Goal: Task Accomplishment & Management: Manage account settings

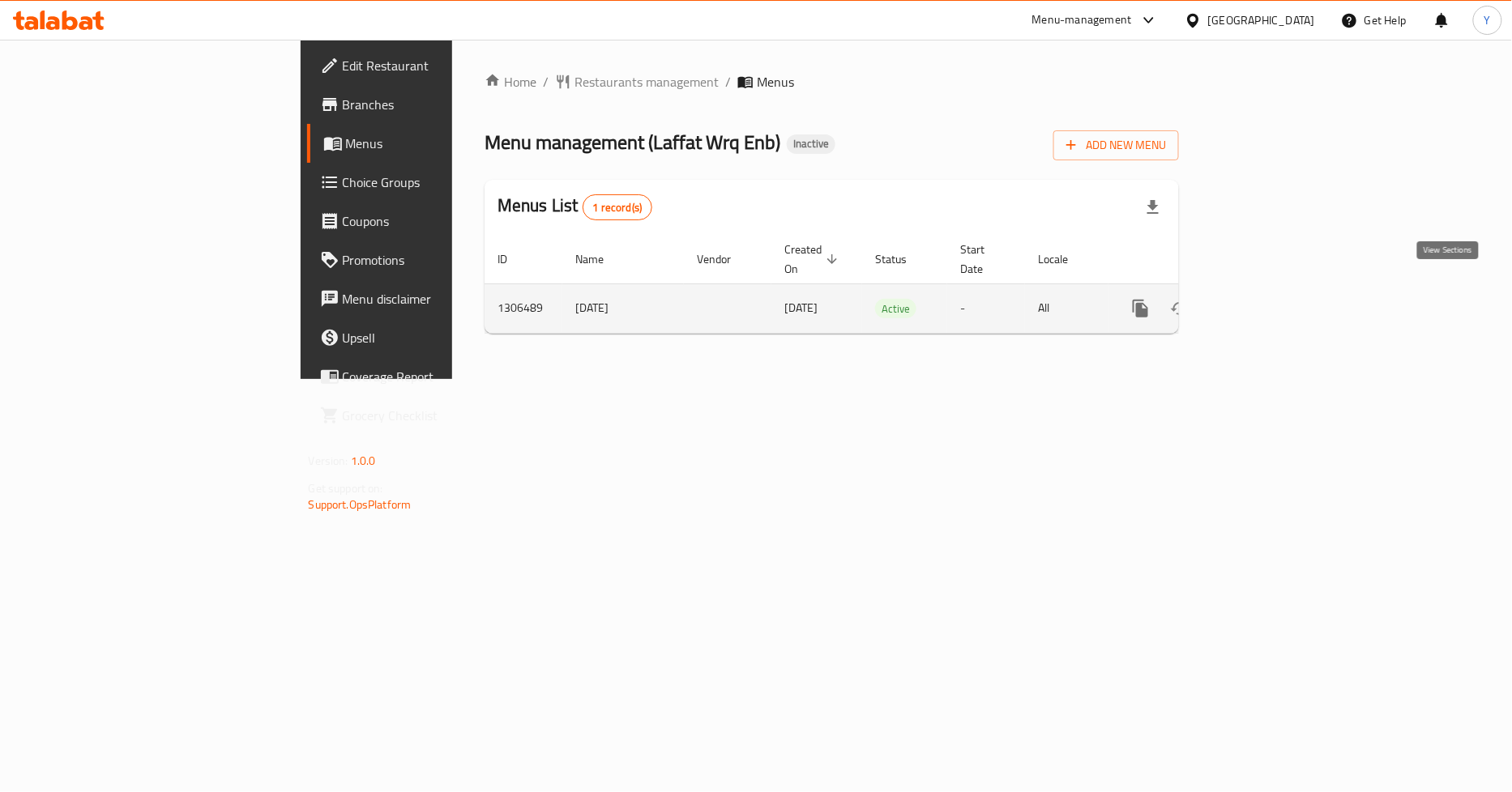
click at [1277, 300] on link "enhanced table" at bounding box center [1257, 309] width 39 height 39
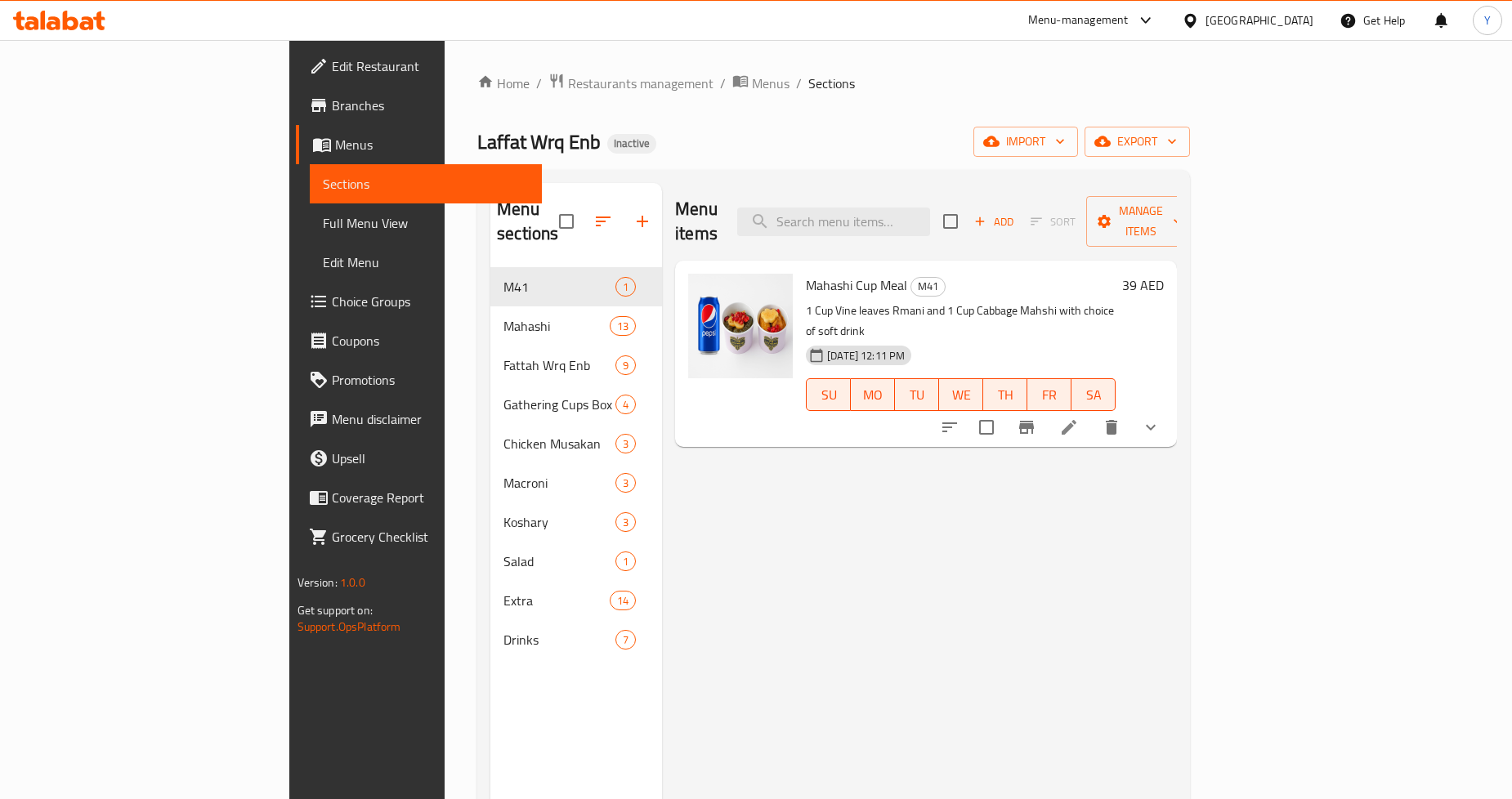
click at [1015, 70] on div "Home / Restaurants management / Menus / Sections Laffat Wrq Enb Inactive import…" at bounding box center [834, 534] width 778 height 989
click at [310, 238] on link "Full Menu View" at bounding box center [426, 222] width 232 height 40
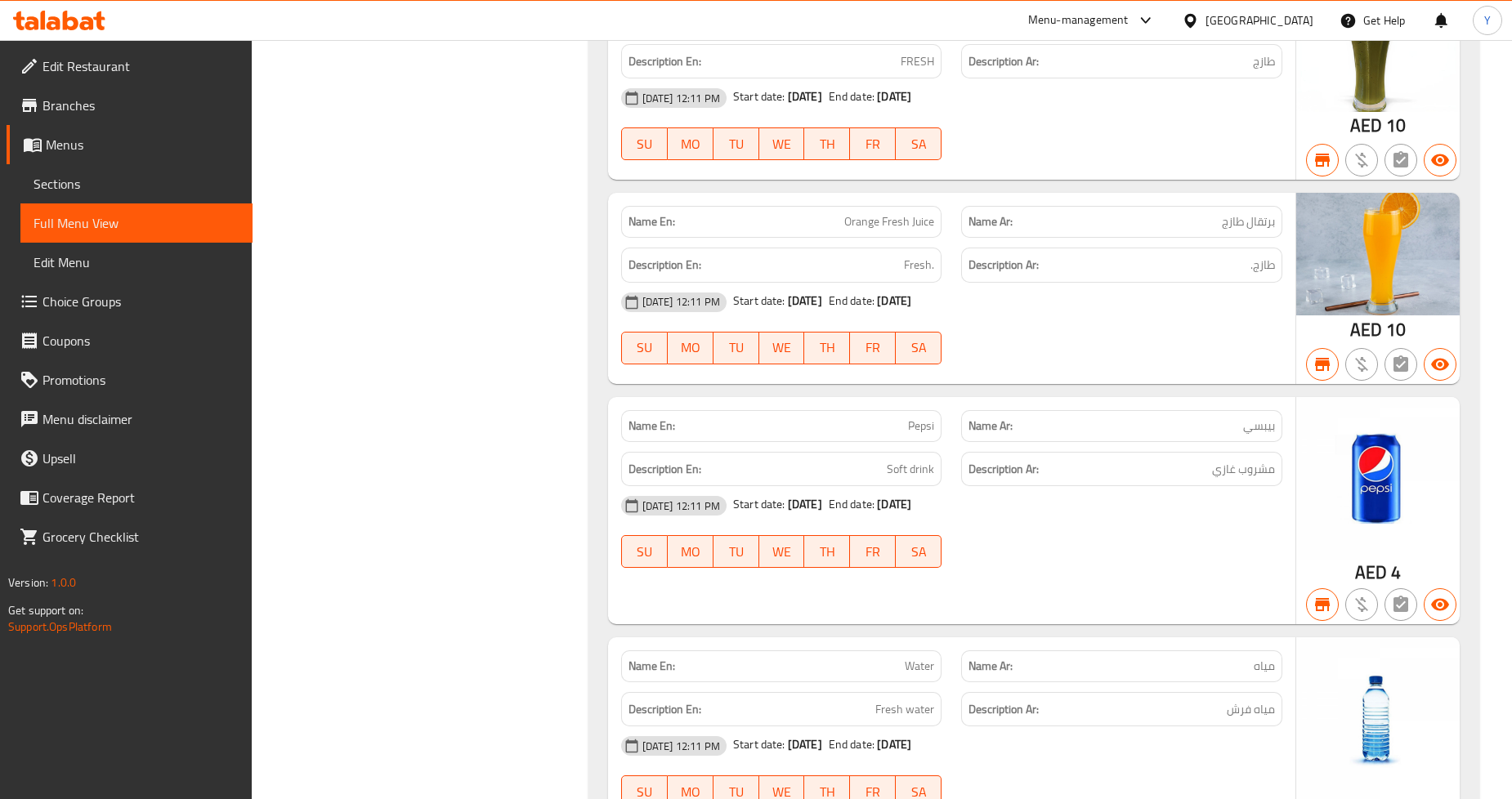
scroll to position [16667, 0]
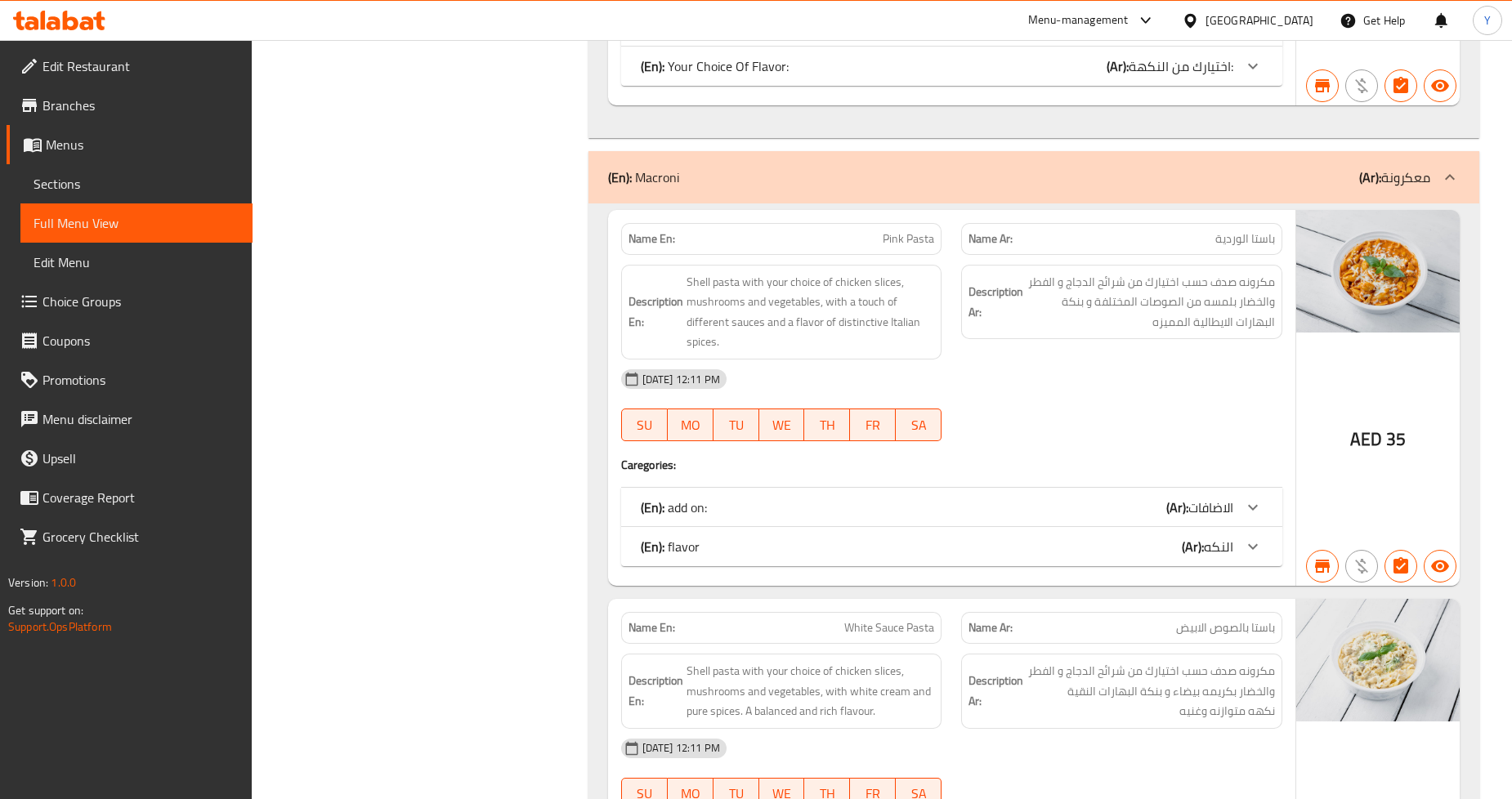
drag, startPoint x: 1181, startPoint y: 529, endPoint x: 1200, endPoint y: 156, distance: 373.5
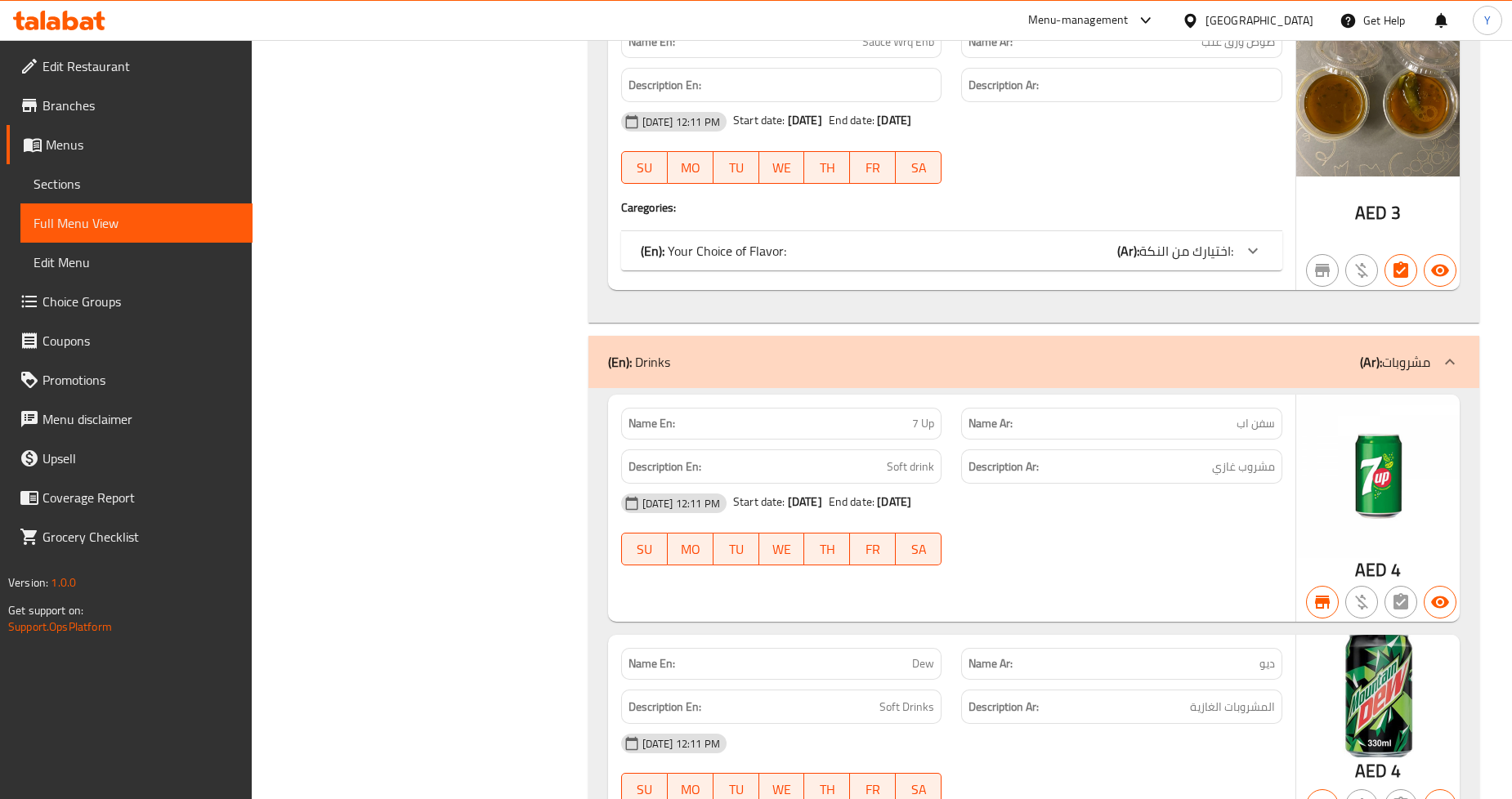
drag, startPoint x: 1158, startPoint y: 427, endPoint x: 1154, endPoint y: 704, distance: 277.0
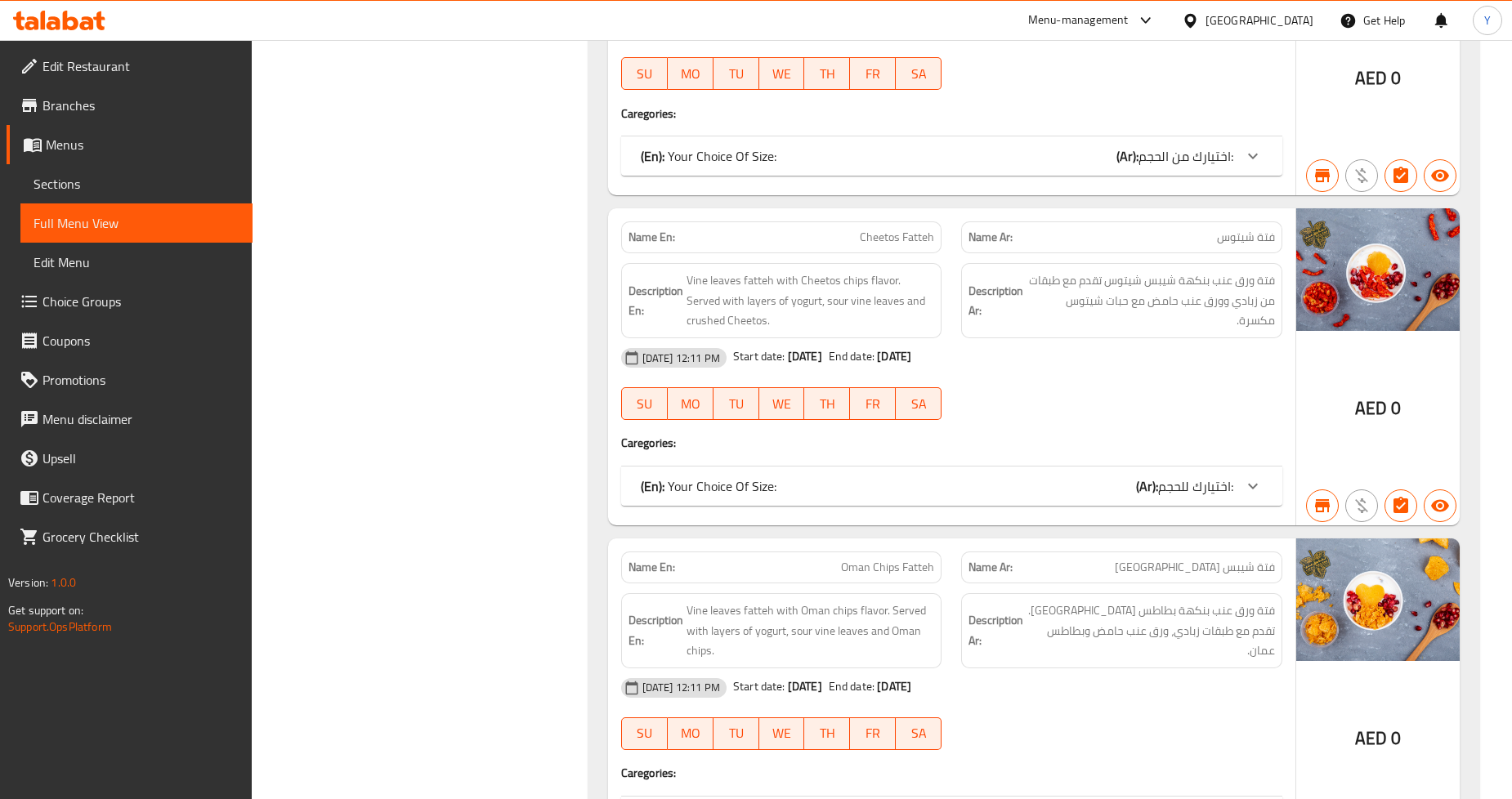
scroll to position [0, 0]
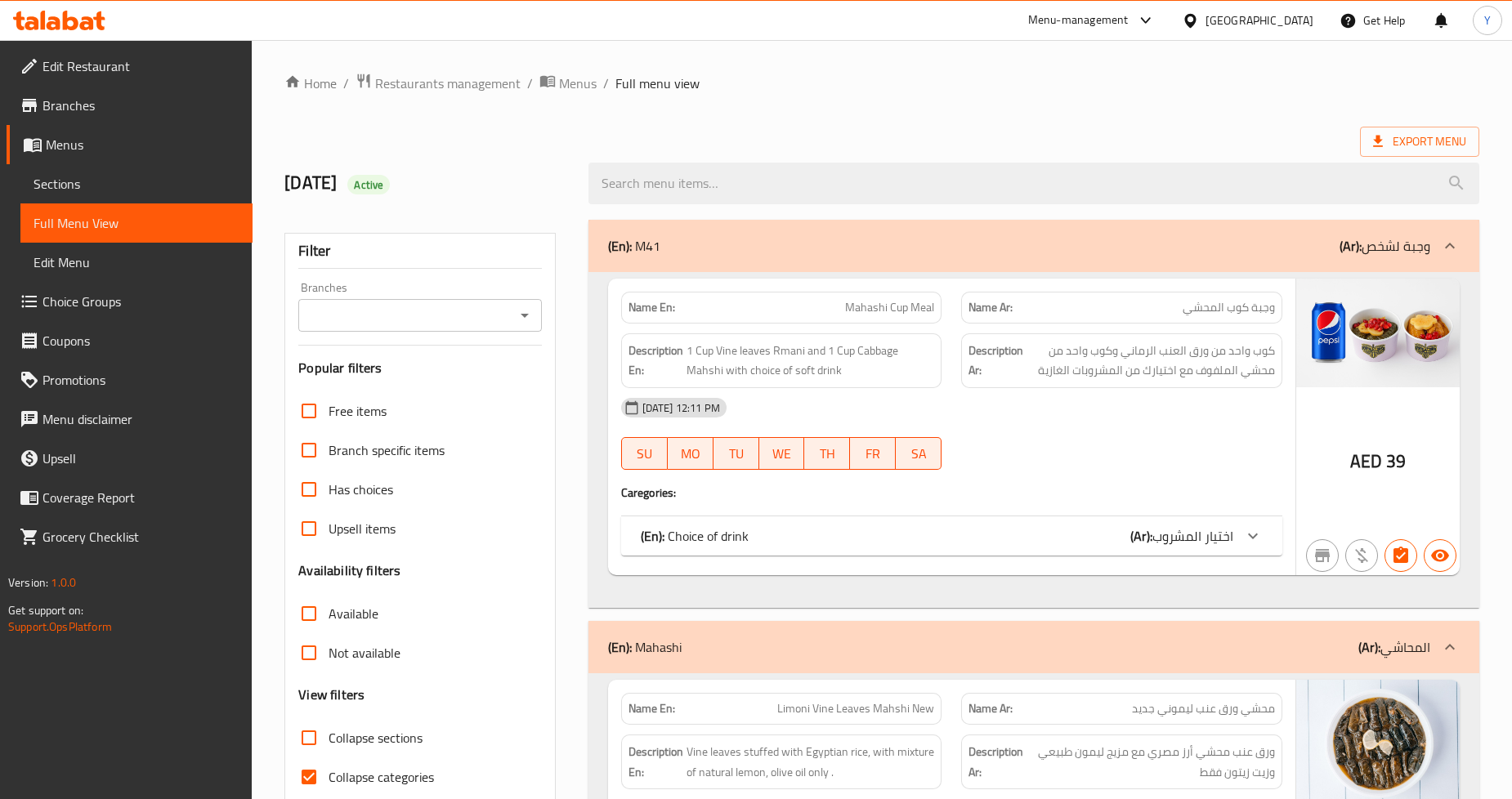
drag, startPoint x: 1171, startPoint y: 272, endPoint x: 826, endPoint y: 125, distance: 375.0
click at [379, 301] on div "Branches" at bounding box center [419, 315] width 243 height 33
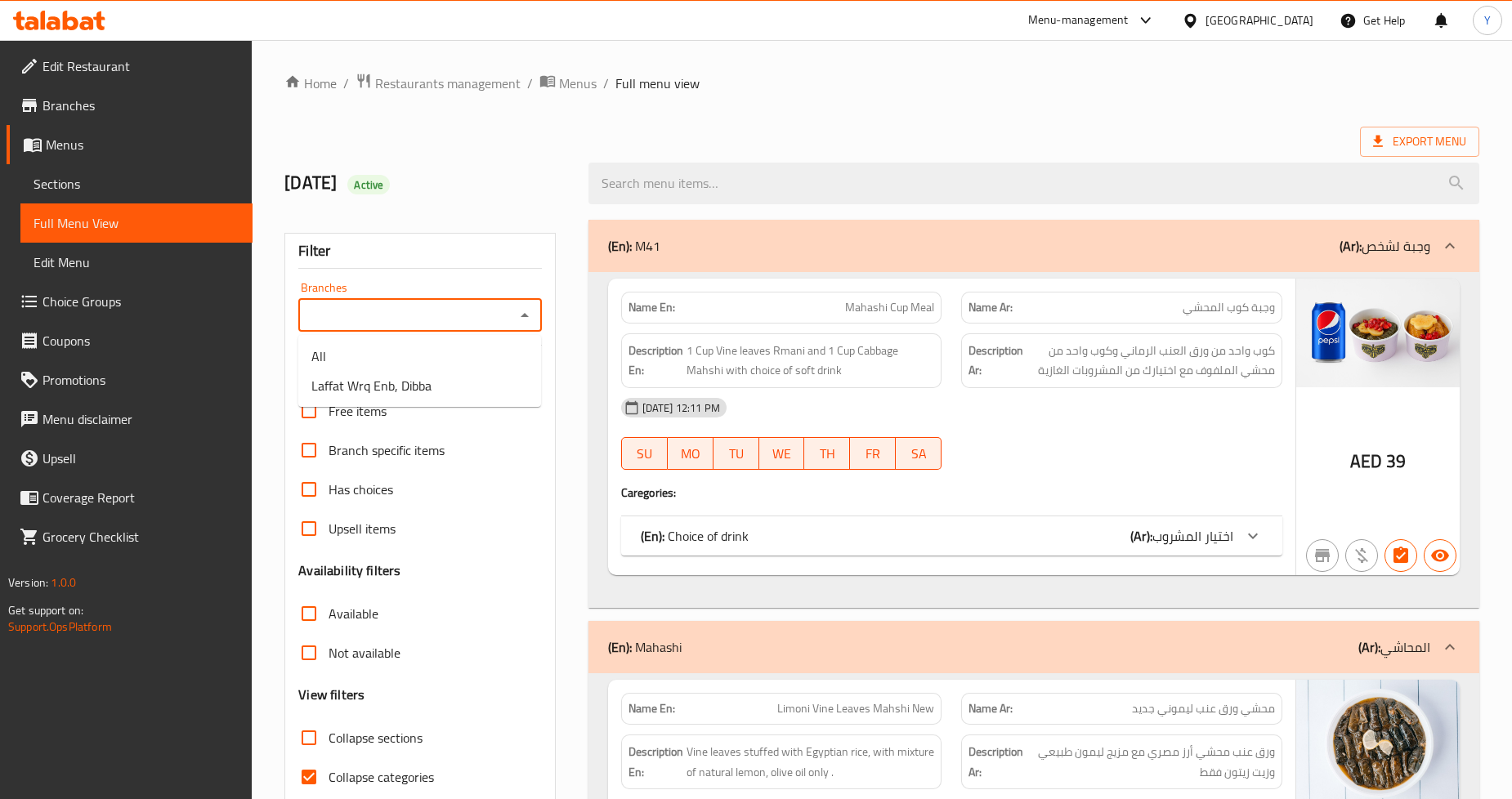
click at [424, 315] on input "Branches" at bounding box center [405, 315] width 206 height 23
click at [410, 393] on span "Laffat Wrq Enb, Dibba" at bounding box center [371, 386] width 120 height 19
type input "Laffat Wrq Enb, Dibba"
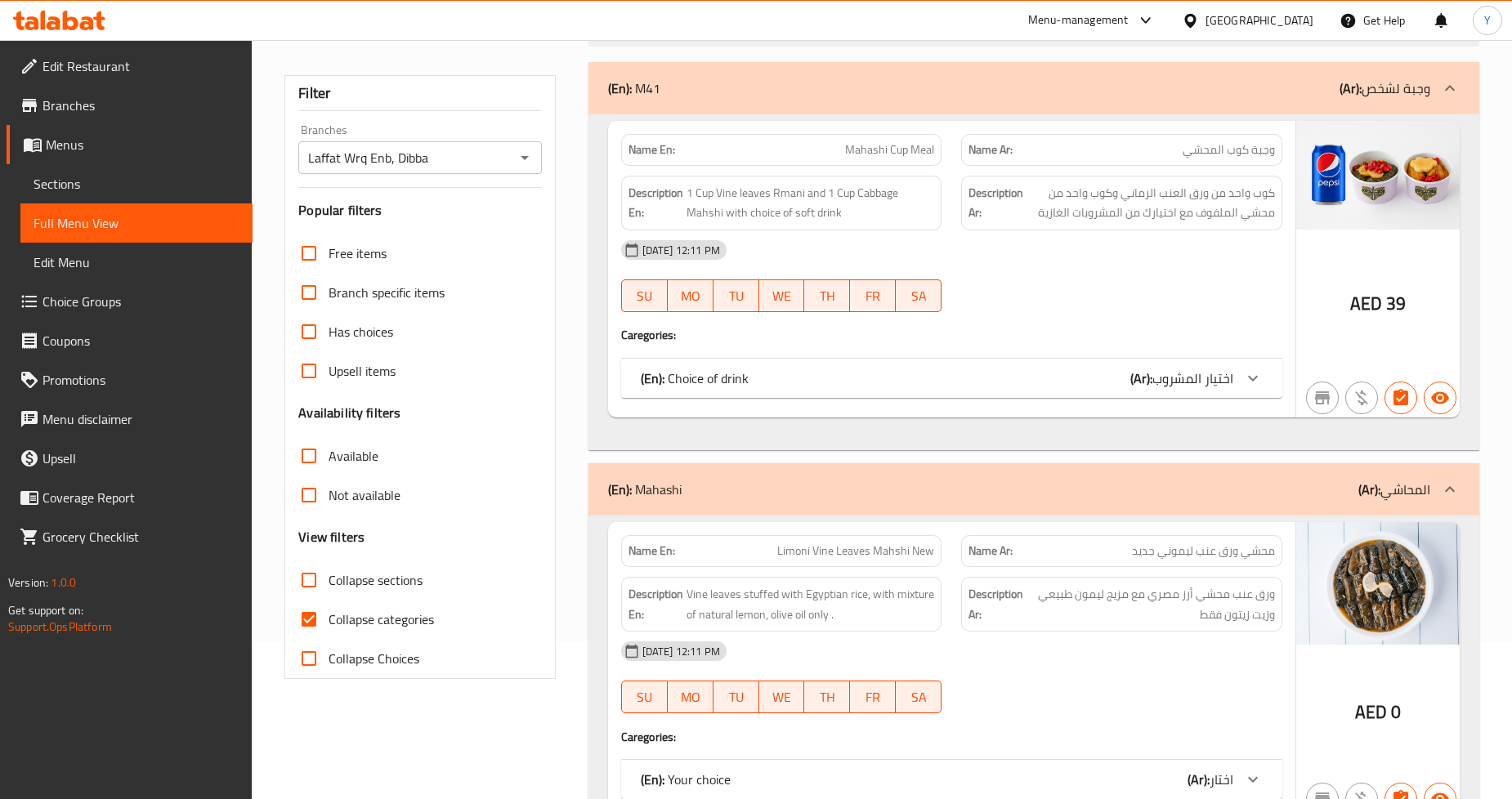
scroll to position [363, 0]
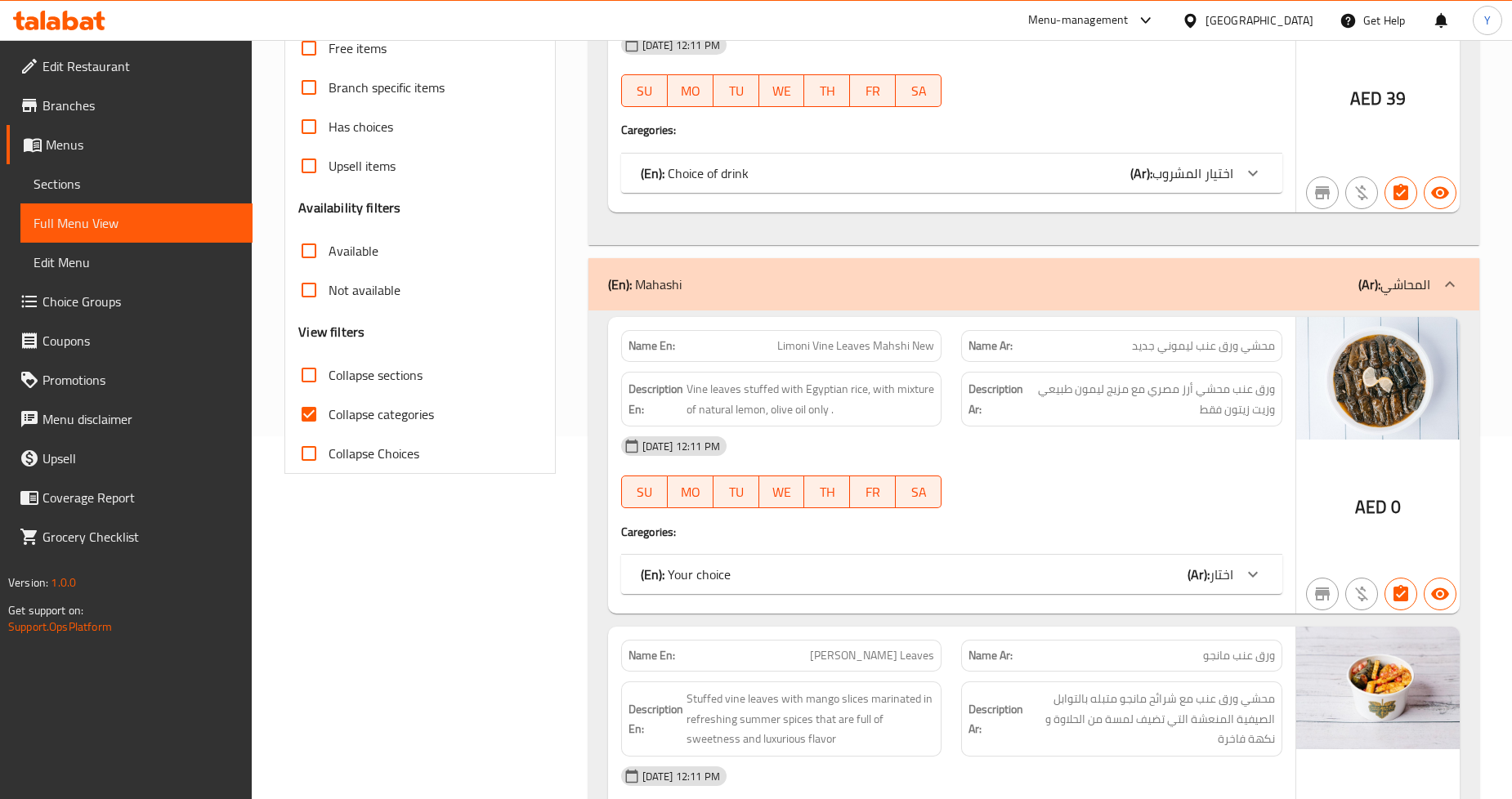
drag, startPoint x: 382, startPoint y: 410, endPoint x: 393, endPoint y: 410, distance: 11.0
click at [382, 410] on span "Collapse categories" at bounding box center [381, 414] width 105 height 19
click at [329, 410] on input "Collapse categories" at bounding box center [309, 414] width 40 height 40
checkbox input "false"
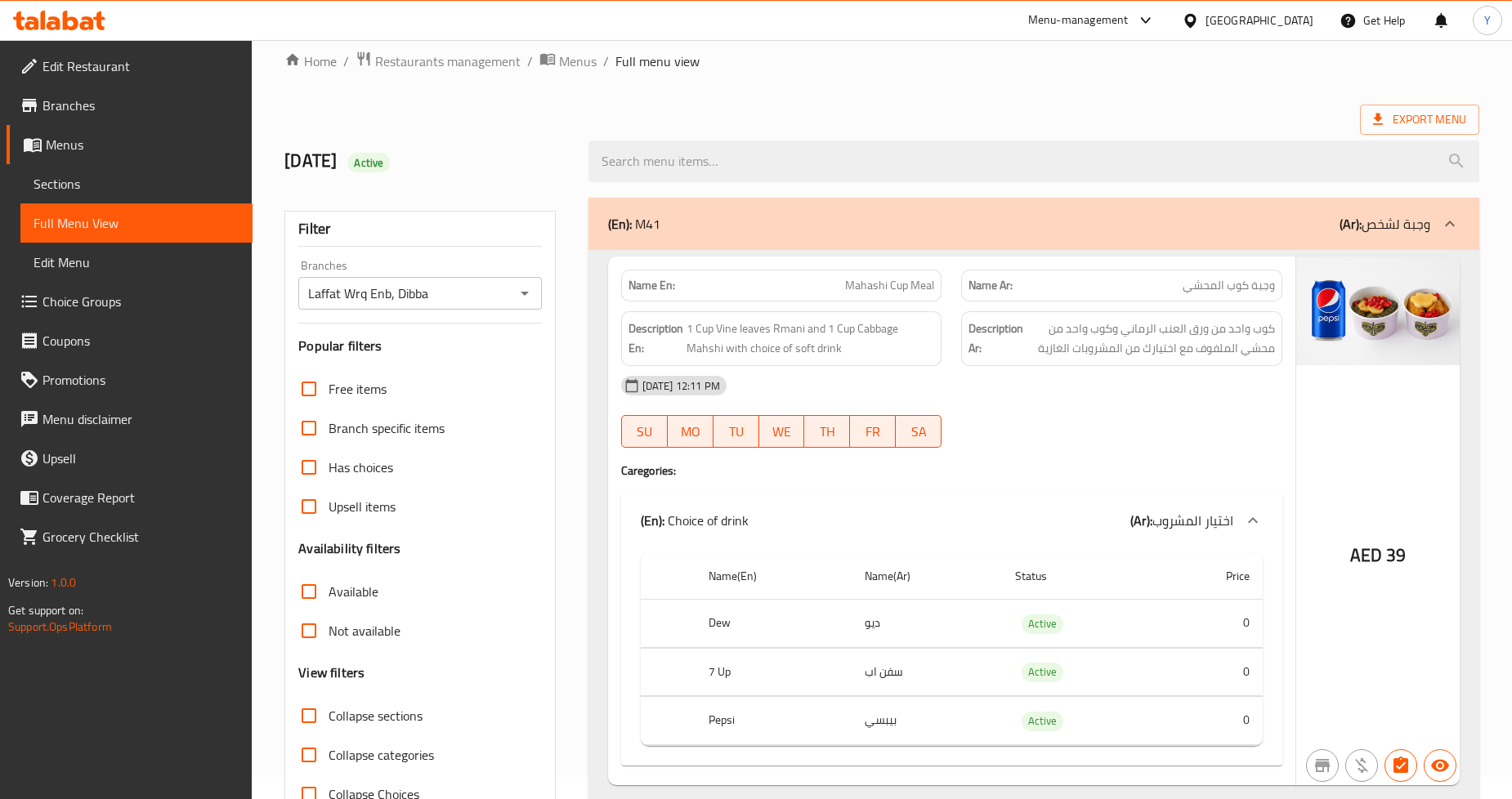
scroll to position [0, 0]
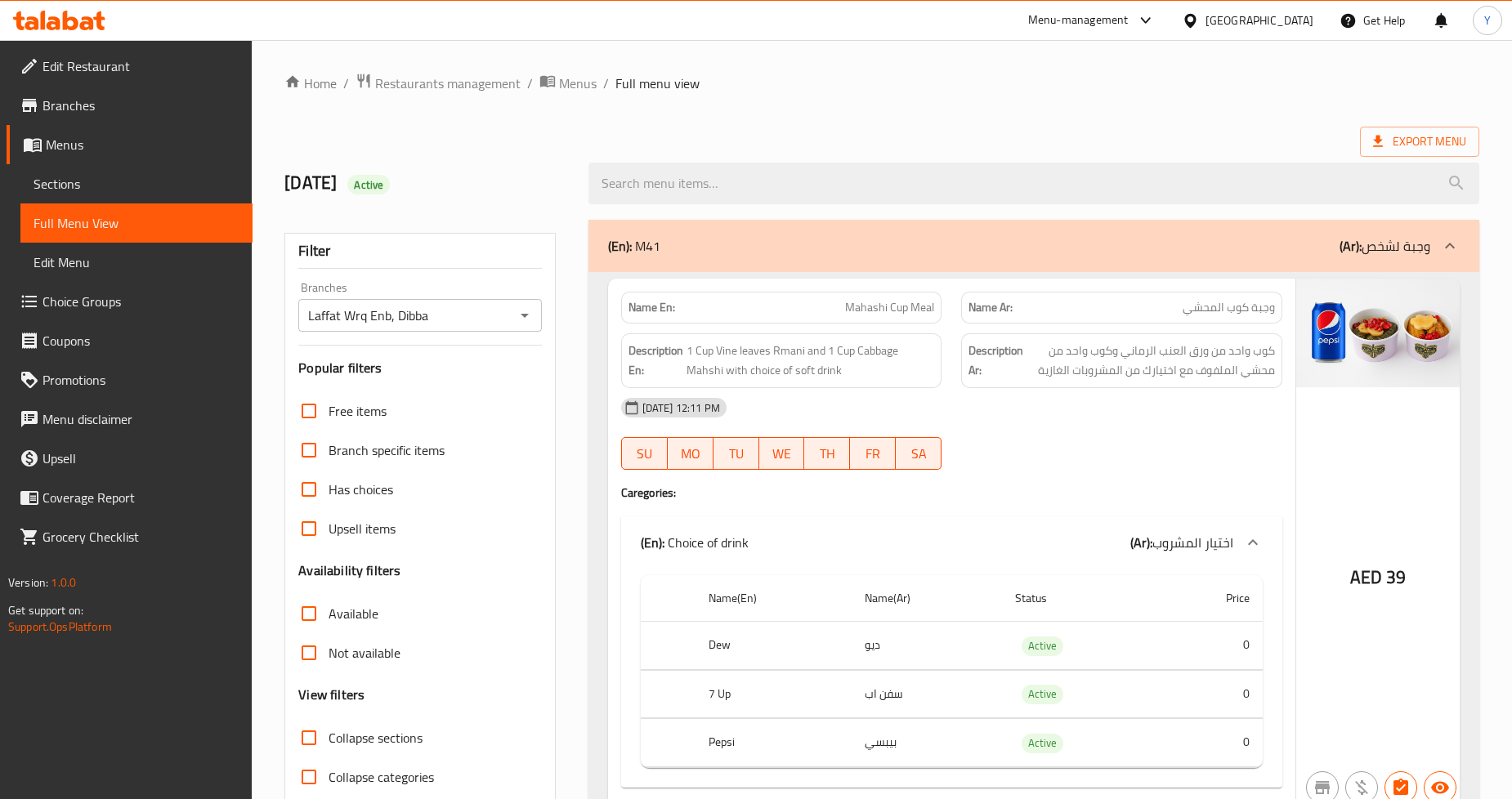
click at [1094, 429] on div "19-08-2025 12:11 PM SU MO TU WE TH FR SA" at bounding box center [952, 433] width 681 height 92
click at [1026, 446] on div "19-08-2025 12:11 PM SU MO TU WE TH FR SA" at bounding box center [952, 433] width 681 height 92
click at [1159, 502] on div "Name En: Mahashi Cup Meal Name Ar: وجبة كوب المحشي Description En: 1 Cup Vine l…" at bounding box center [952, 543] width 688 height 529
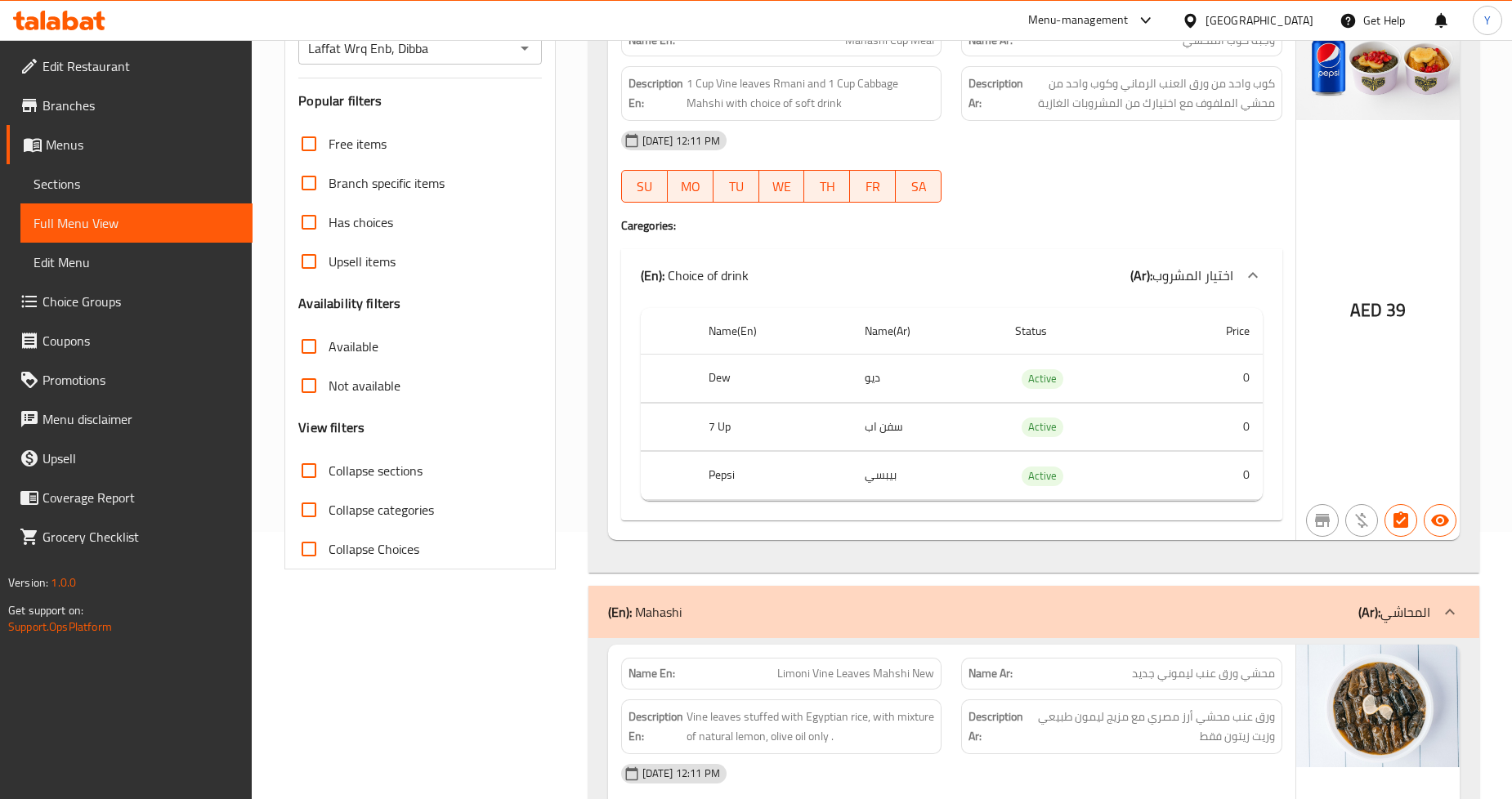
scroll to position [1131, 0]
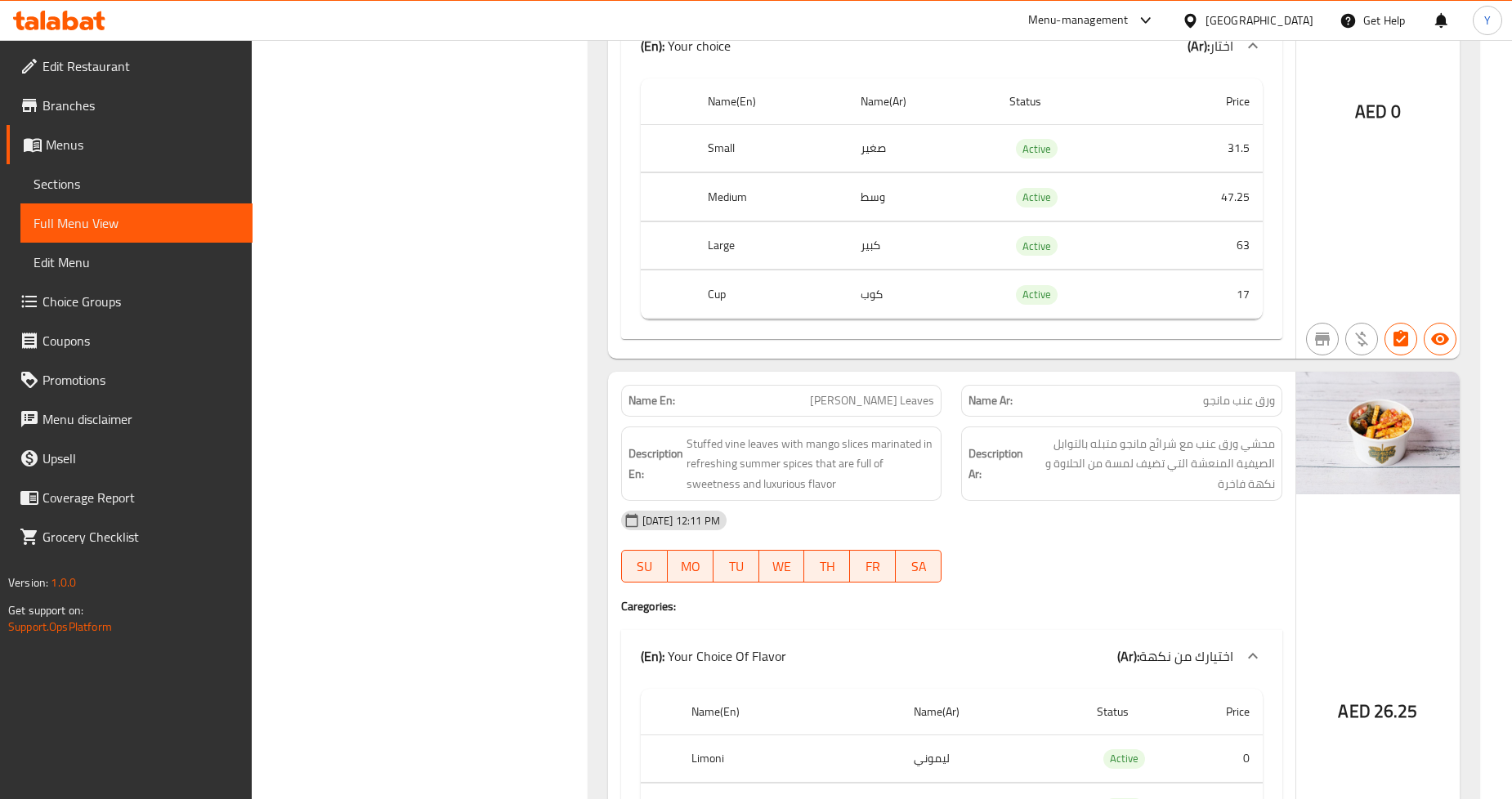
click at [1185, 509] on div "19-08-2025 12:11 PM" at bounding box center [952, 520] width 681 height 40
click at [1164, 483] on span "محشي ورق عنب مع شرائح مانجو متبله بالتوابل الصيفية المنعشة التي تضيف لمسة من ال…" at bounding box center [1150, 464] width 249 height 61
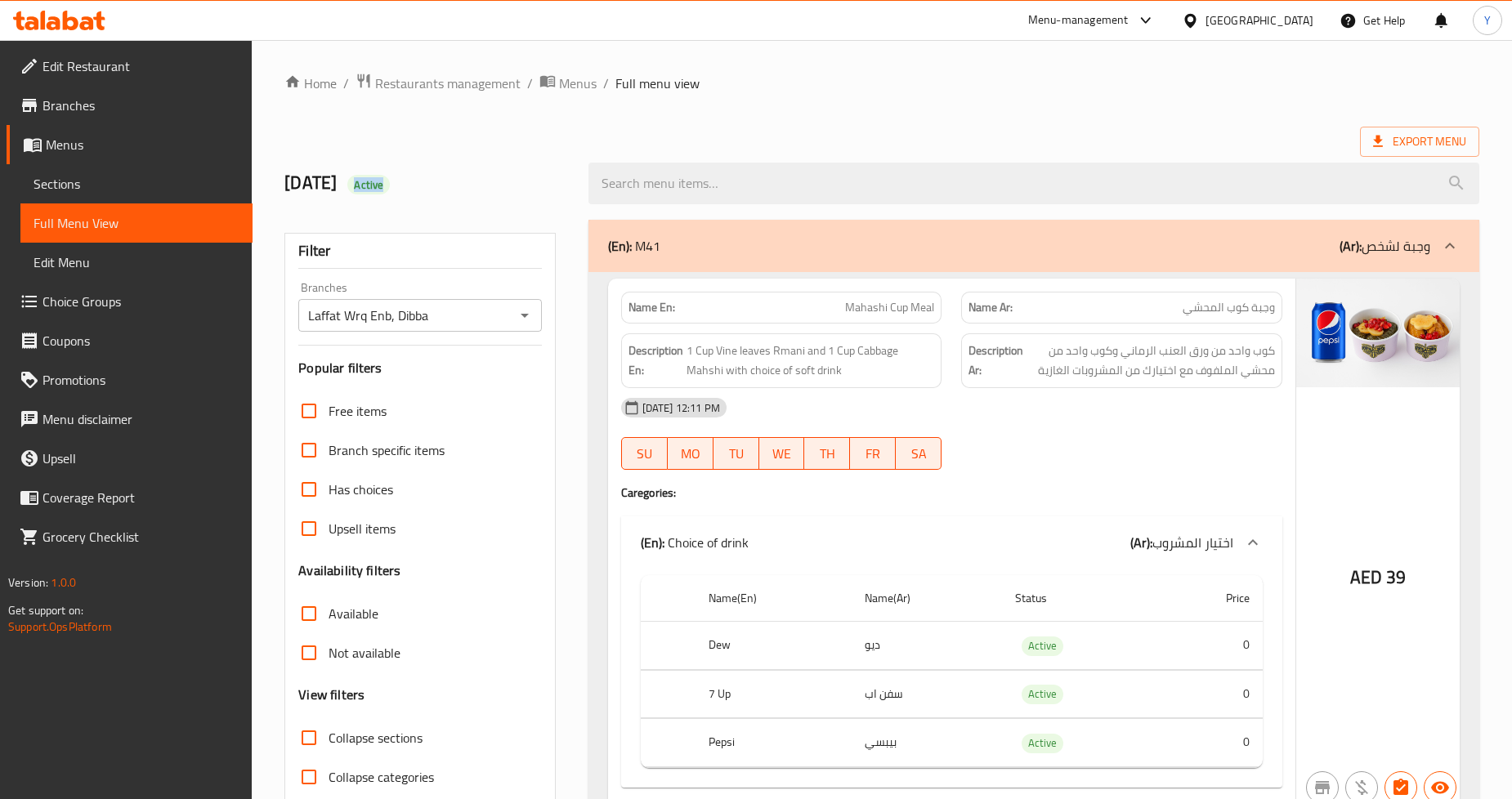
click at [390, 180] on span "Active" at bounding box center [369, 185] width 43 height 15
click at [390, 181] on span "Active" at bounding box center [369, 185] width 43 height 15
click at [390, 190] on span "Active" at bounding box center [369, 185] width 43 height 15
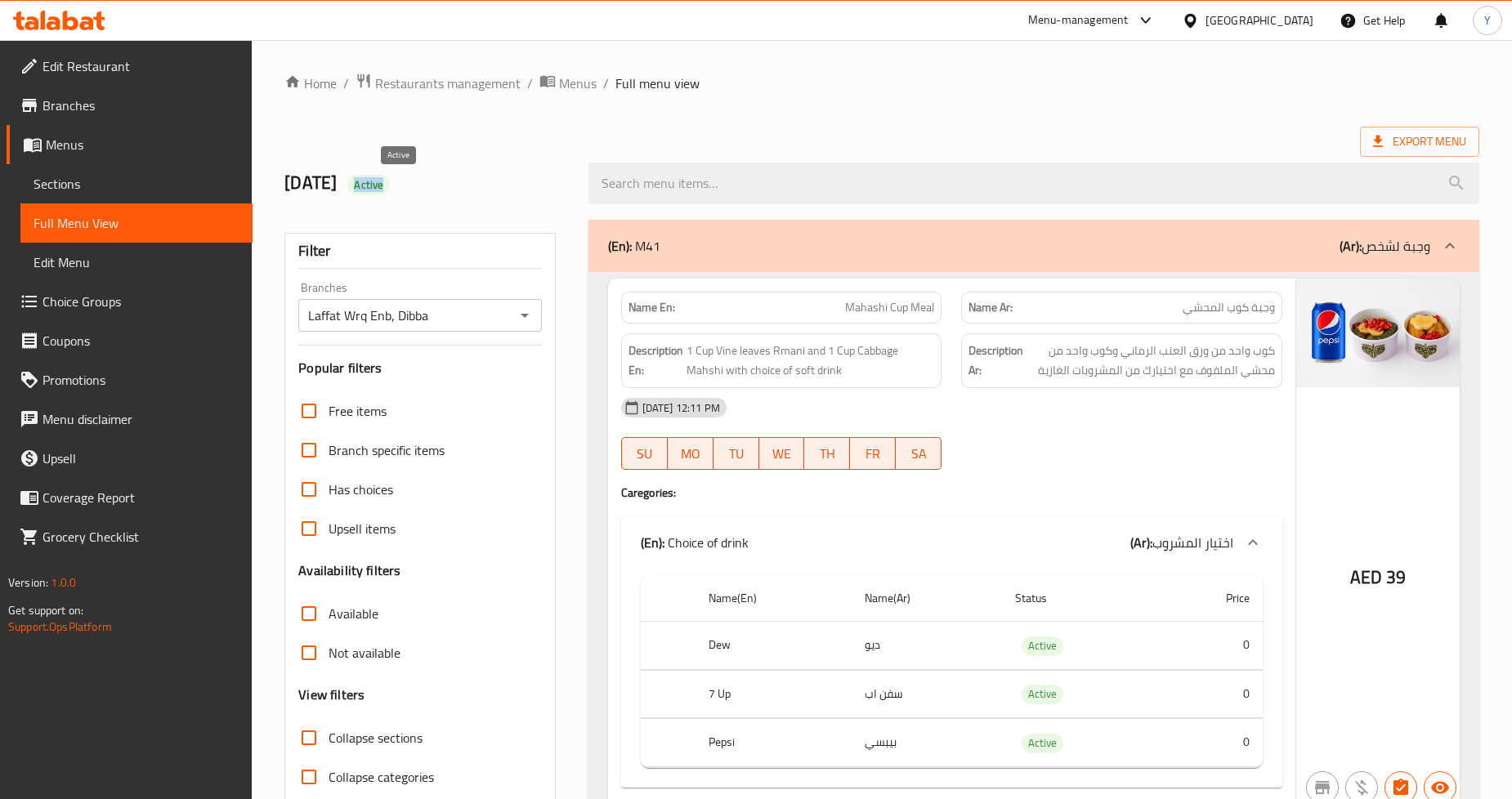
copy span "Active"
click at [517, 151] on div "19-8-2025 Active" at bounding box center [426, 183] width 303 height 73
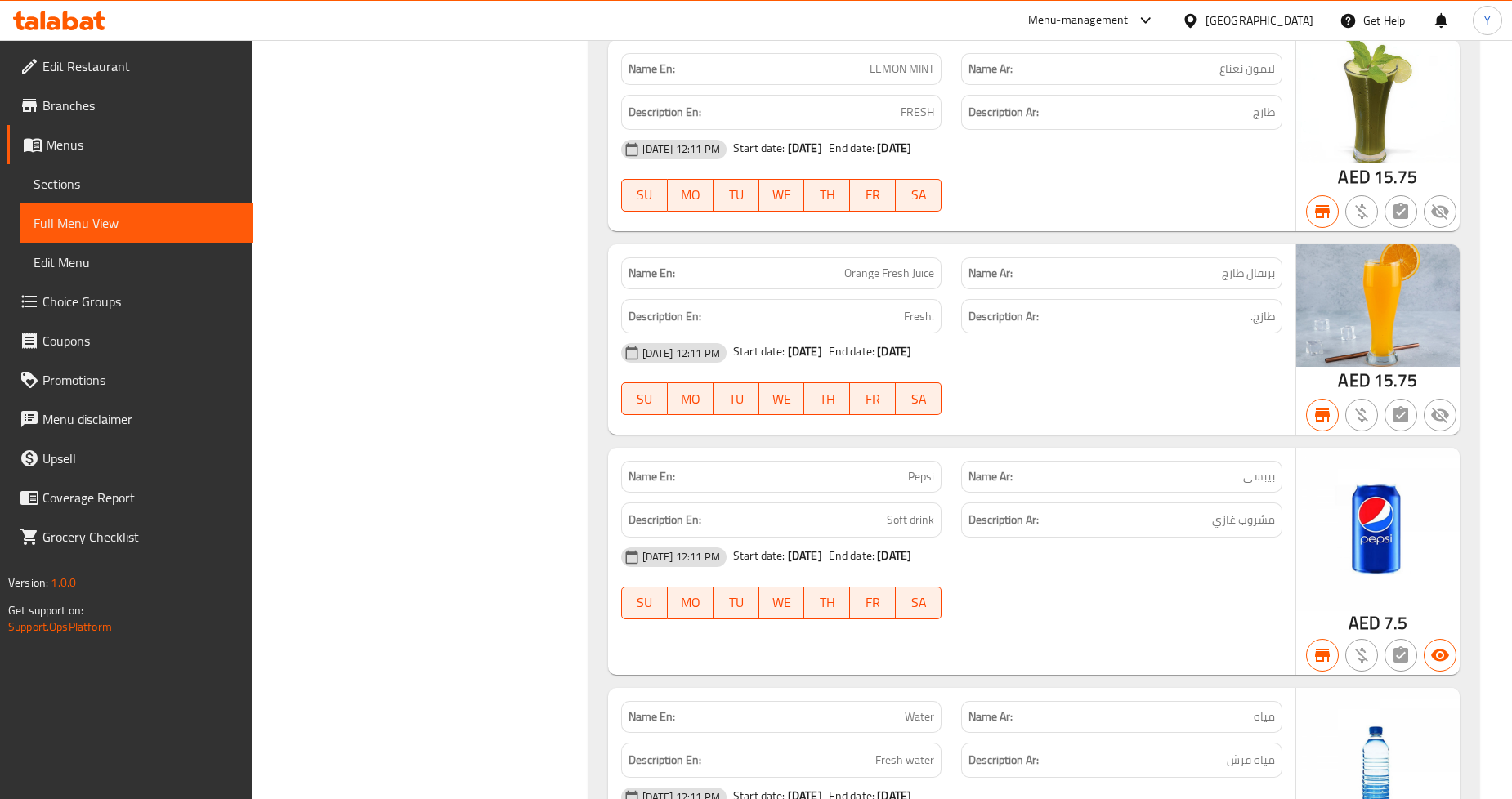
scroll to position [26712, 0]
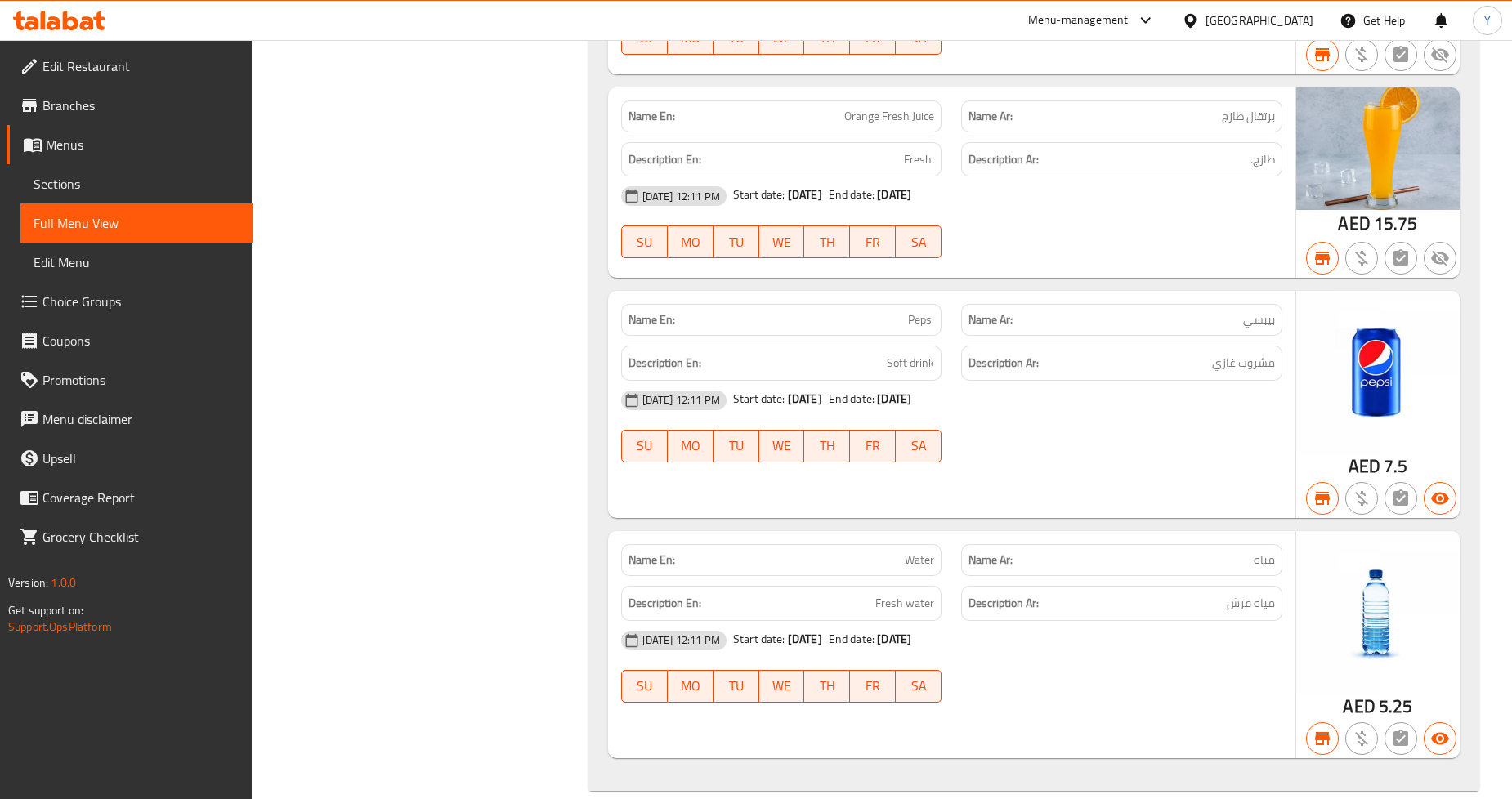
drag, startPoint x: 1116, startPoint y: 161, endPoint x: 1192, endPoint y: 843, distance: 686.2
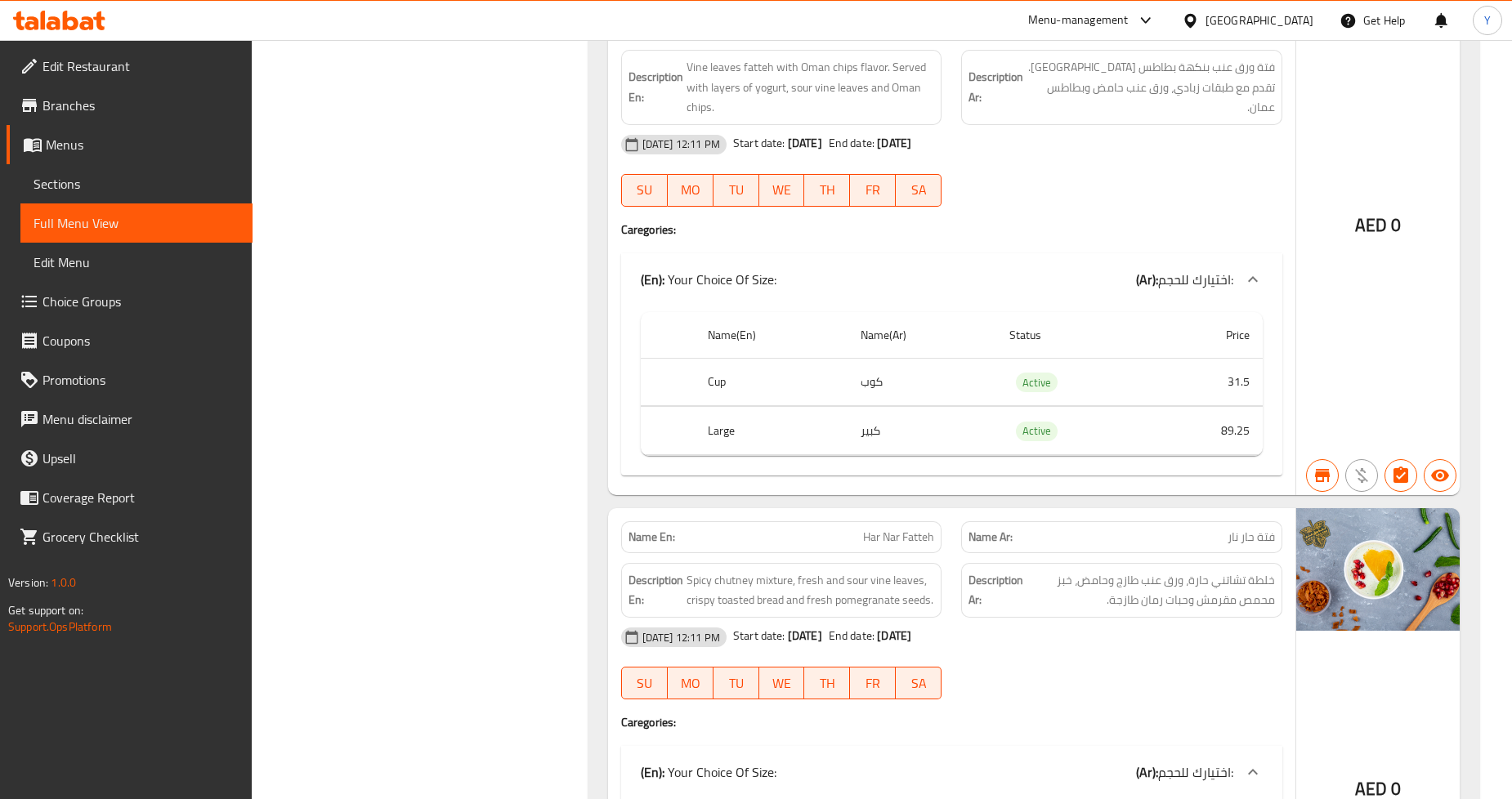
scroll to position [0, 0]
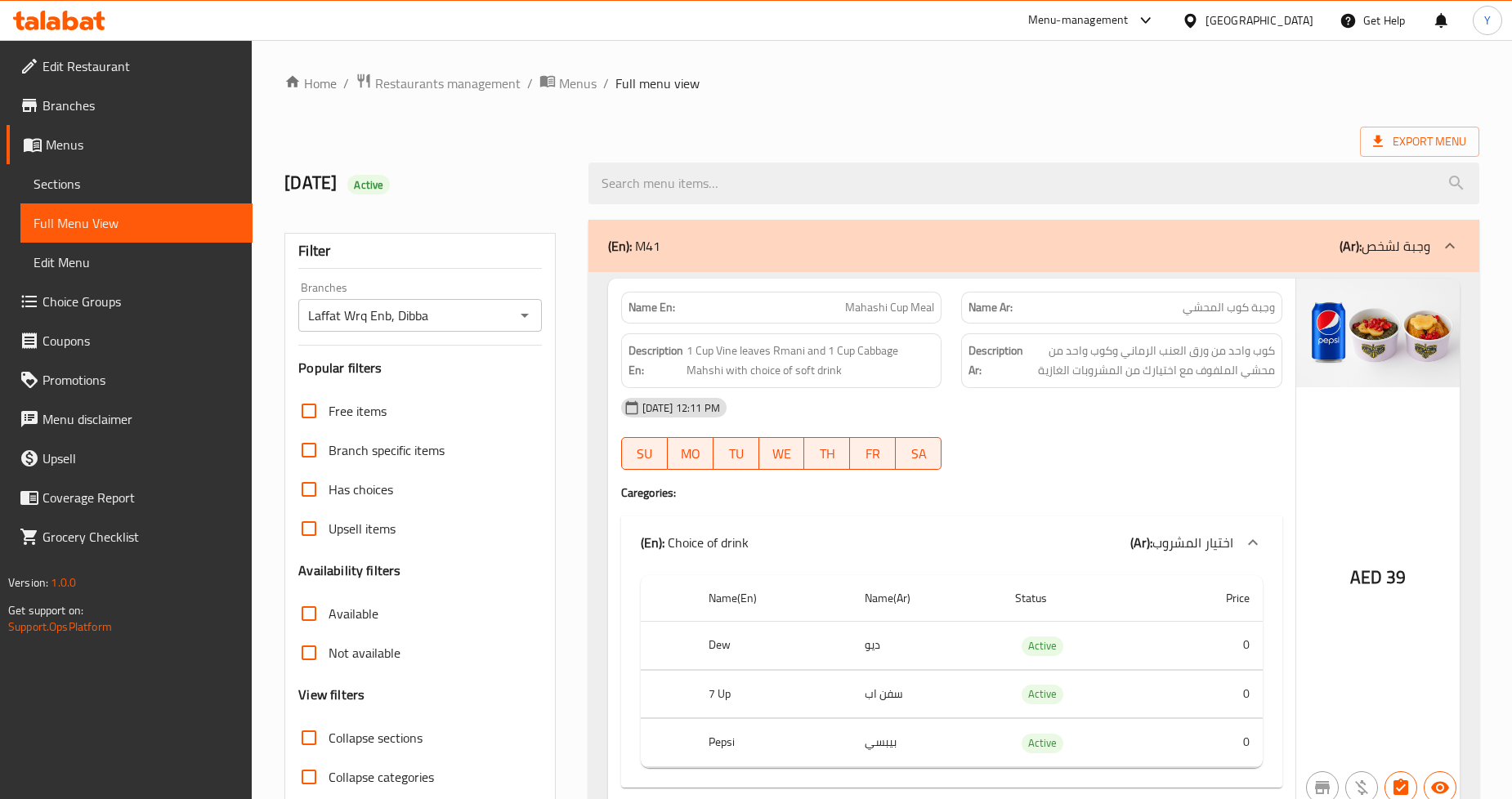
drag, startPoint x: 486, startPoint y: 488, endPoint x: 483, endPoint y: 231, distance: 257.0
click at [451, 307] on input "Laffat Wrq Enb, Dibba" at bounding box center [405, 315] width 206 height 23
click at [521, 319] on icon "Open" at bounding box center [524, 315] width 19 height 19
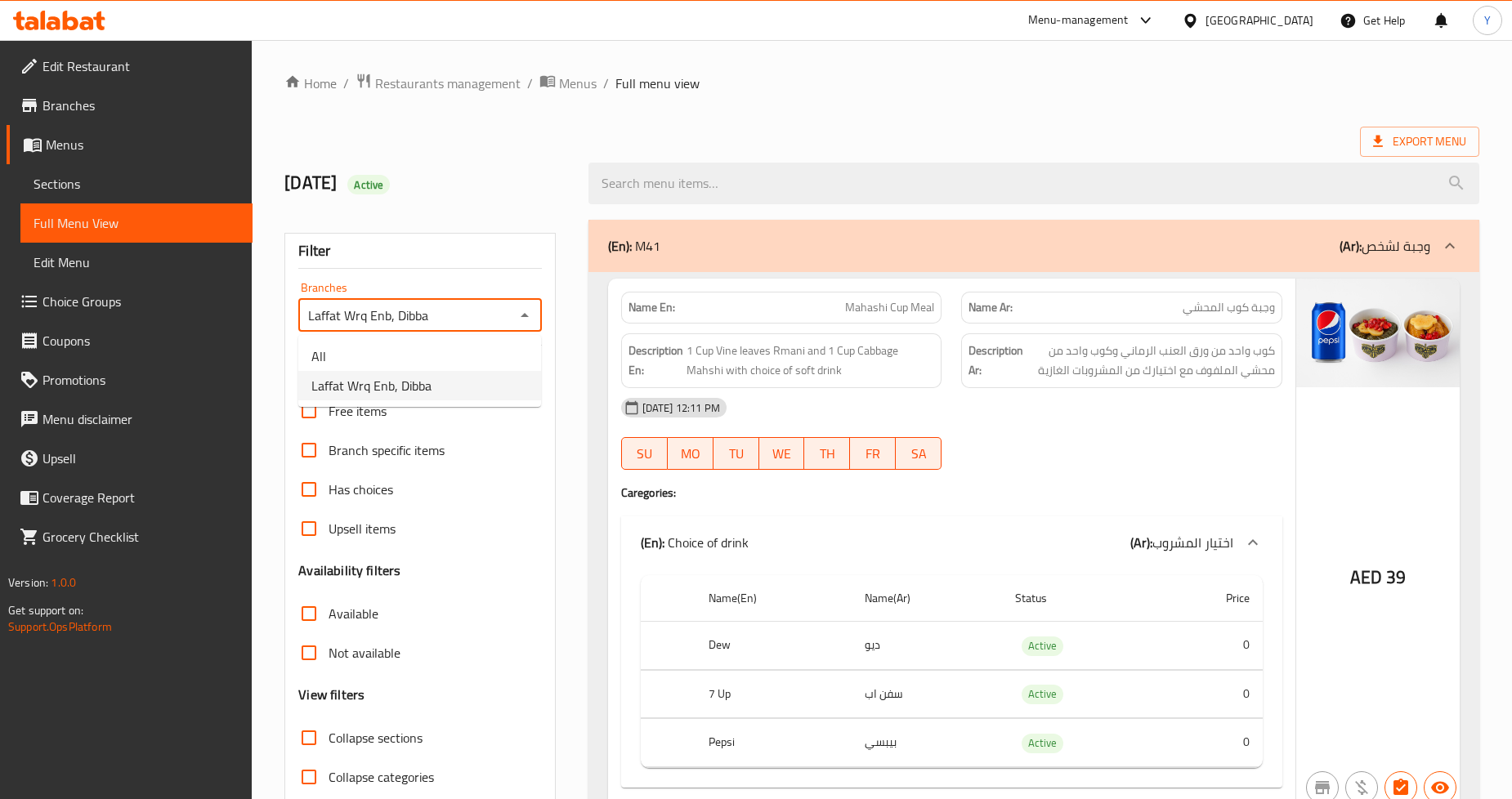
click at [513, 177] on h2 "19-8-2025 Active" at bounding box center [426, 183] width 283 height 24
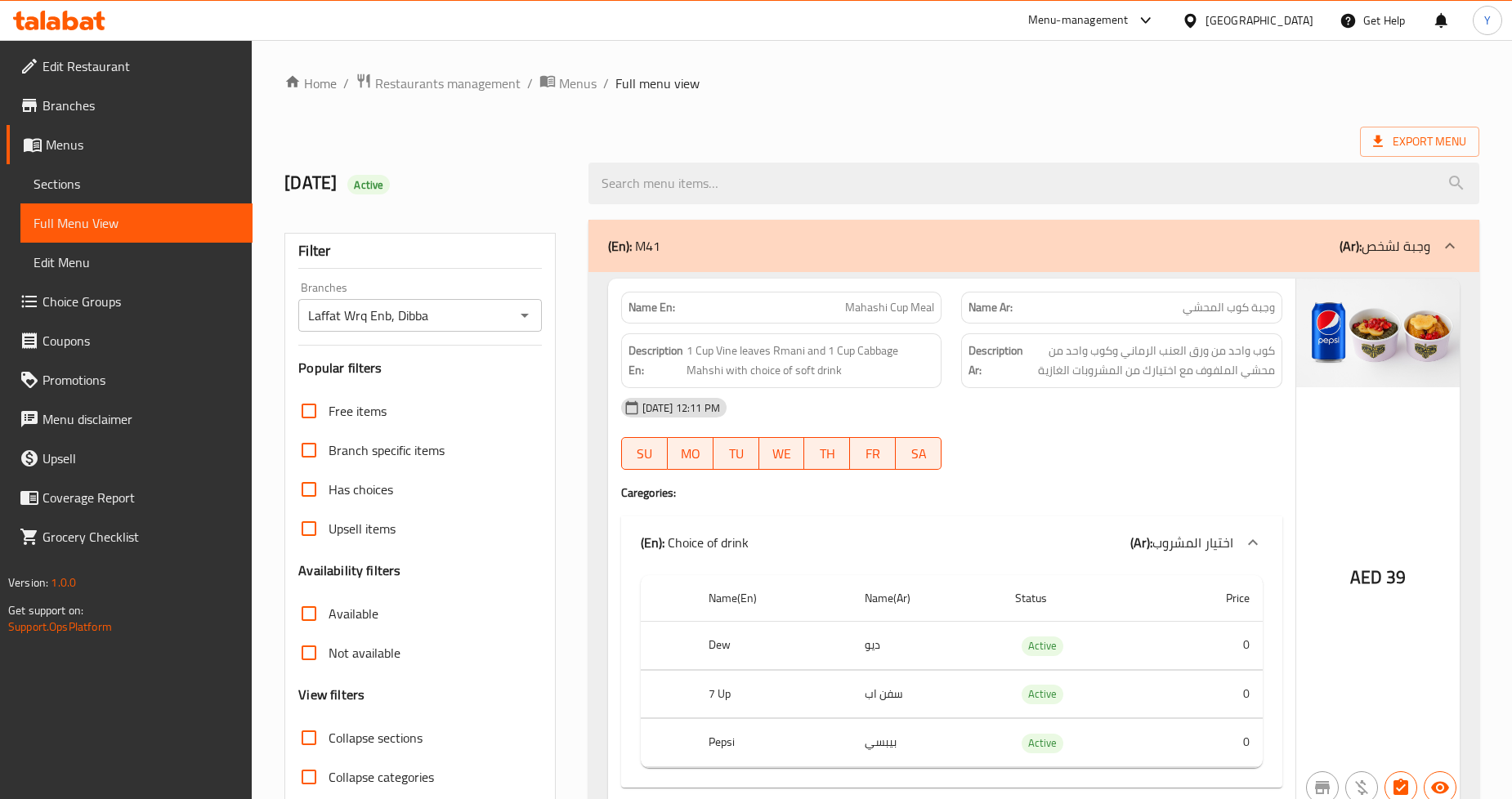
click at [834, 76] on ol "Home / Restaurants management / Menus / Full menu view" at bounding box center [881, 83] width 1195 height 21
click at [1376, 145] on icon at bounding box center [1379, 141] width 10 height 12
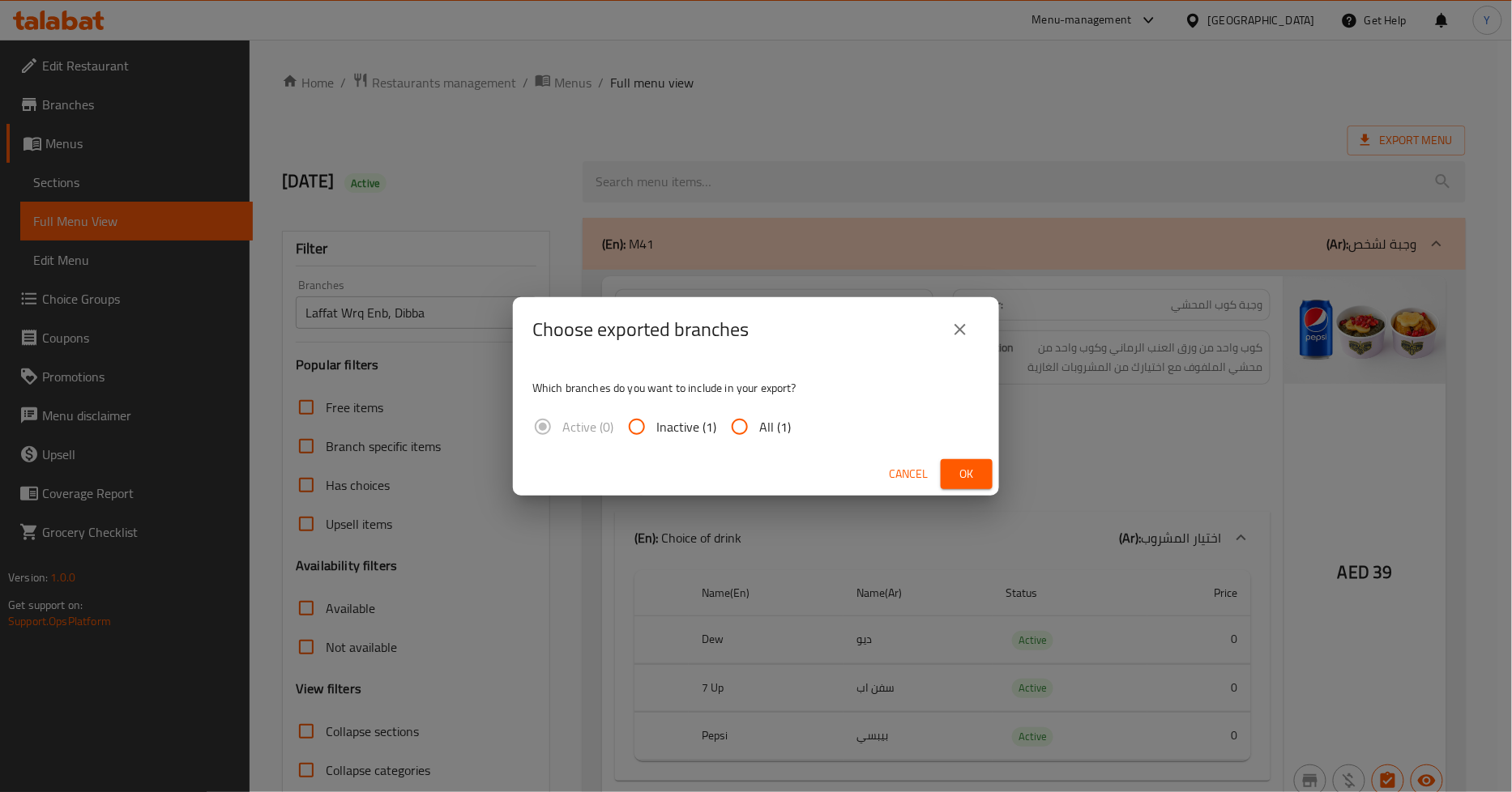
click at [775, 424] on span "All (1)" at bounding box center [775, 427] width 32 height 19
click at [759, 424] on input "All (1)" at bounding box center [739, 427] width 39 height 39
radio input "true"
click at [984, 468] on button "Ok" at bounding box center [966, 474] width 52 height 30
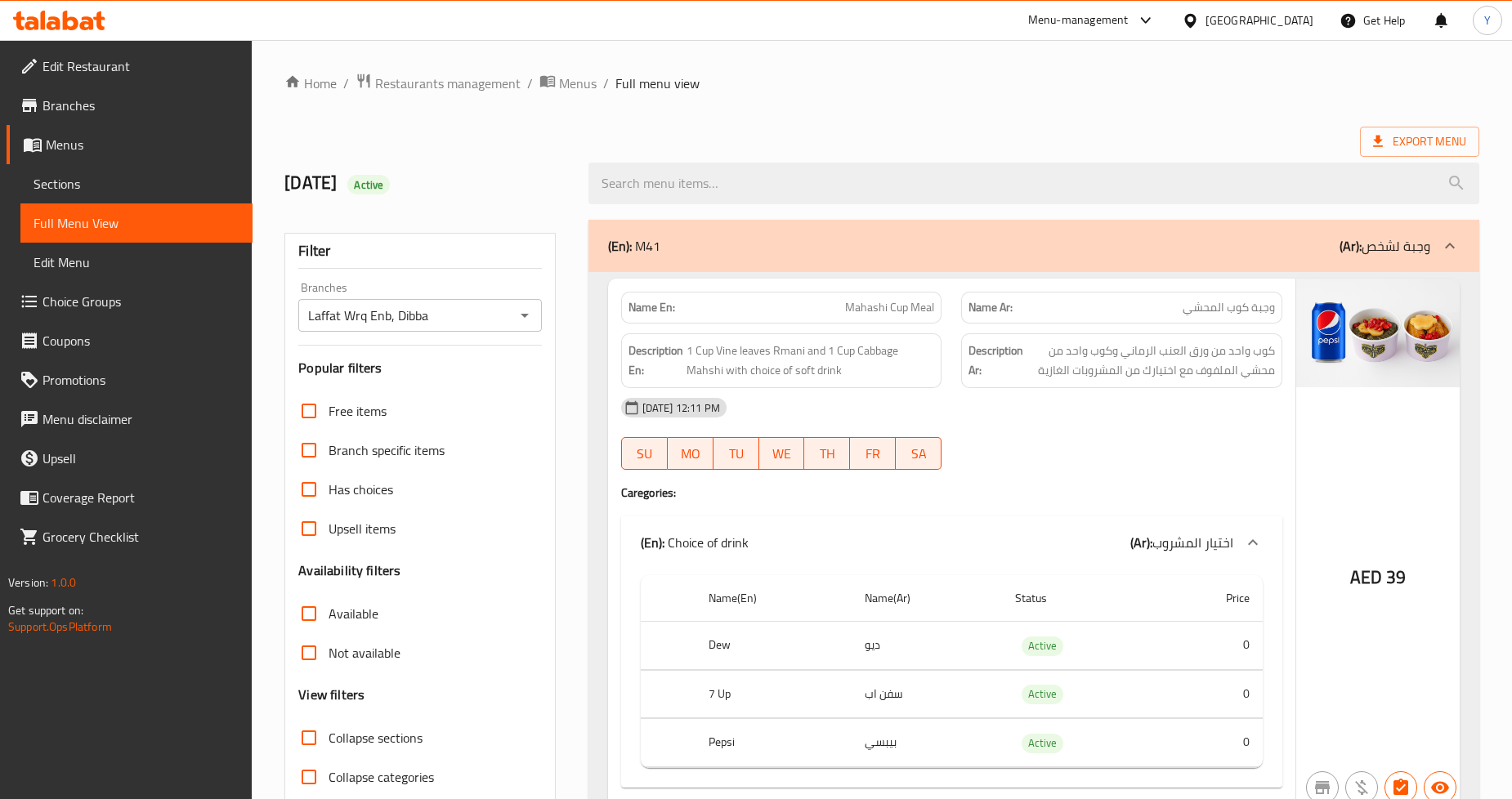
drag, startPoint x: 619, startPoint y: 123, endPoint x: 478, endPoint y: 185, distance: 154.0
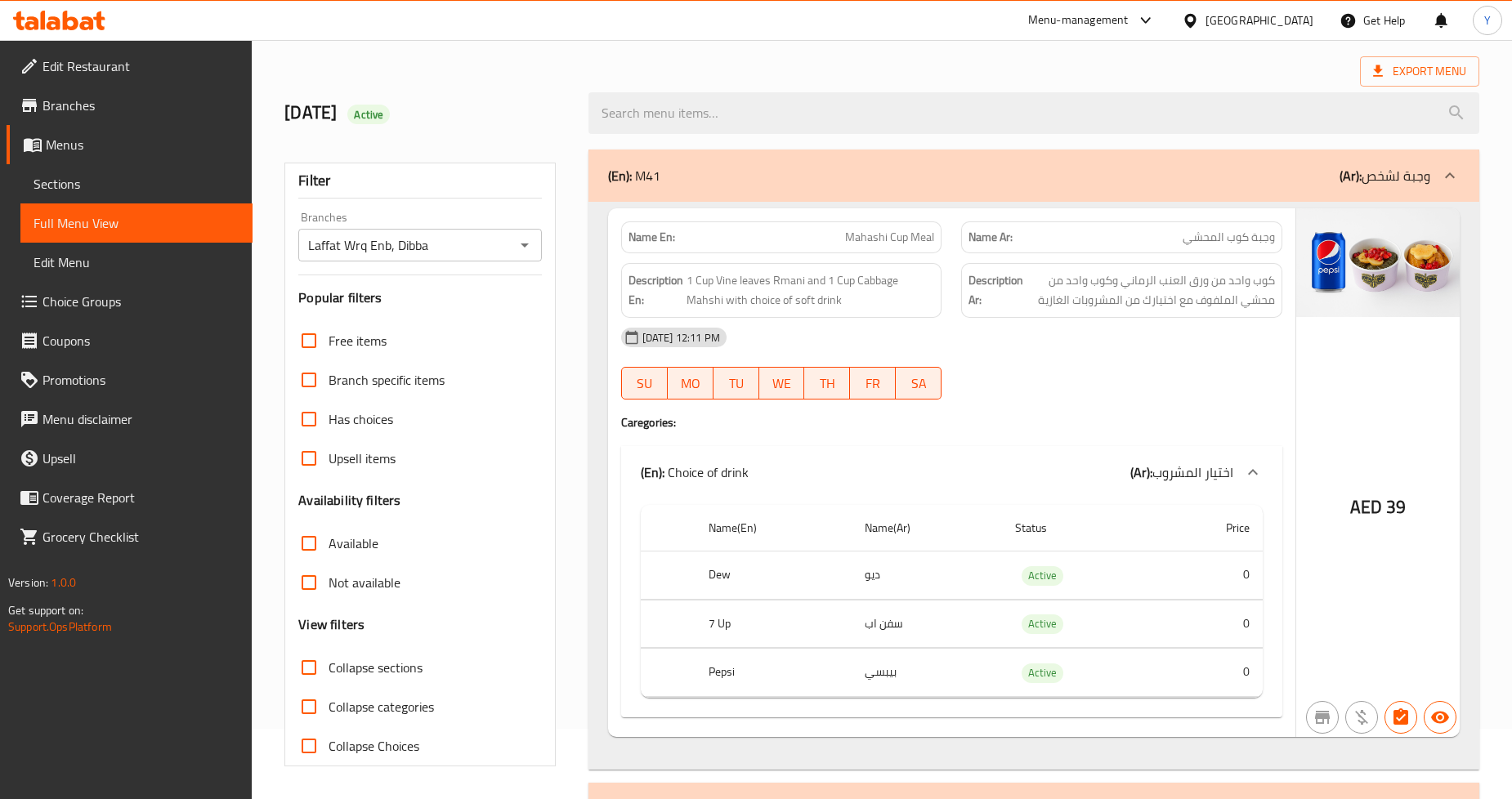
scroll to position [182, 0]
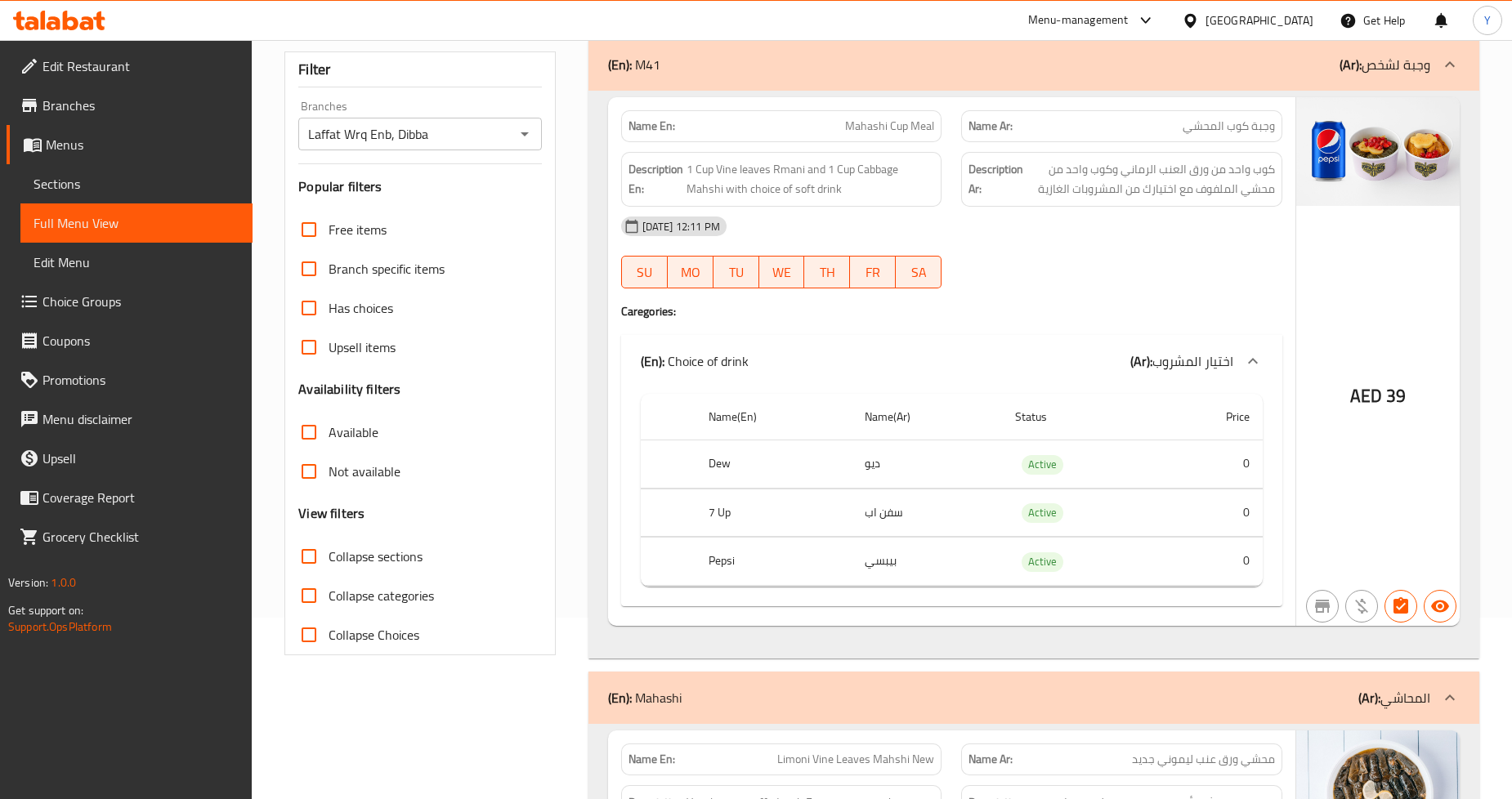
drag, startPoint x: 356, startPoint y: 429, endPoint x: 388, endPoint y: 446, distance: 36.2
click at [356, 429] on span "Available" at bounding box center [354, 432] width 50 height 19
click at [329, 429] on input "Available" at bounding box center [309, 432] width 40 height 40
click at [661, 140] on div "Name En: Mahashi Cup Meal" at bounding box center [782, 126] width 321 height 32
click at [659, 140] on div "Name En: Mahashi Cup Meal" at bounding box center [782, 126] width 321 height 32
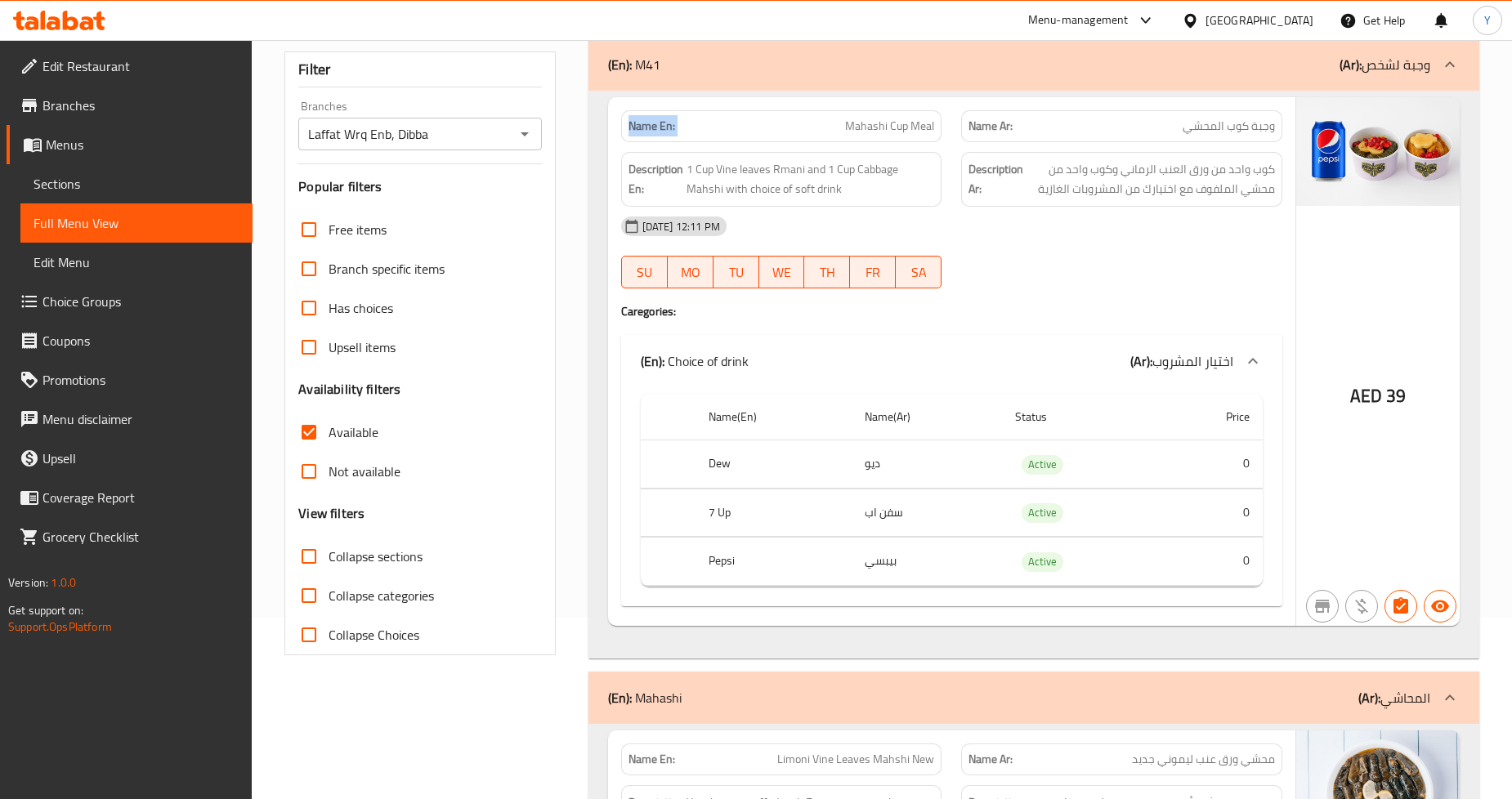
click at [659, 140] on div "Name En: Mahashi Cup Meal" at bounding box center [782, 126] width 321 height 32
copy strong "Name En:"
click at [358, 429] on span "Available" at bounding box center [354, 432] width 50 height 19
click at [329, 429] on input "Available" at bounding box center [309, 432] width 40 height 40
checkbox input "false"
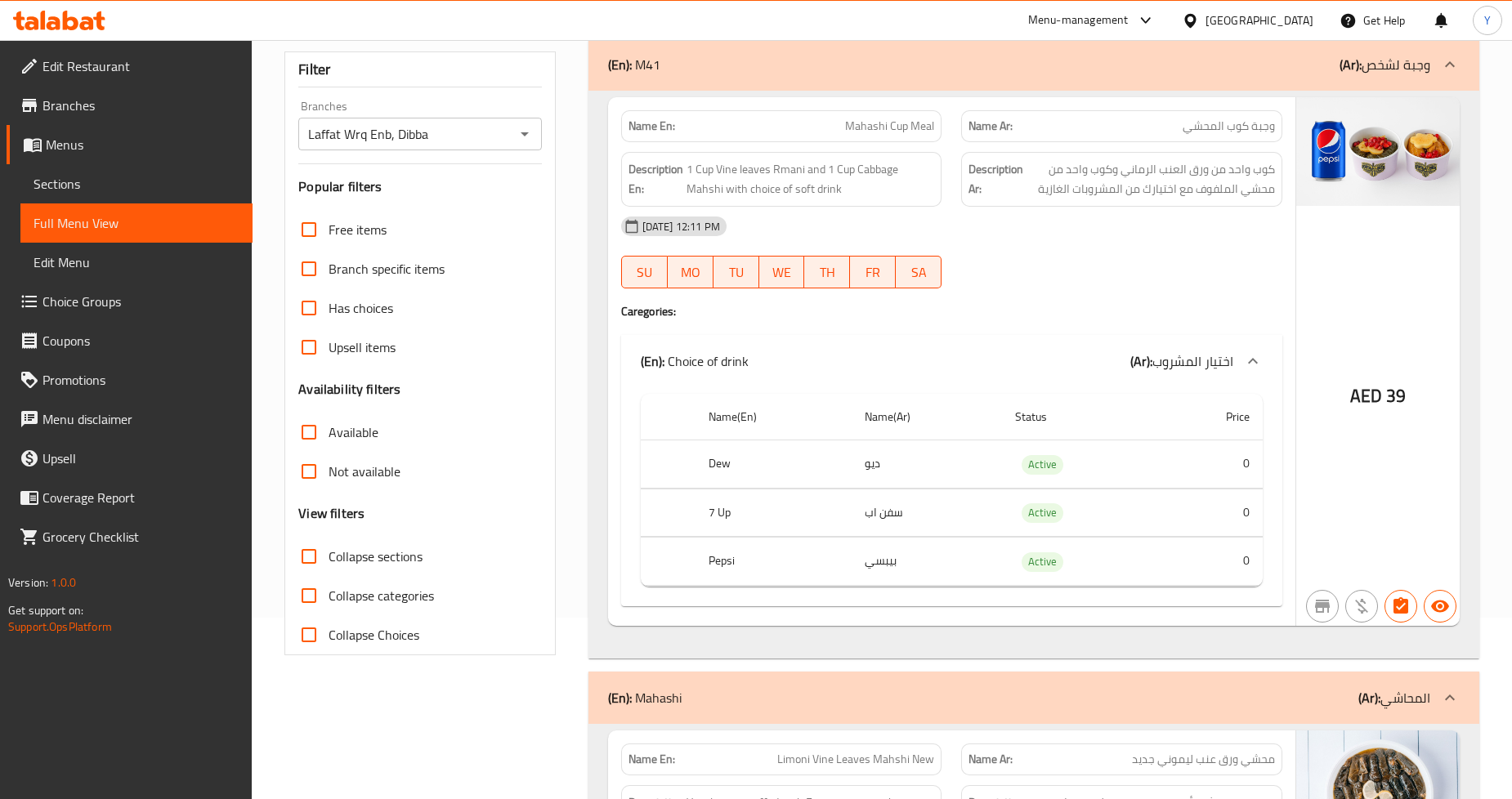
click at [341, 478] on span "Not available" at bounding box center [365, 471] width 72 height 19
click at [329, 478] on input "Not available" at bounding box center [309, 471] width 40 height 40
checkbox input "true"
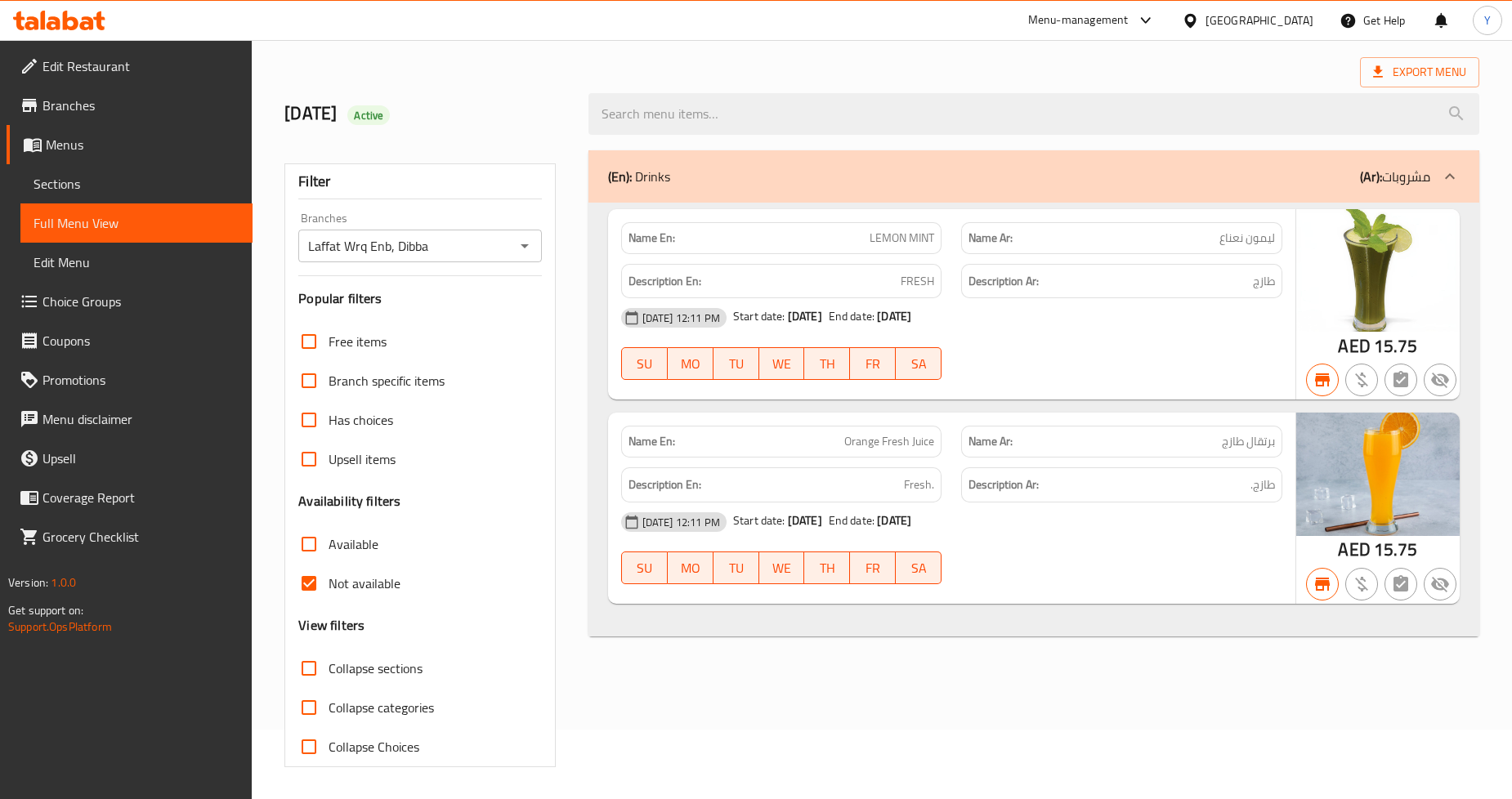
click at [657, 249] on div "Name En: LEMON MINT" at bounding box center [782, 238] width 321 height 32
click at [946, 72] on div "Export Menu" at bounding box center [881, 72] width 1195 height 30
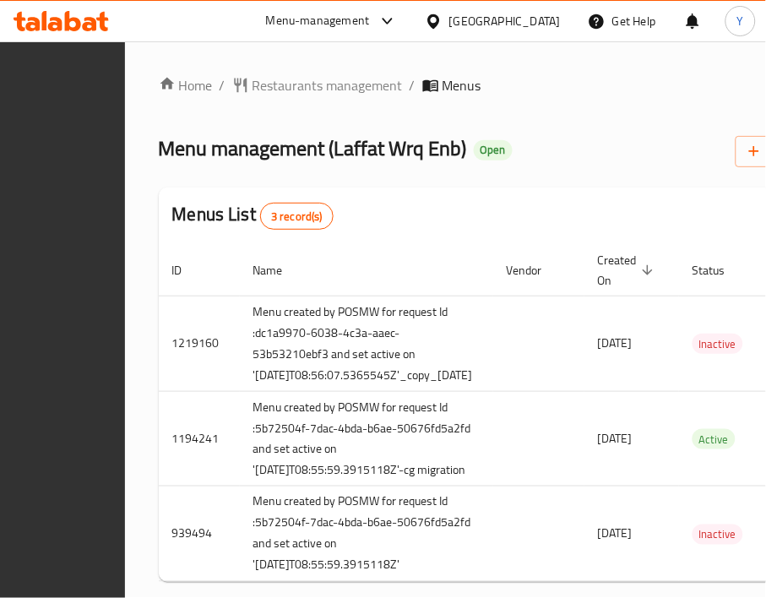
scroll to position [0, 461]
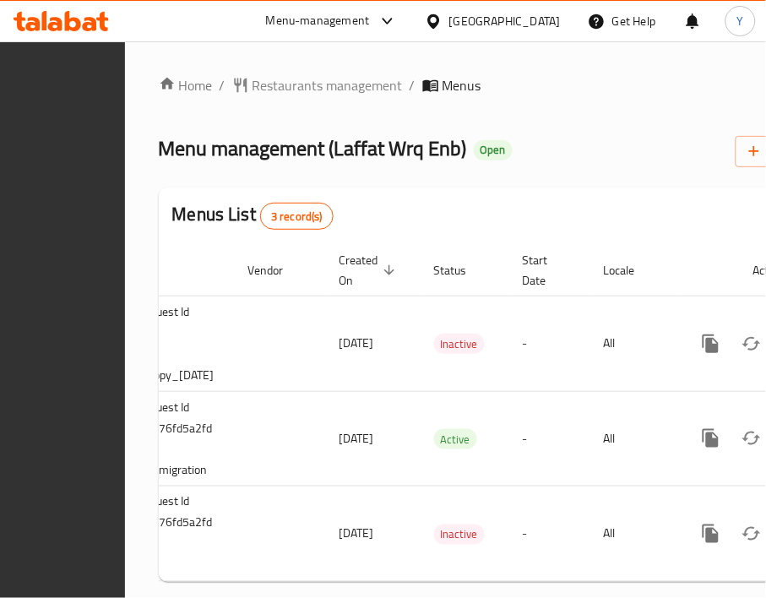
drag, startPoint x: 517, startPoint y: 316, endPoint x: 956, endPoint y: 311, distance: 438.6
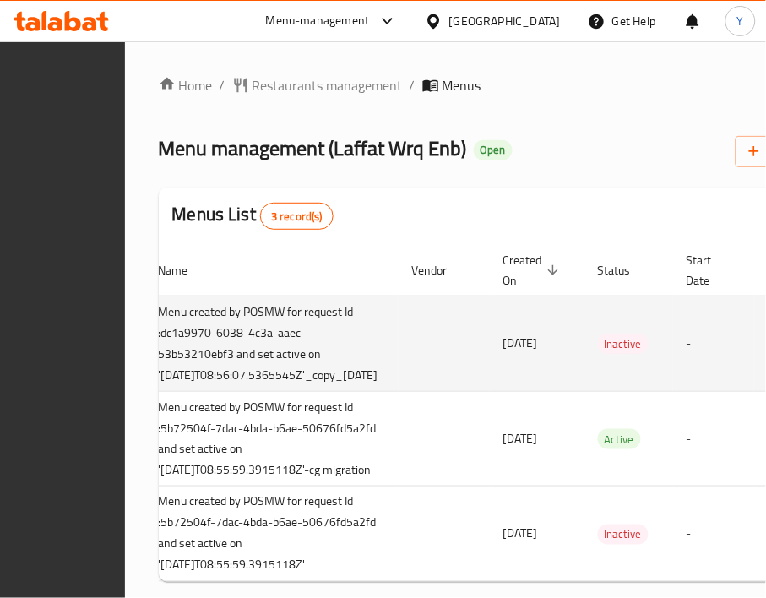
drag, startPoint x: 341, startPoint y: 364, endPoint x: 395, endPoint y: 375, distance: 54.4
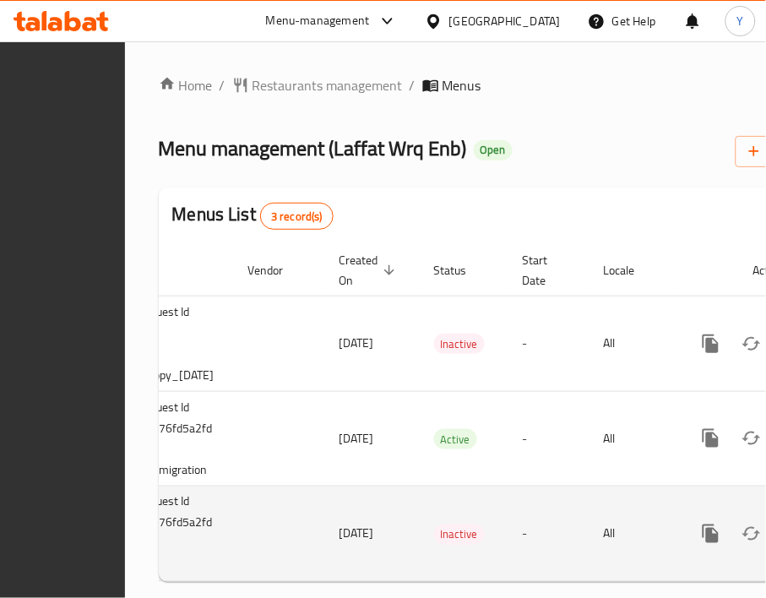
drag, startPoint x: 484, startPoint y: 470, endPoint x: 645, endPoint y: 488, distance: 161.6
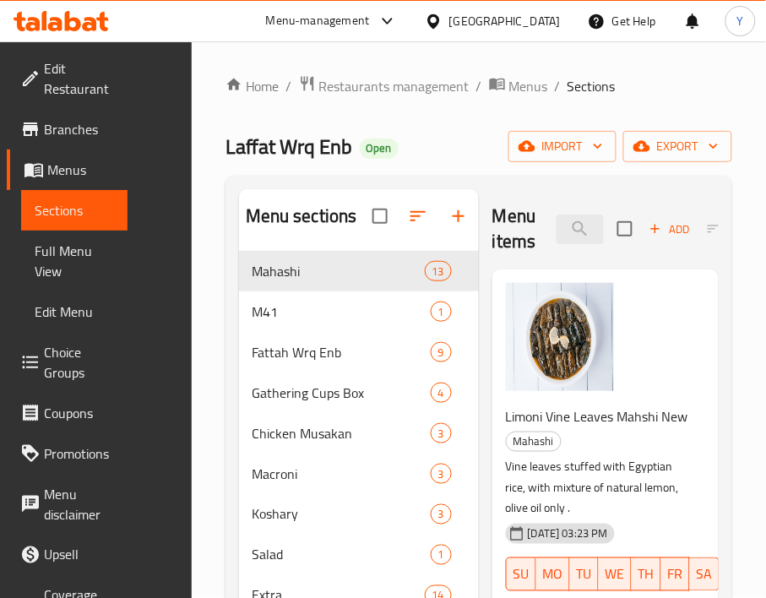
drag, startPoint x: 57, startPoint y: 254, endPoint x: 77, endPoint y: 235, distance: 27.5
click at [57, 254] on span "Full Menu View" at bounding box center [74, 261] width 79 height 41
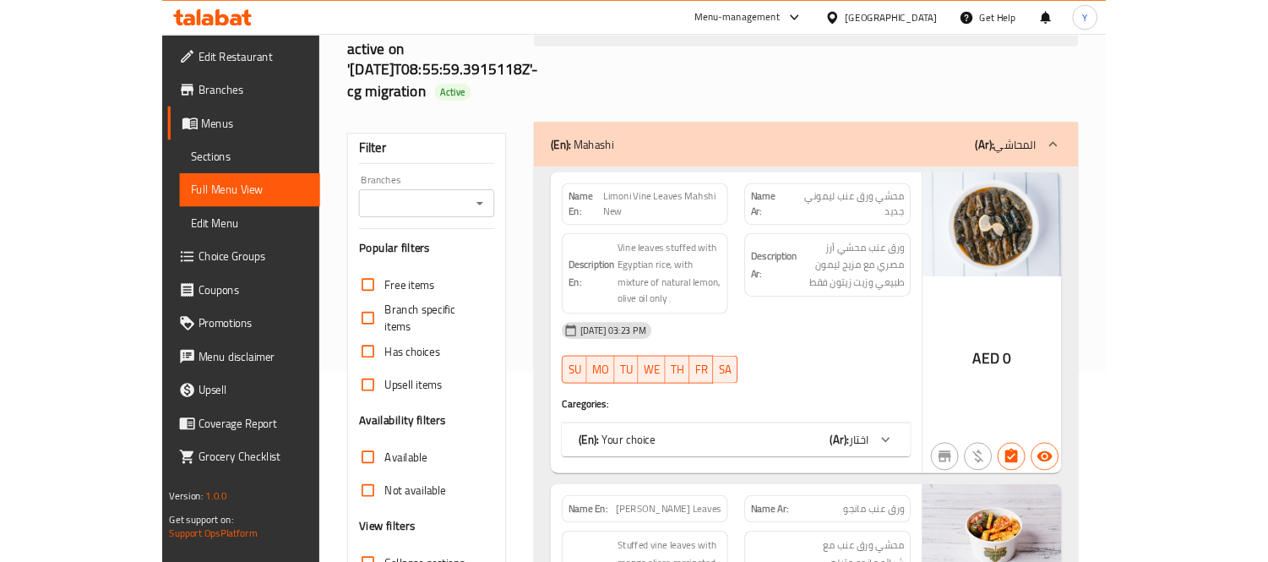
scroll to position [94, 0]
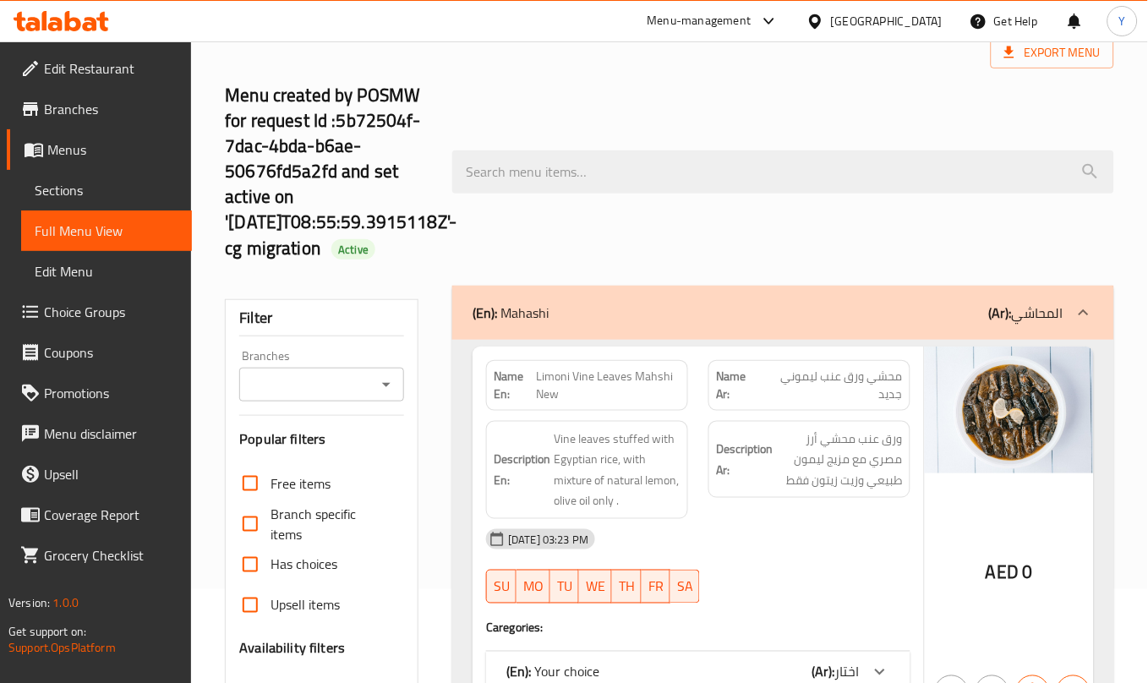
click at [723, 114] on div "Menu created by POSMW for request Id :5b72504f-7dac-4bda-b6ae-50676fd5a2fd and …" at bounding box center [669, 171] width 909 height 227
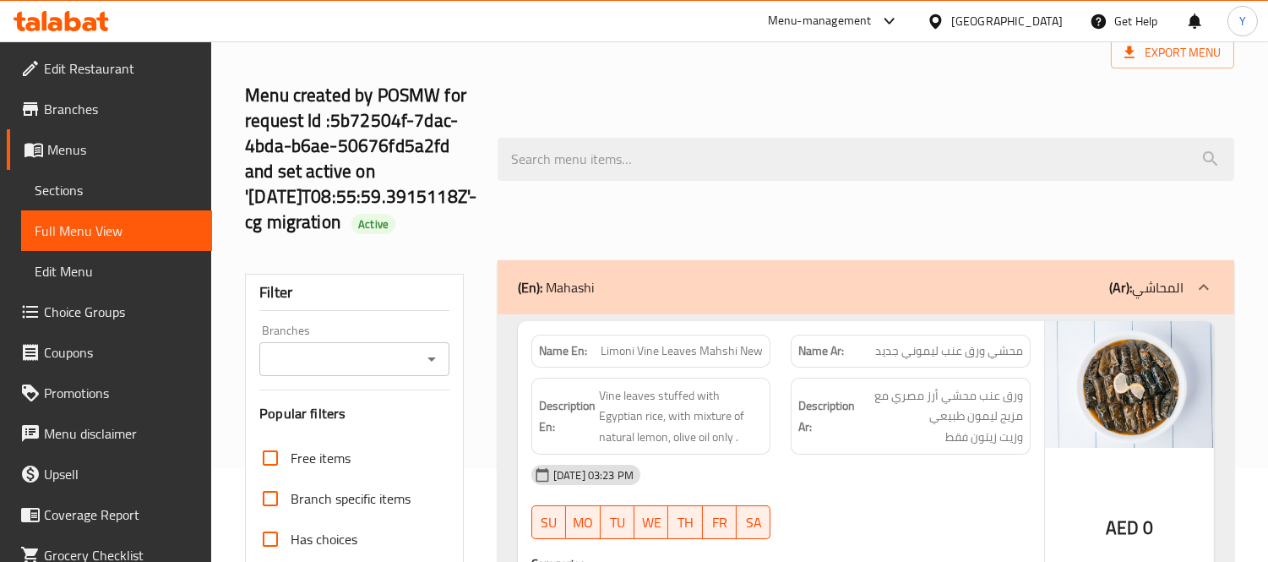
click at [409, 359] on input "Branches" at bounding box center [340, 359] width 152 height 24
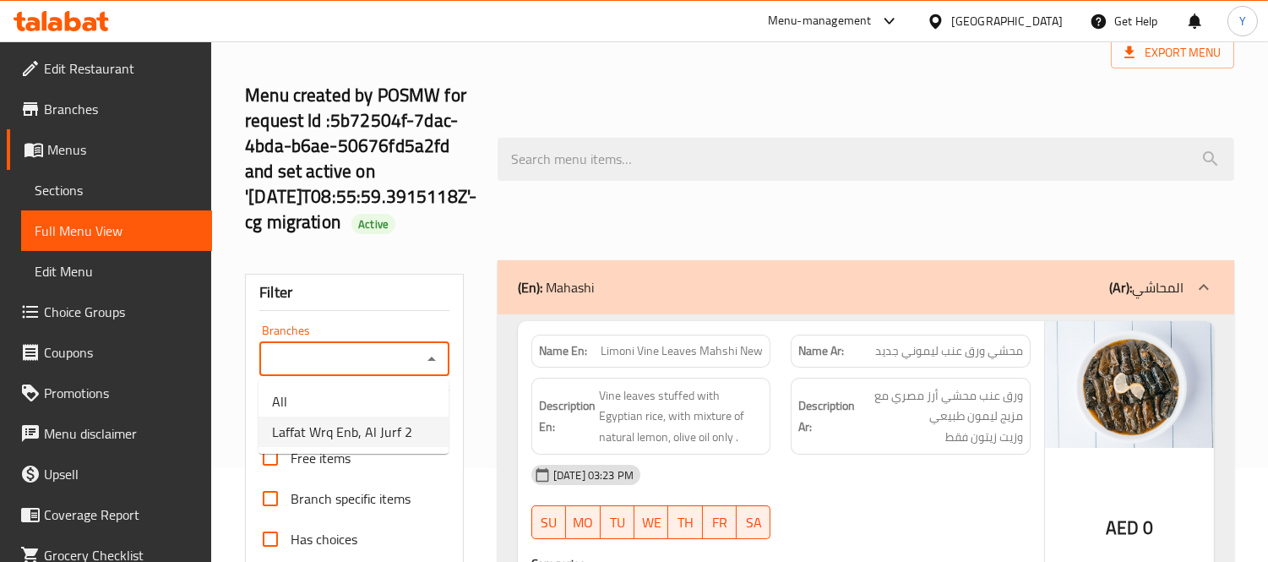
click at [393, 437] on span "Laffat Wrq Enb, Al Jurf 2" at bounding box center [342, 432] width 140 height 20
type input "Laffat Wrq Enb, Al Jurf 2"
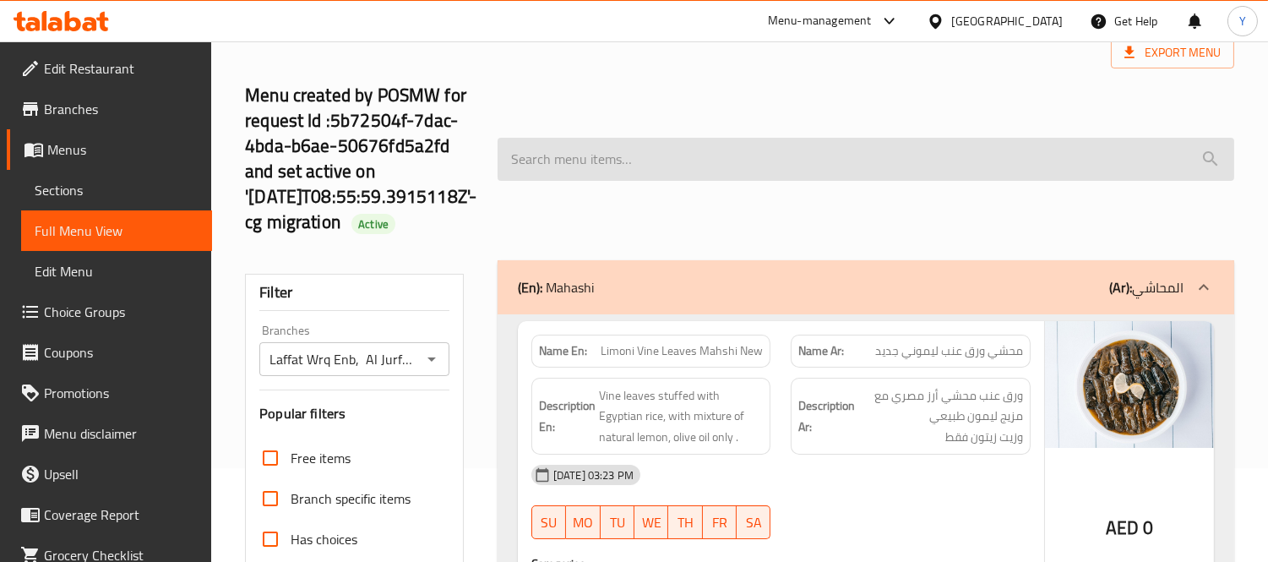
click at [711, 166] on input "search" at bounding box center [866, 159] width 737 height 43
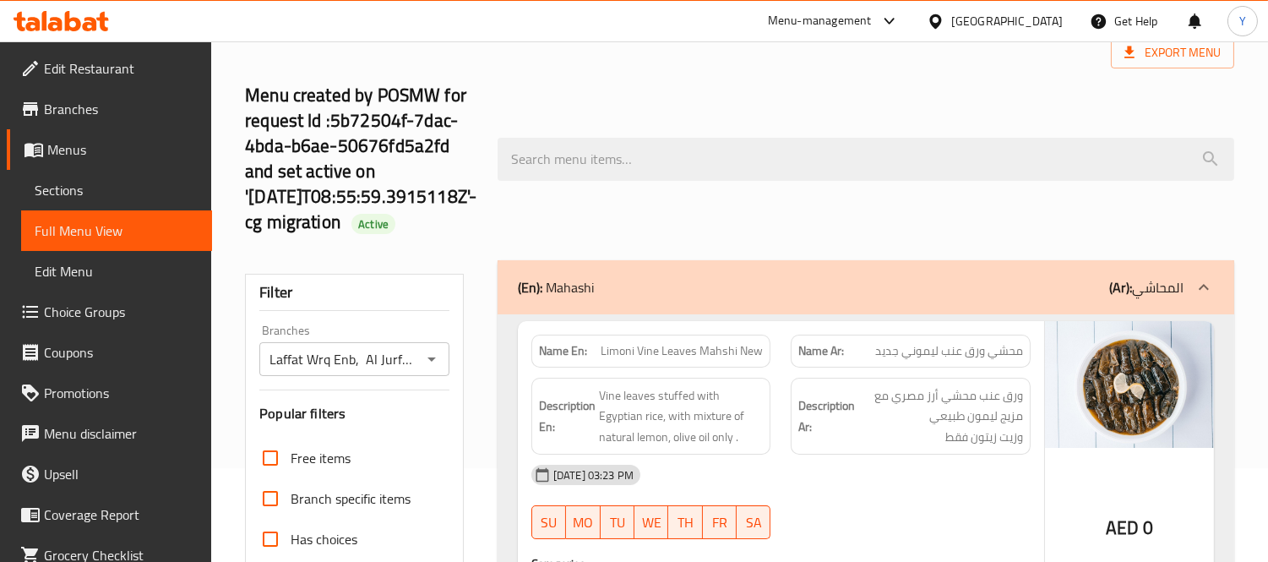
click at [571, 353] on strong "Name En:" at bounding box center [563, 351] width 48 height 18
copy strong "En"
click at [571, 353] on strong "Name En:" at bounding box center [563, 351] width 48 height 18
copy strong "Name En:"
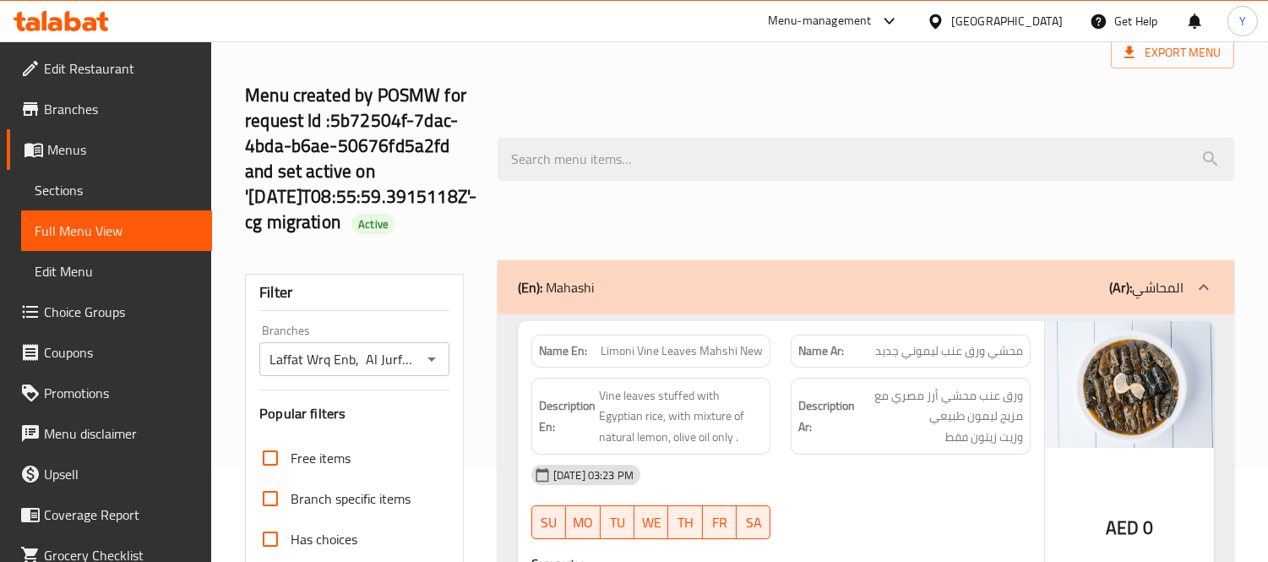
click at [780, 91] on div "Menu created by POSMW for request Id :5b72504f-7dac-4bda-b6ae-50676fd5a2fd and …" at bounding box center [740, 159] width 1010 height 202
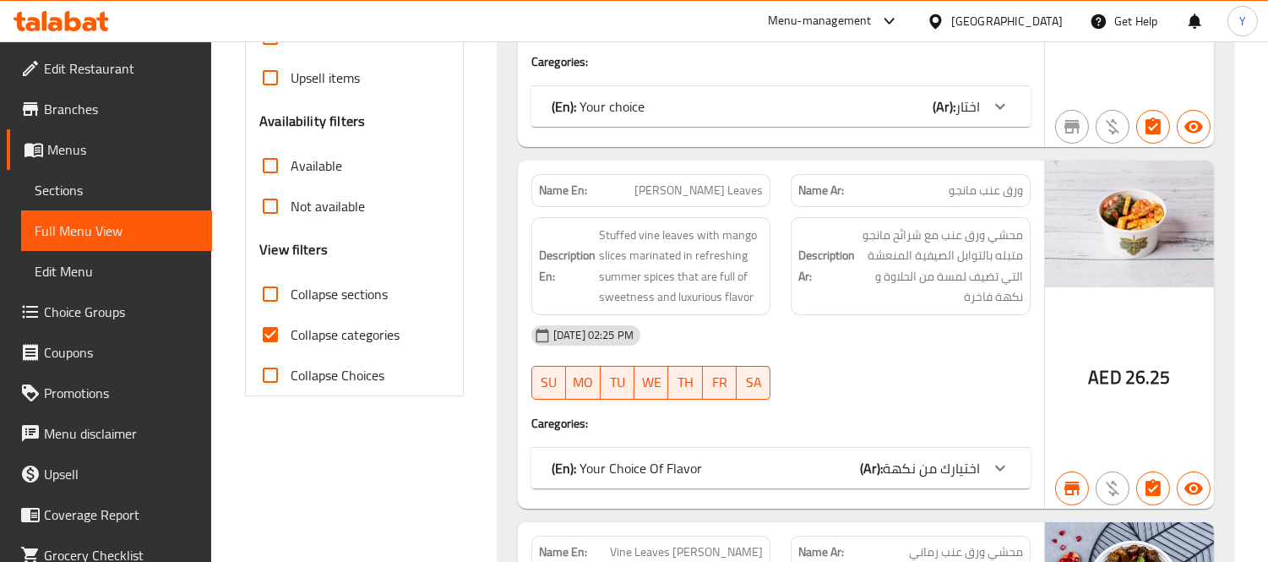
scroll to position [563, 0]
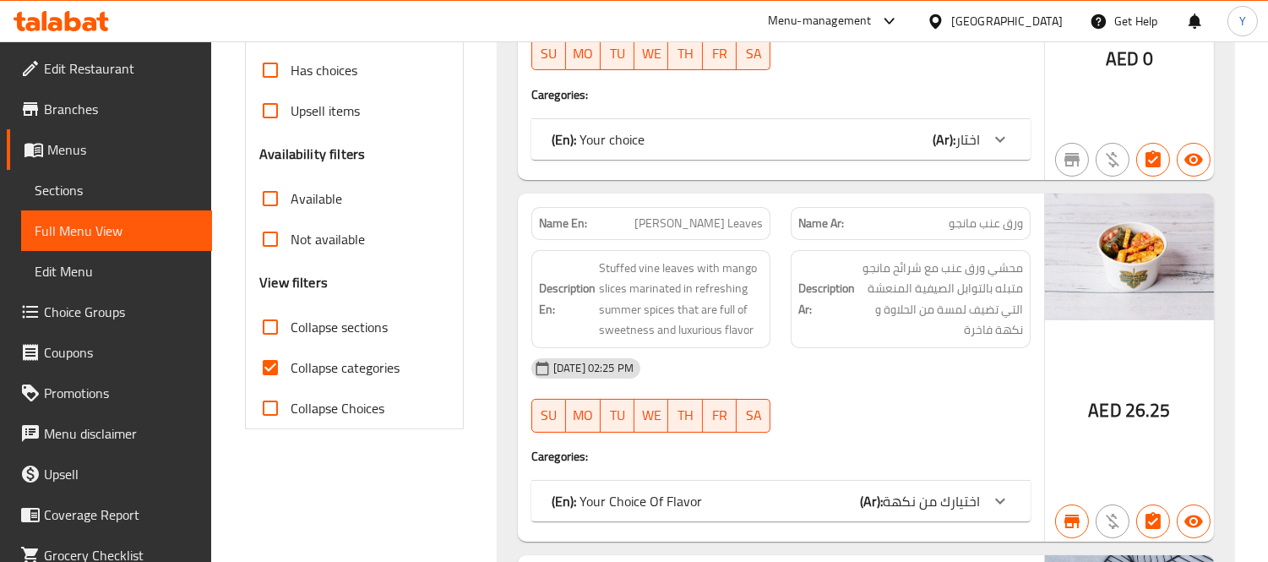
click at [308, 352] on label "Collapse categories" at bounding box center [325, 367] width 150 height 41
click at [291, 352] on input "Collapse categories" at bounding box center [270, 367] width 41 height 41
checkbox input "false"
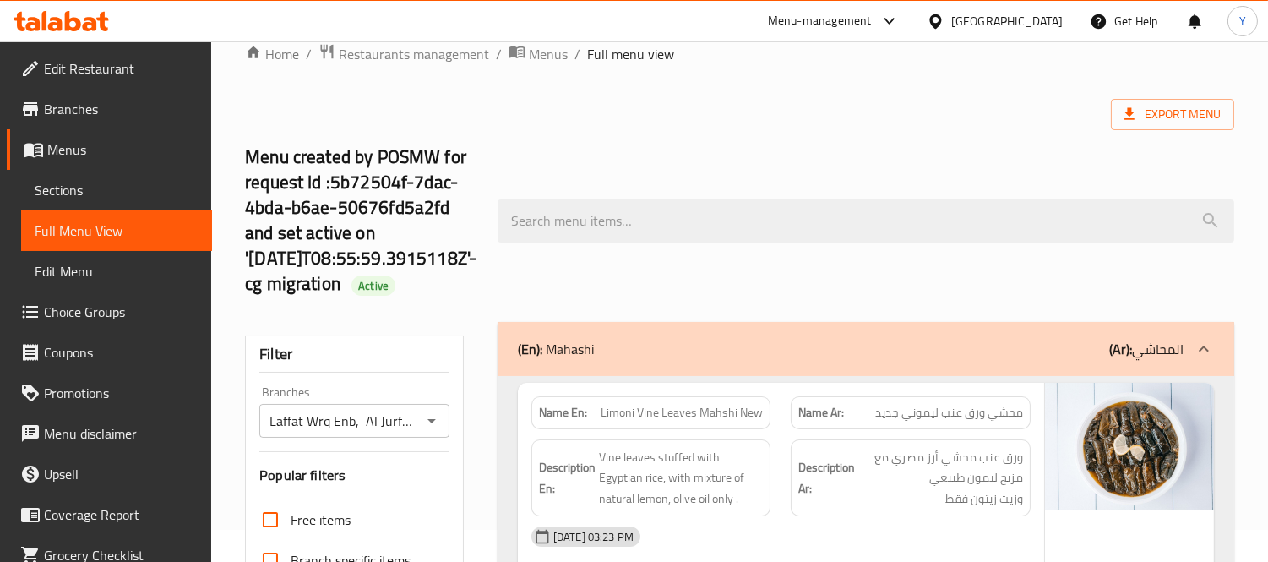
scroll to position [0, 0]
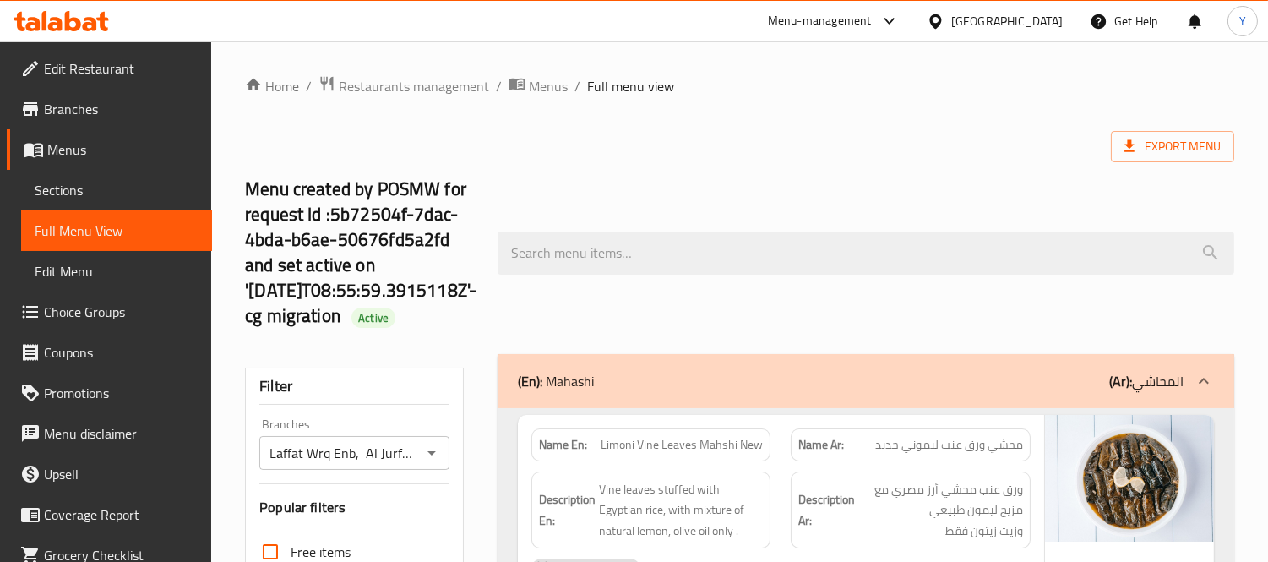
click at [780, 135] on div "Export Menu" at bounding box center [739, 146] width 989 height 31
click at [352, 315] on span "Active" at bounding box center [374, 318] width 44 height 16
copy span "Active"
click at [780, 161] on div "Menu created by POSMW for request Id :5b72504f-7dac-4bda-b6ae-50676fd5a2fd and …" at bounding box center [740, 253] width 1010 height 202
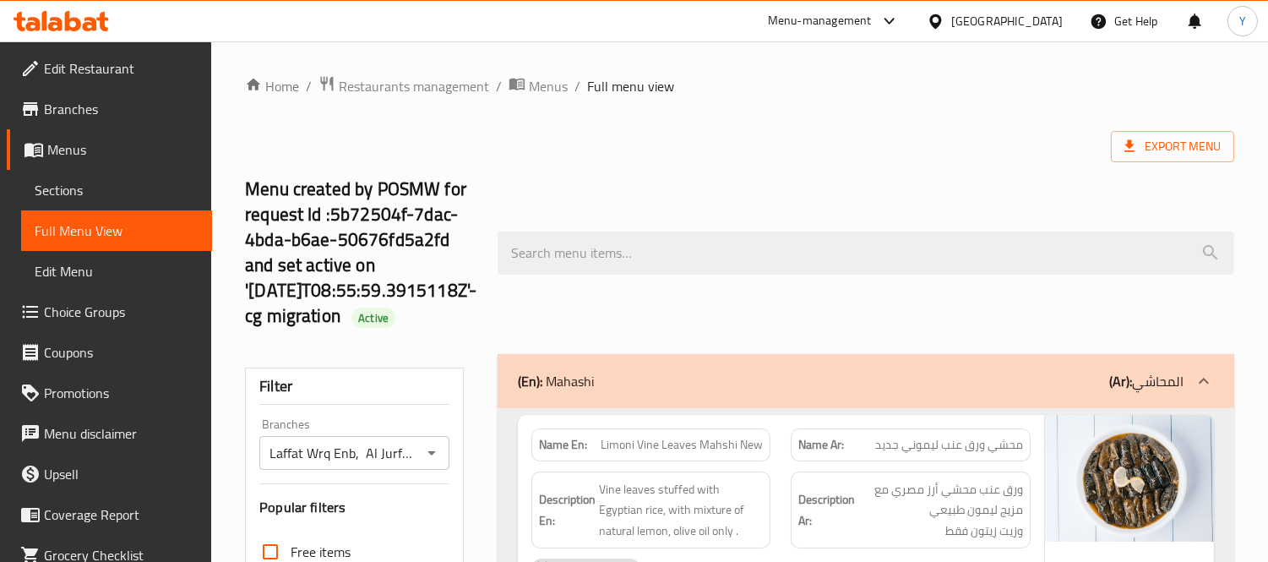
scroll to position [535, 0]
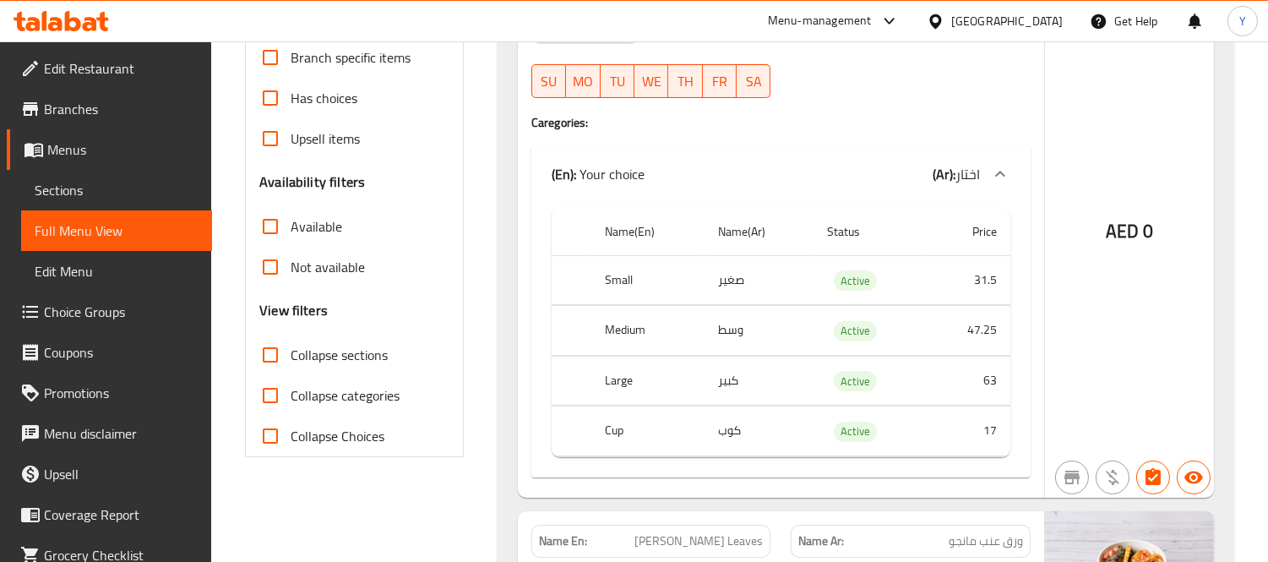
click at [780, 90] on div "AED 0" at bounding box center [1129, 189] width 169 height 618
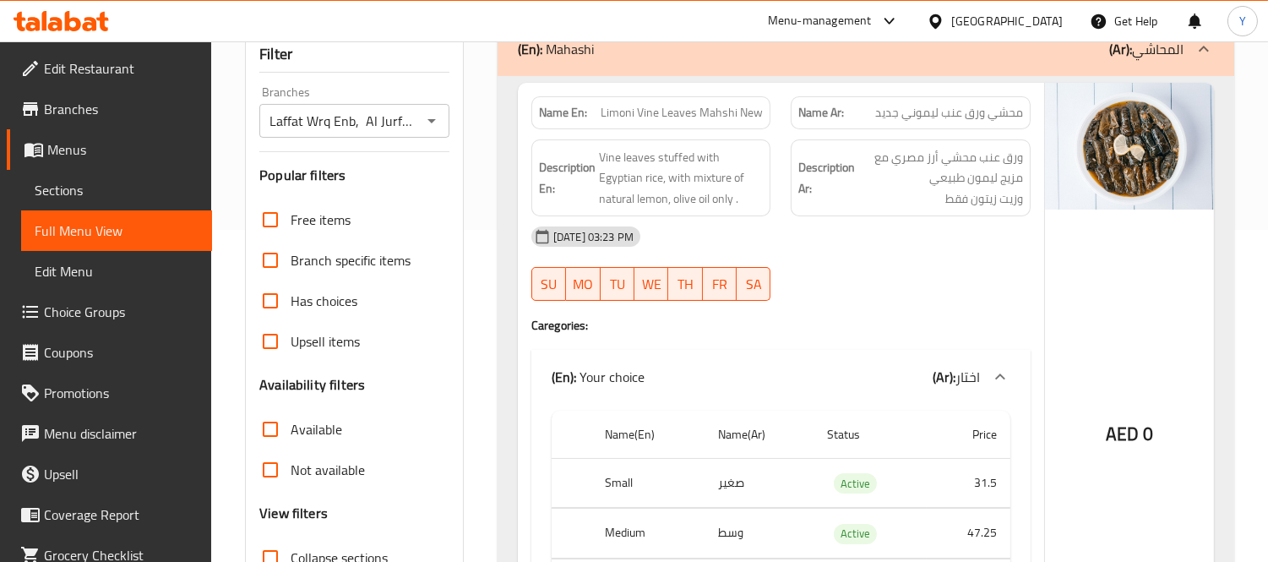
scroll to position [469, 0]
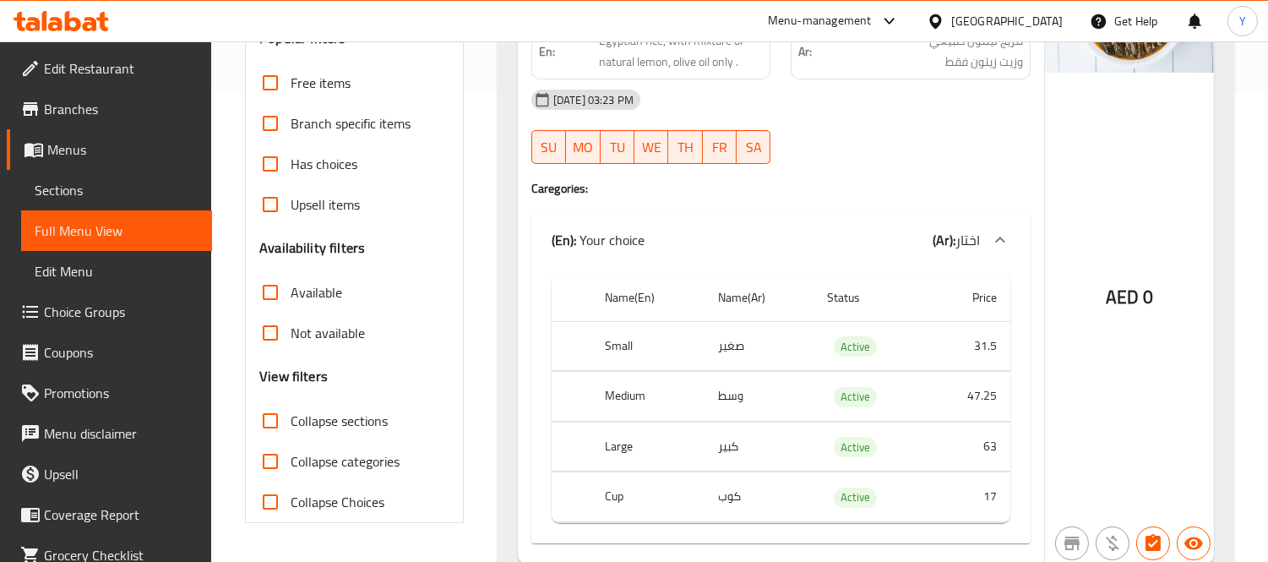
click at [780, 169] on div "AED 0" at bounding box center [1129, 255] width 169 height 618
click at [780, 223] on div "AED 0" at bounding box center [1129, 255] width 169 height 618
click at [780, 137] on div "AED 0" at bounding box center [1129, 255] width 169 height 618
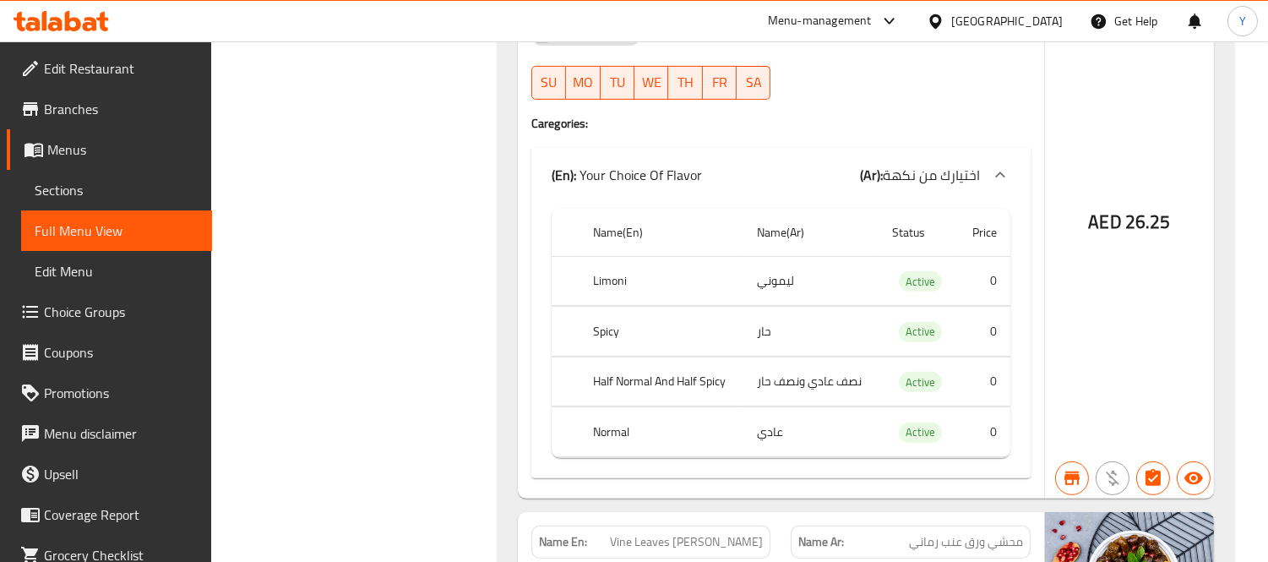
click at [780, 260] on div "AED 26.25" at bounding box center [1129, 180] width 169 height 638
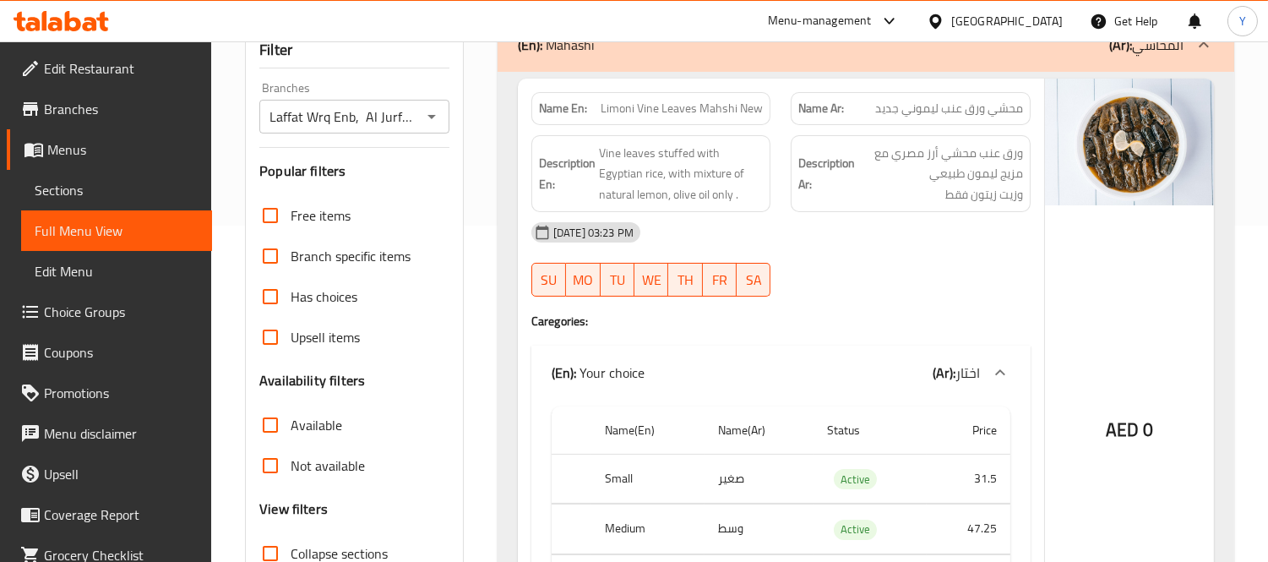
scroll to position [153, 0]
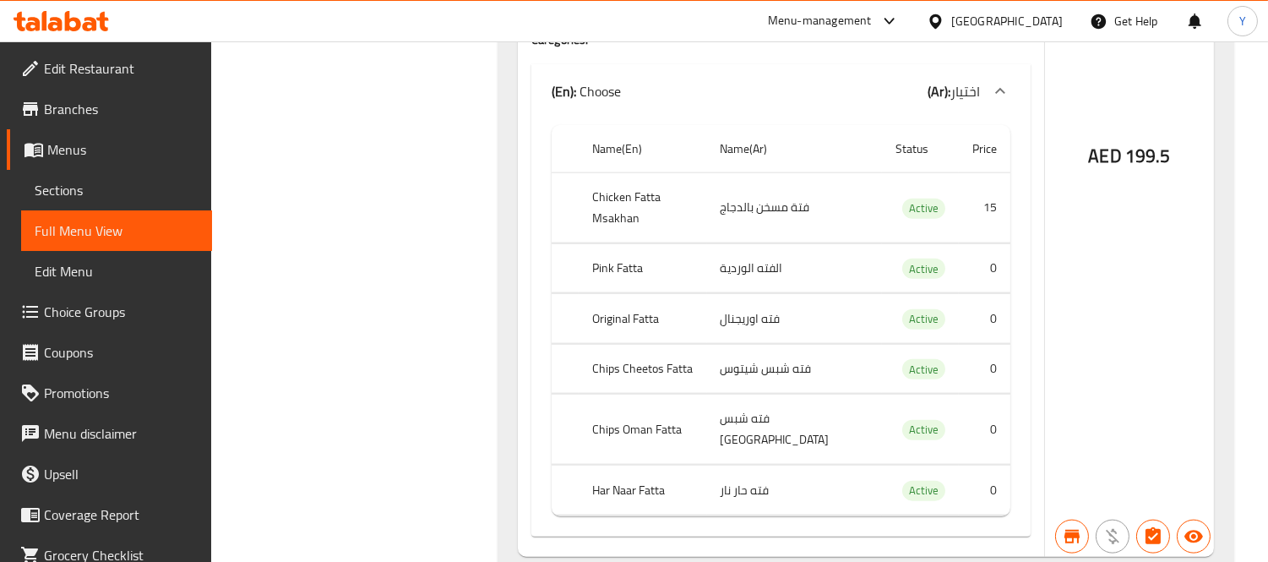
drag, startPoint x: 869, startPoint y: 157, endPoint x: 1274, endPoint y: 421, distance: 483.8
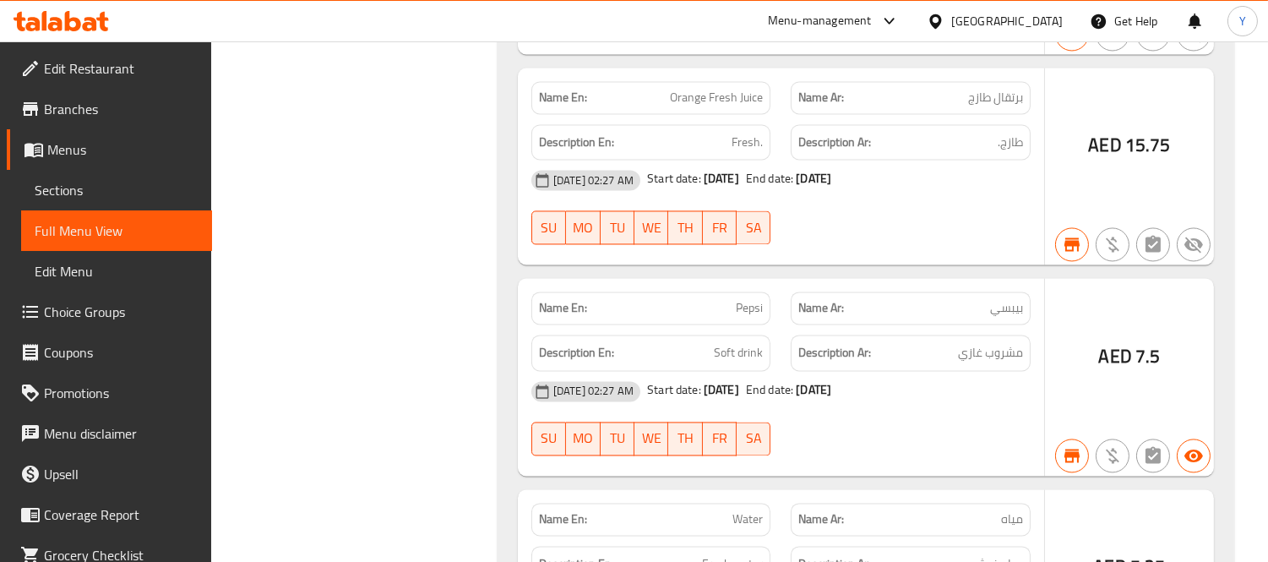
drag, startPoint x: 974, startPoint y: 167, endPoint x: 991, endPoint y: 606, distance: 438.9
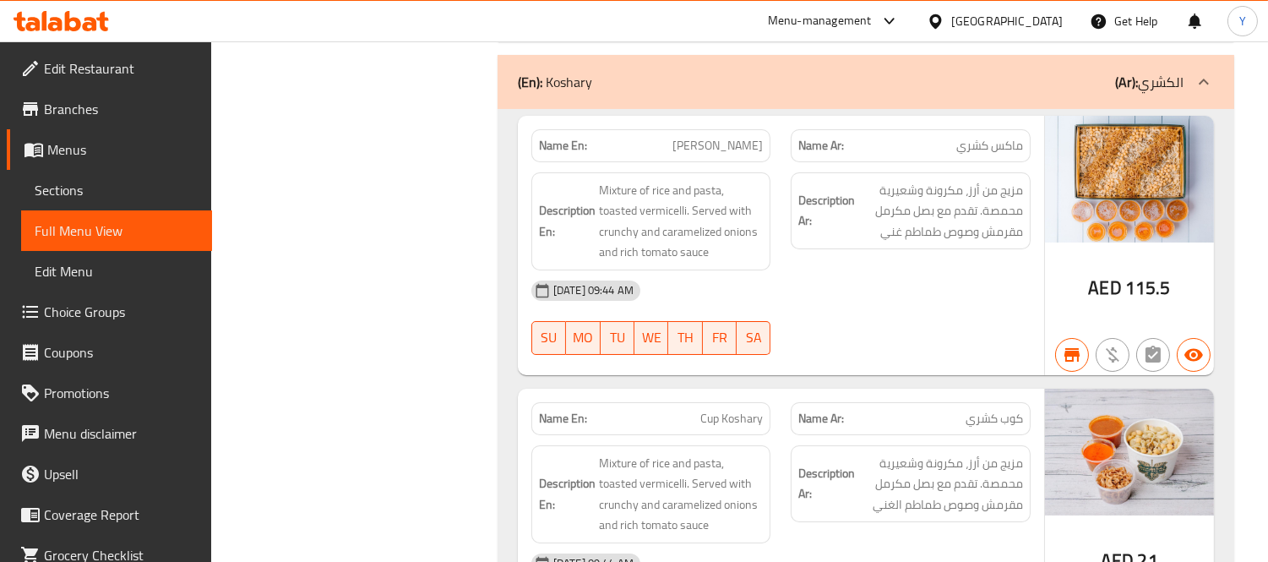
scroll to position [22676, 0]
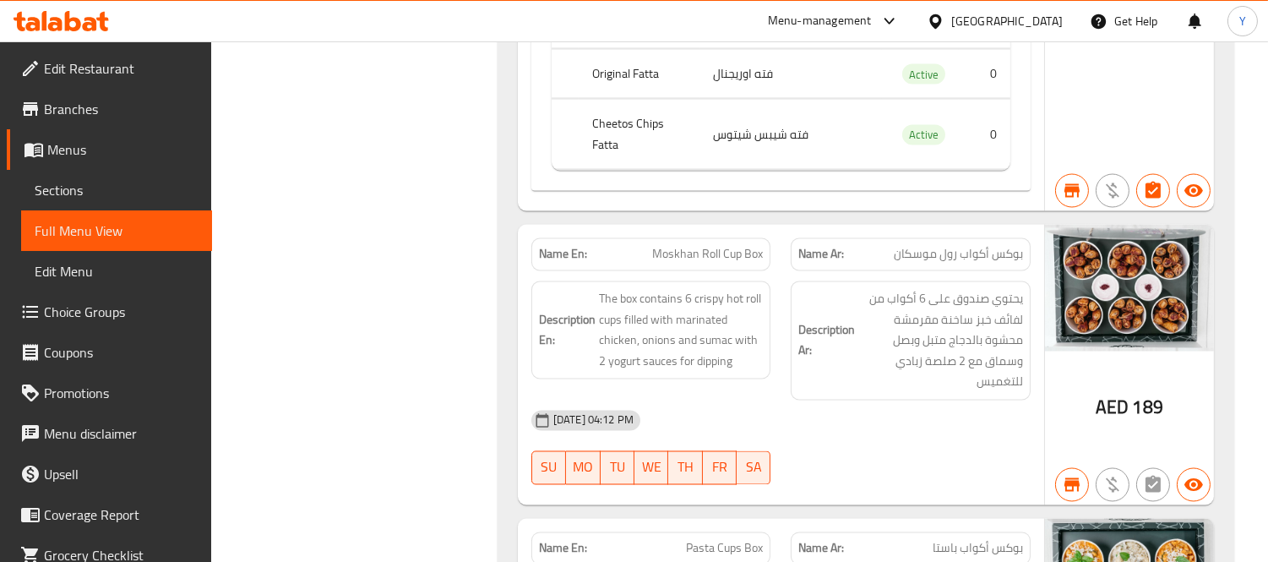
drag, startPoint x: 940, startPoint y: 279, endPoint x: 1091, endPoint y: -70, distance: 380.4
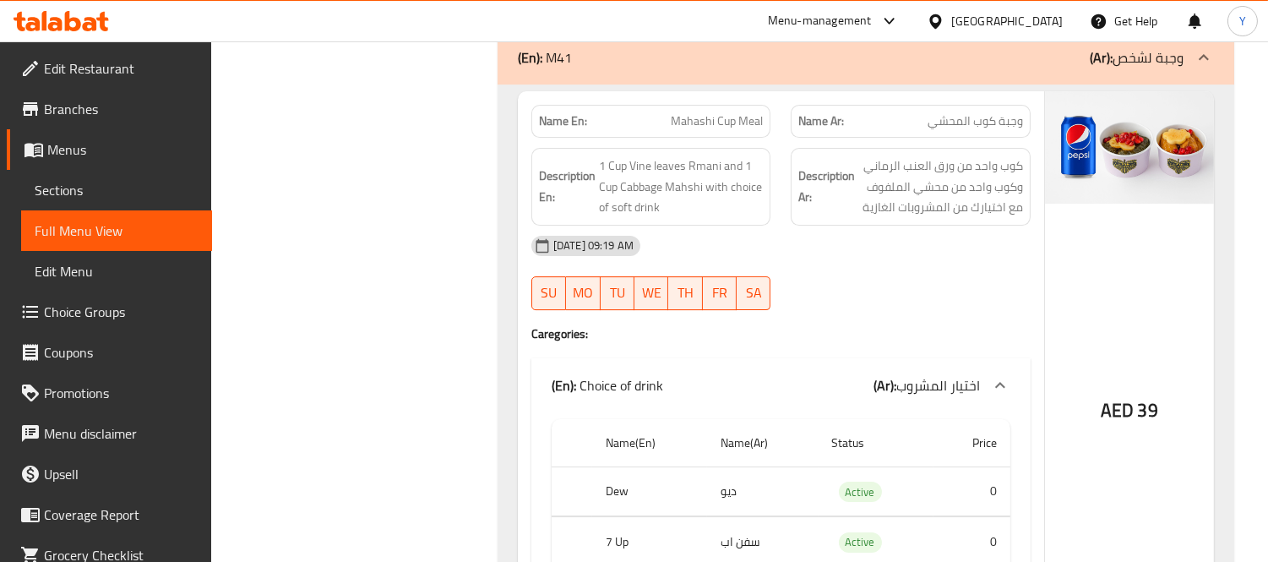
scroll to position [6999, 0]
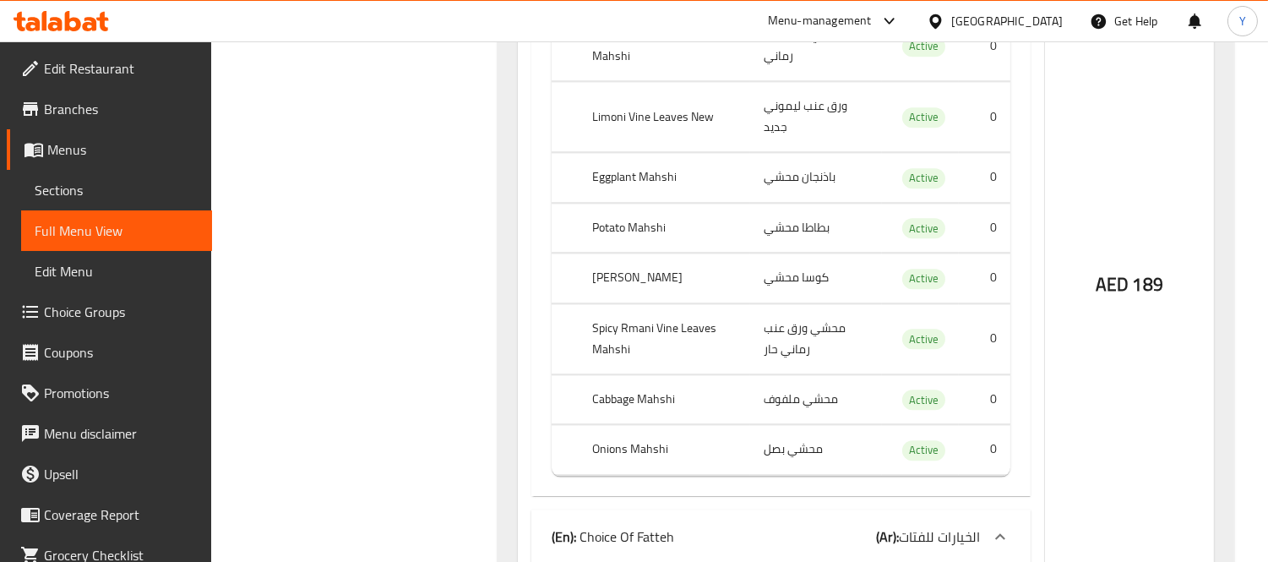
drag, startPoint x: 924, startPoint y: 225, endPoint x: 1130, endPoint y: -114, distance: 396.6
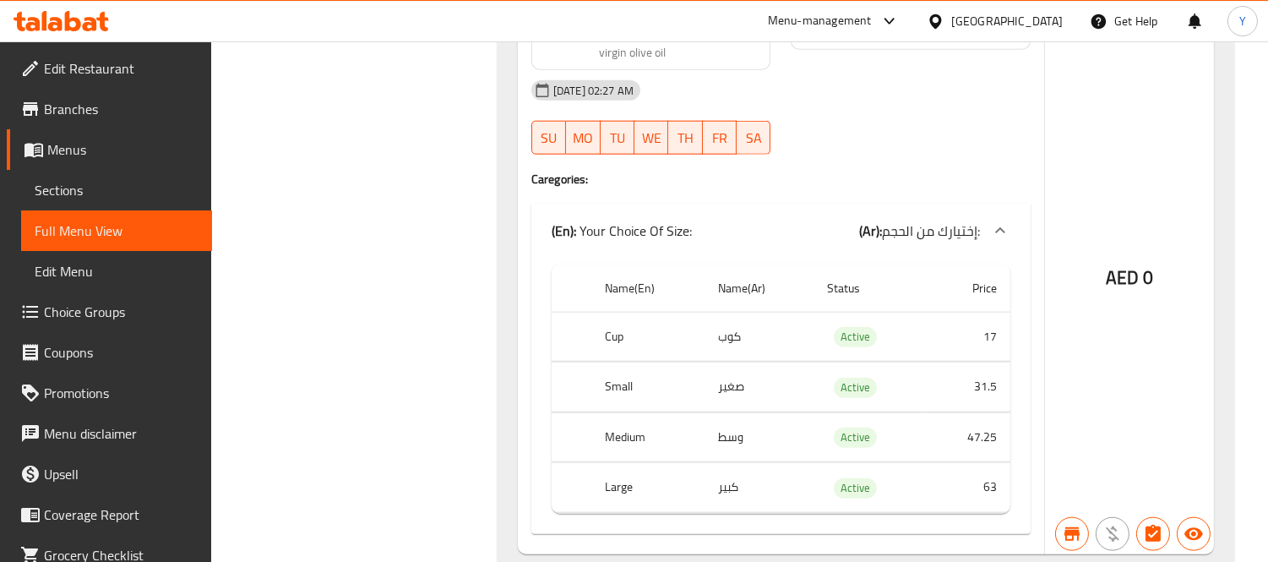
drag, startPoint x: 1082, startPoint y: 346, endPoint x: 1200, endPoint y: -16, distance: 381.1
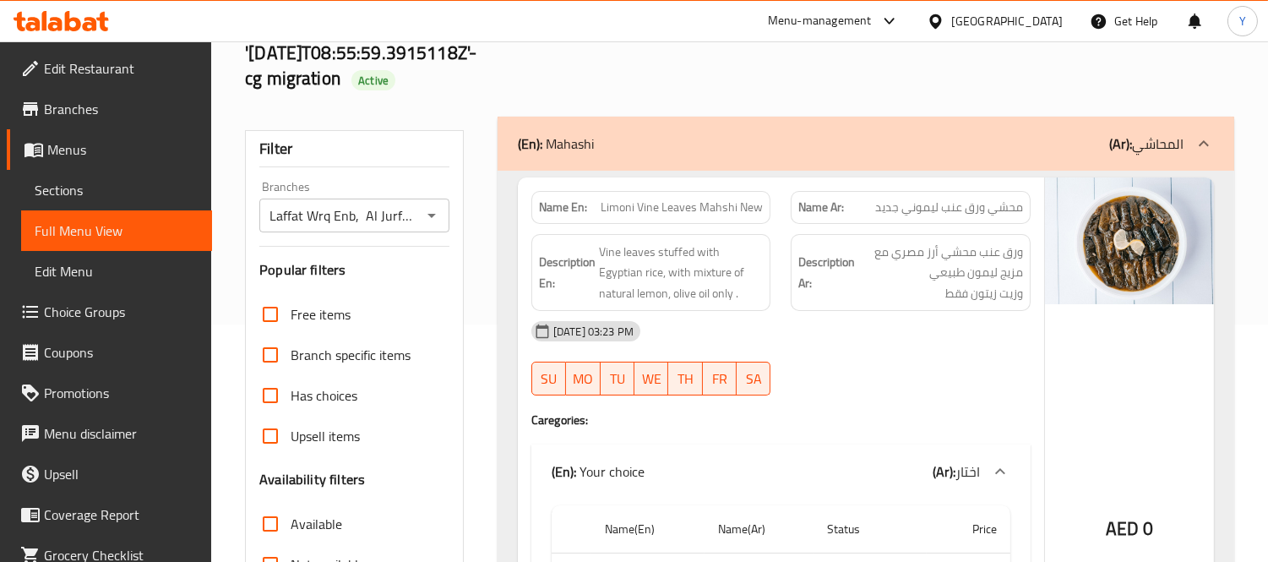
scroll to position [0, 0]
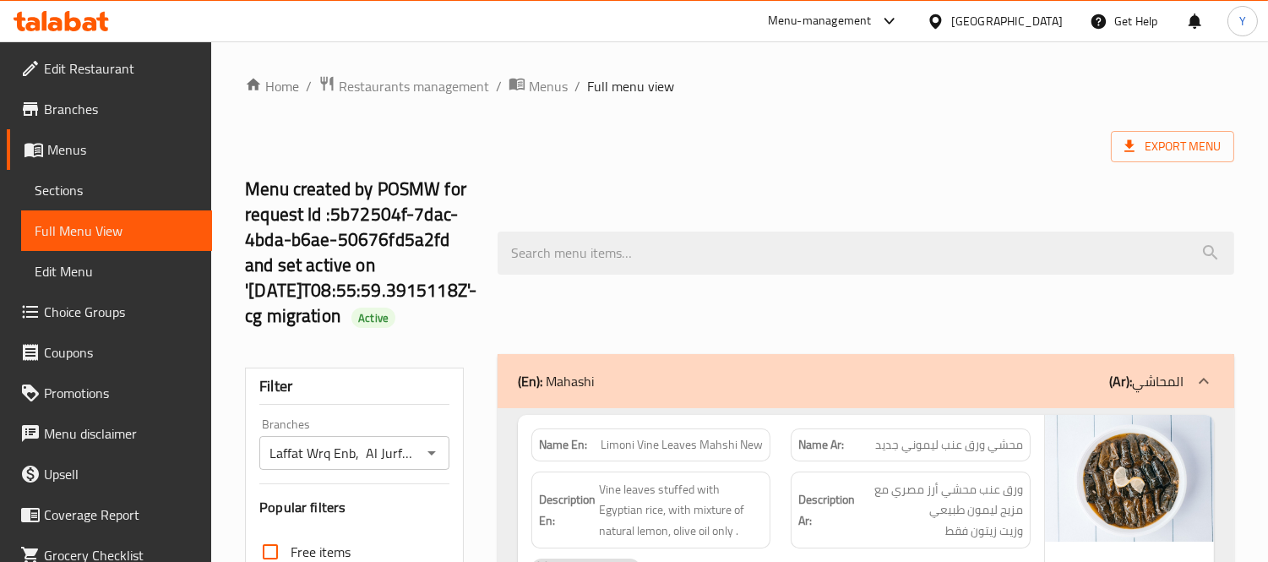
drag, startPoint x: 1155, startPoint y: 129, endPoint x: 1206, endPoint y: -95, distance: 230.4
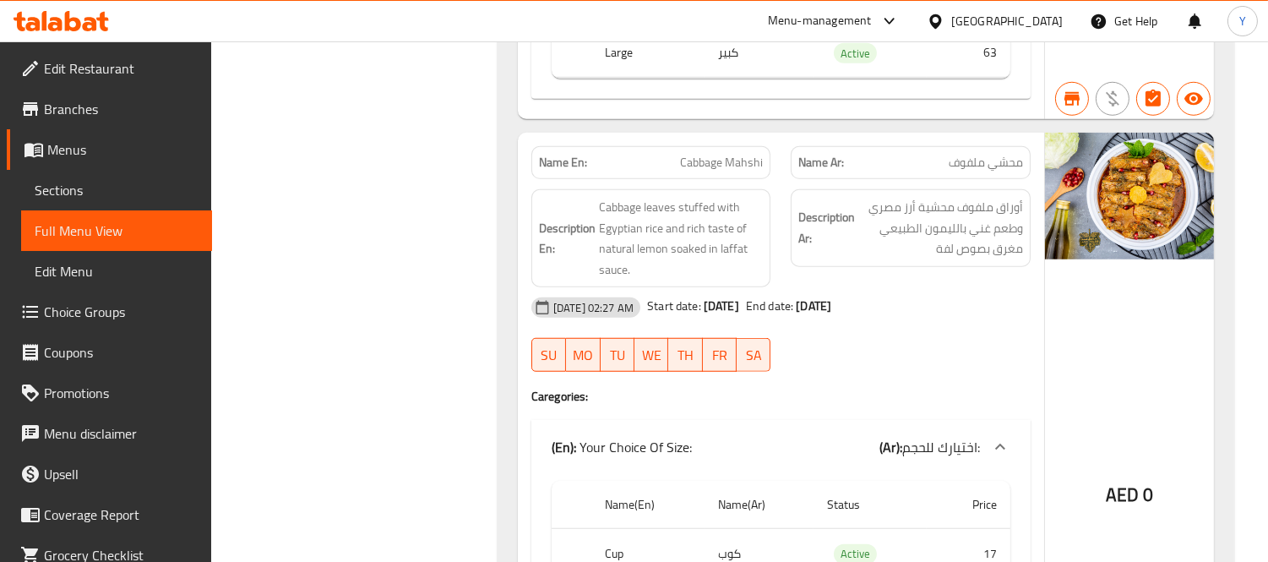
drag, startPoint x: 947, startPoint y: 84, endPoint x: 931, endPoint y: 378, distance: 293.7
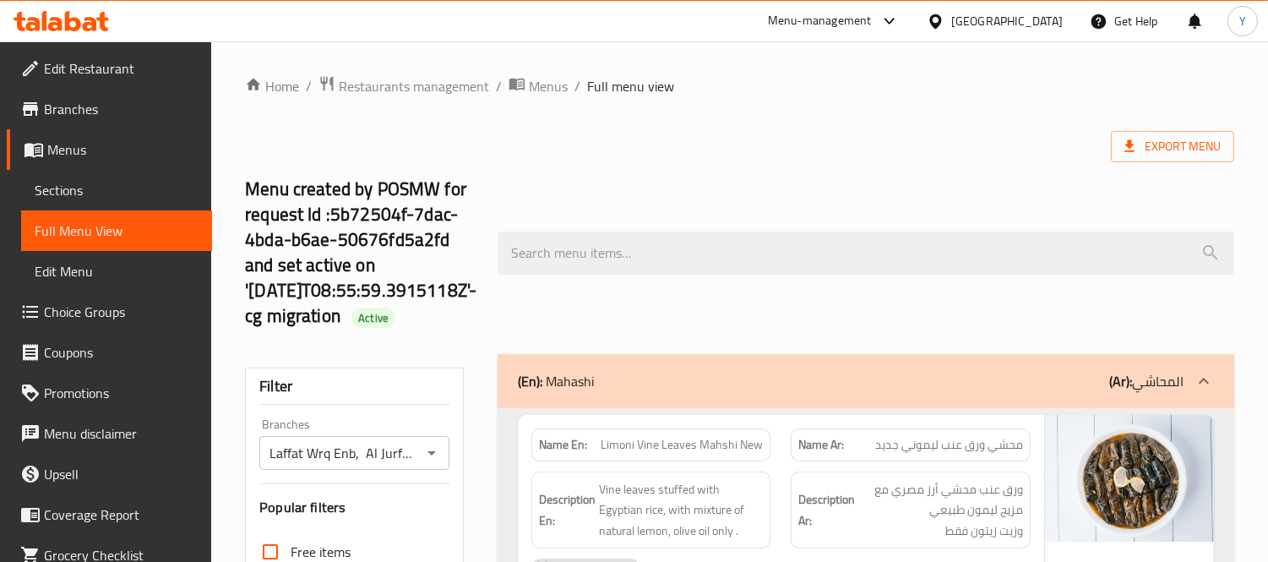
drag, startPoint x: 917, startPoint y: 334, endPoint x: 1146, endPoint y: -114, distance: 503.0
click at [780, 144] on span "Export Menu" at bounding box center [1173, 146] width 96 height 21
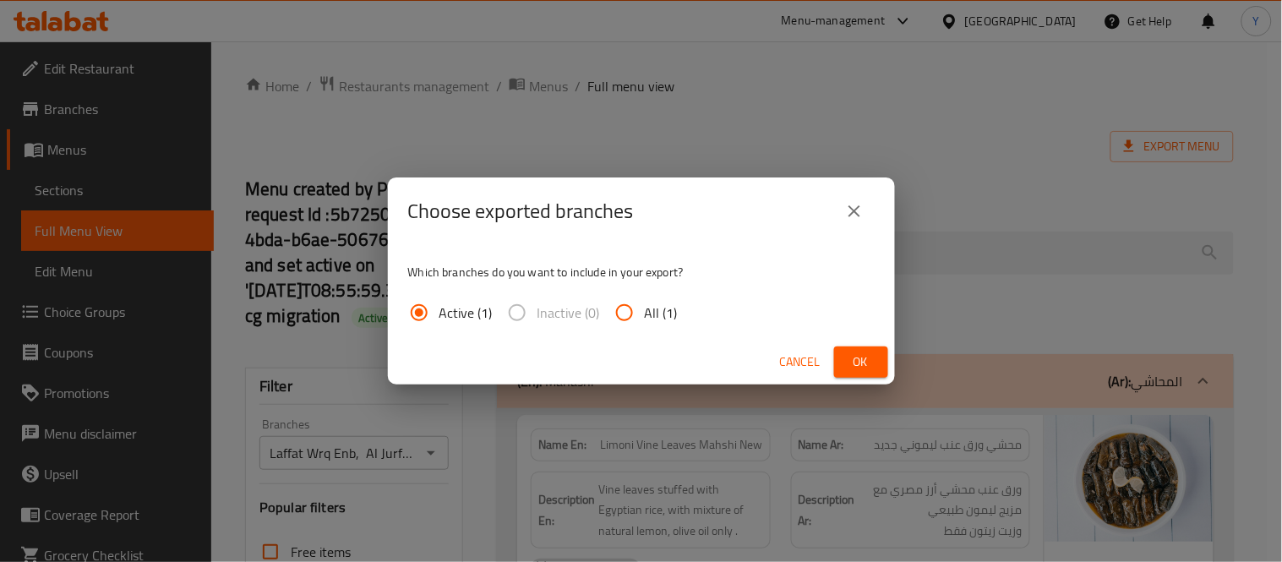
click at [669, 315] on span "All (1)" at bounding box center [661, 313] width 33 height 20
click at [645, 315] on input "All (1)" at bounding box center [624, 312] width 41 height 41
radio input "true"
click at [780, 355] on span "Ok" at bounding box center [861, 362] width 27 height 21
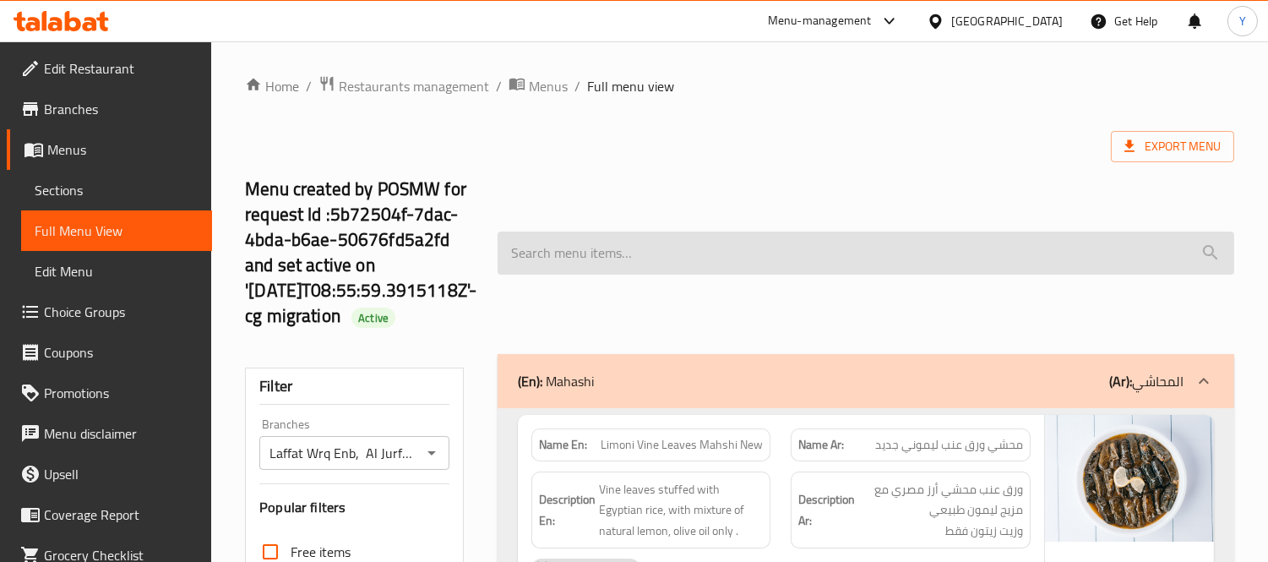
click at [697, 246] on input "search" at bounding box center [866, 253] width 737 height 43
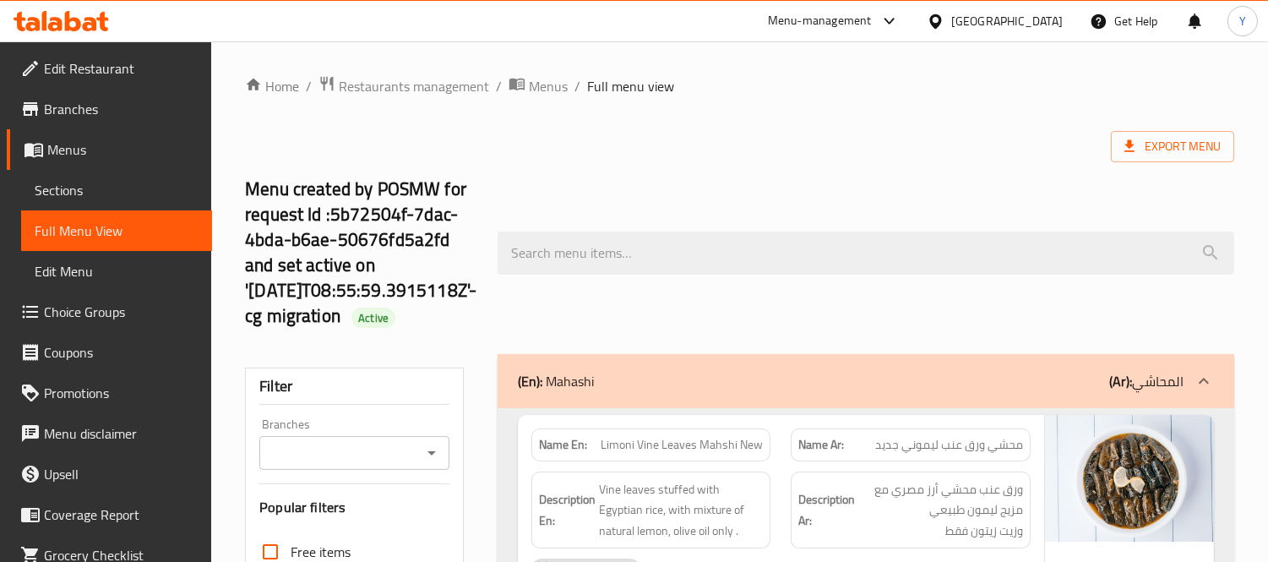
click at [302, 427] on div "Branches Branches" at bounding box center [354, 444] width 190 height 52
click at [327, 450] on input "Branches" at bounding box center [340, 453] width 152 height 24
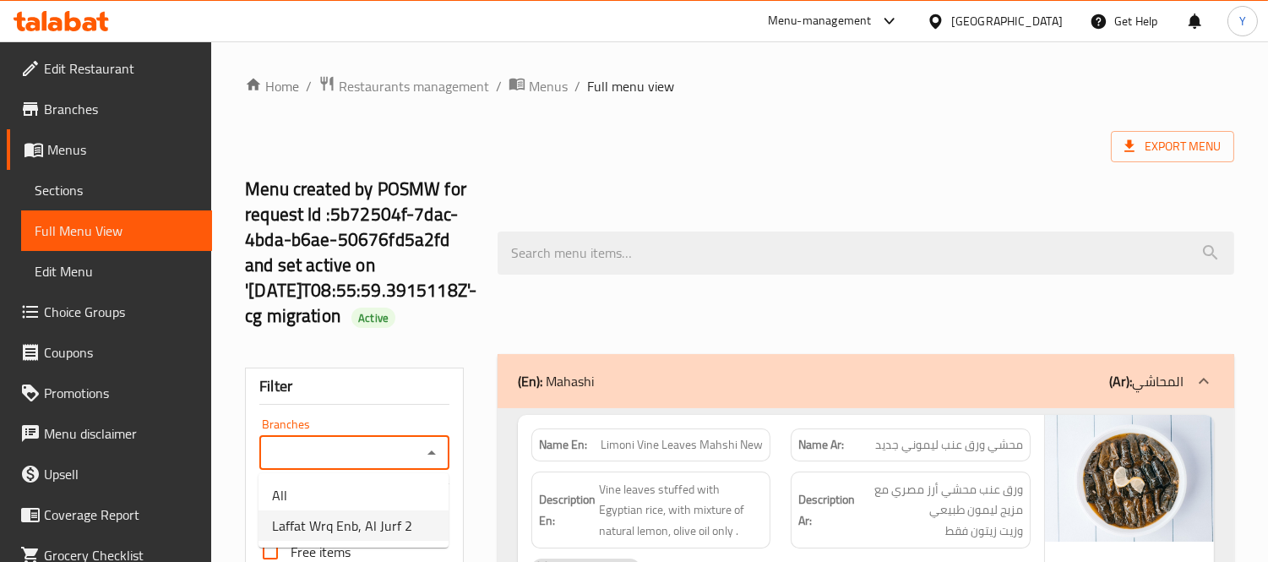
click at [316, 530] on span "Laffat Wrq Enb, Al Jurf 2" at bounding box center [342, 525] width 140 height 20
type input "Laffat Wrq Enb, Al Jurf 2"
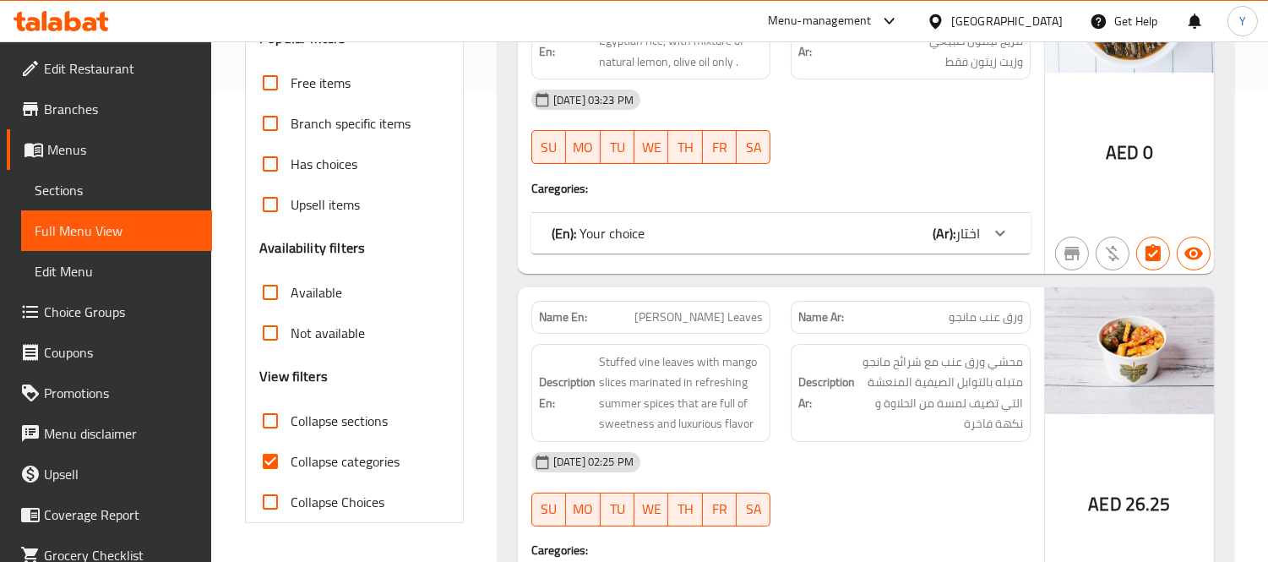
click at [323, 339] on span "Not available" at bounding box center [328, 333] width 74 height 20
click at [291, 339] on input "Not available" at bounding box center [270, 333] width 41 height 41
checkbox input "true"
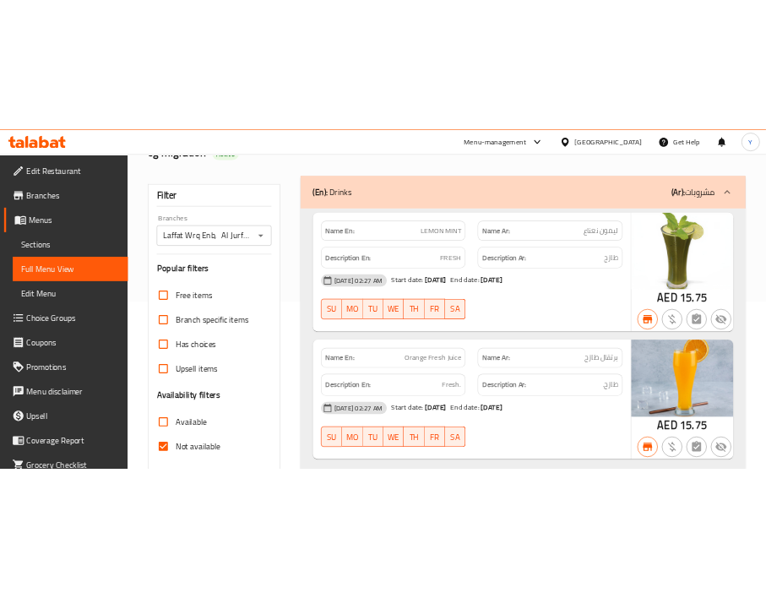
scroll to position [281, 0]
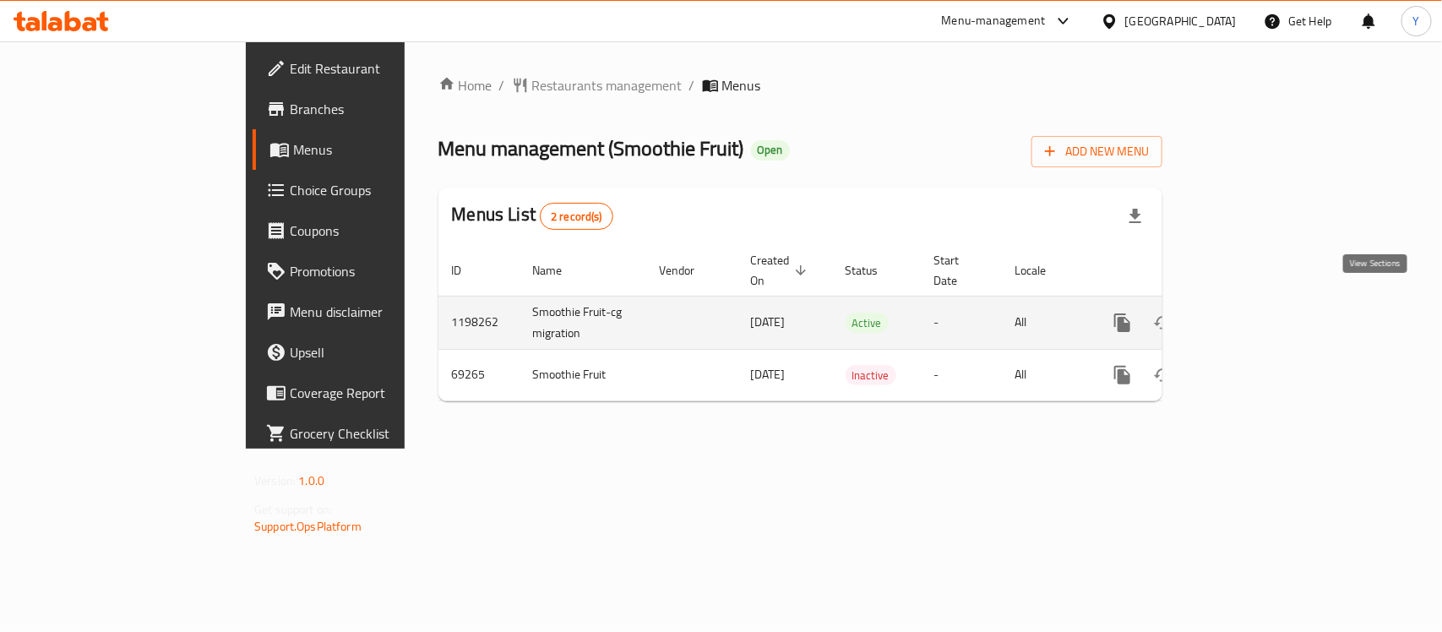
click at [1255, 313] on icon "enhanced table" at bounding box center [1245, 323] width 20 height 20
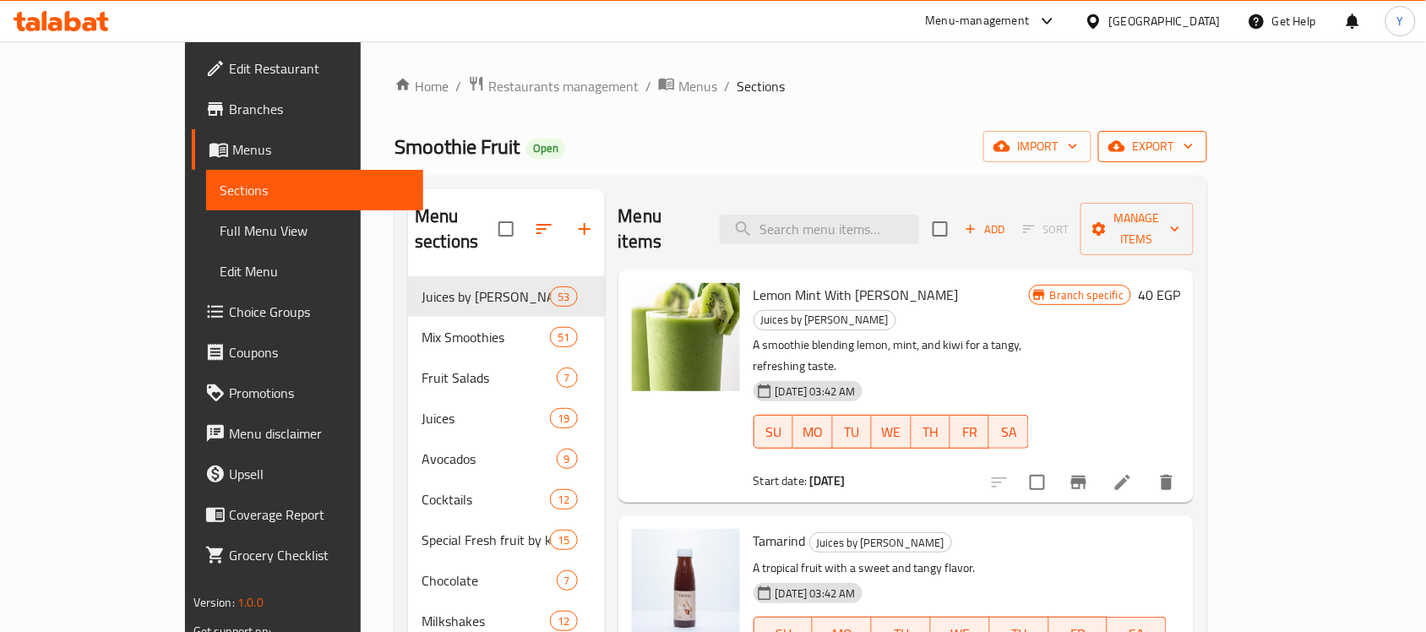
click at [1126, 138] on icon "button" at bounding box center [1117, 146] width 17 height 17
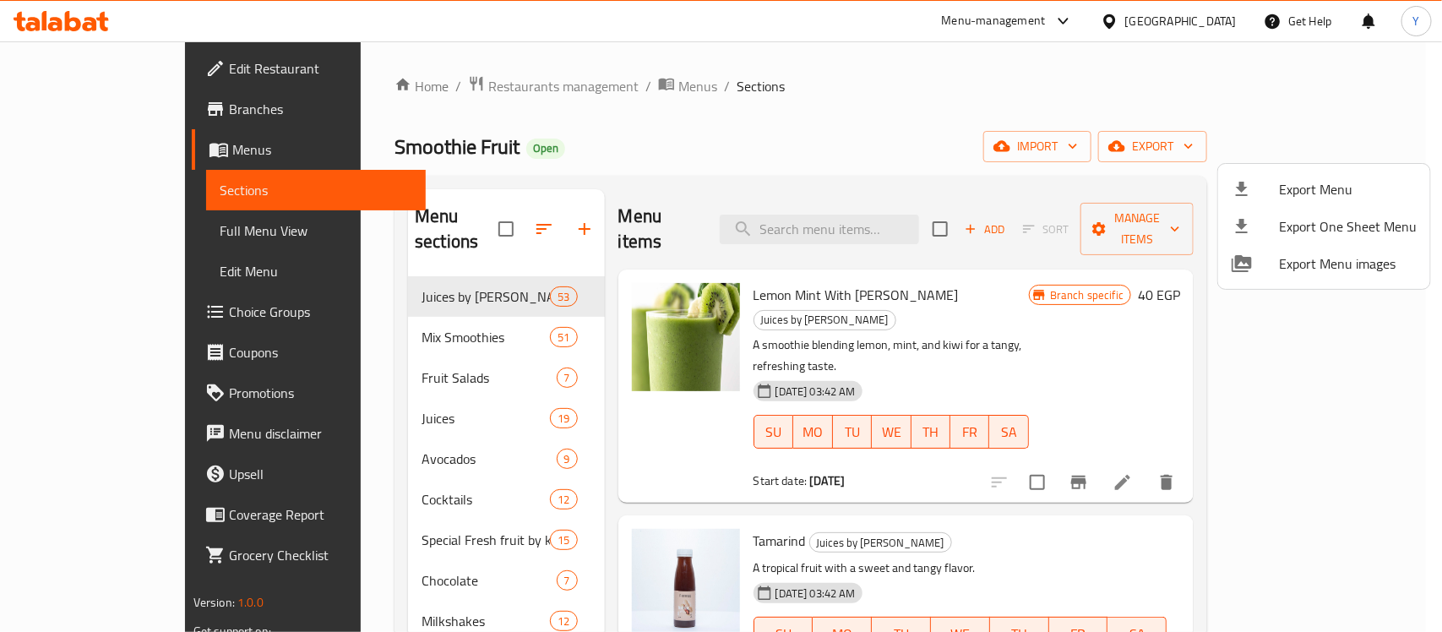
click at [1282, 188] on span "Export Menu" at bounding box center [1348, 189] width 138 height 20
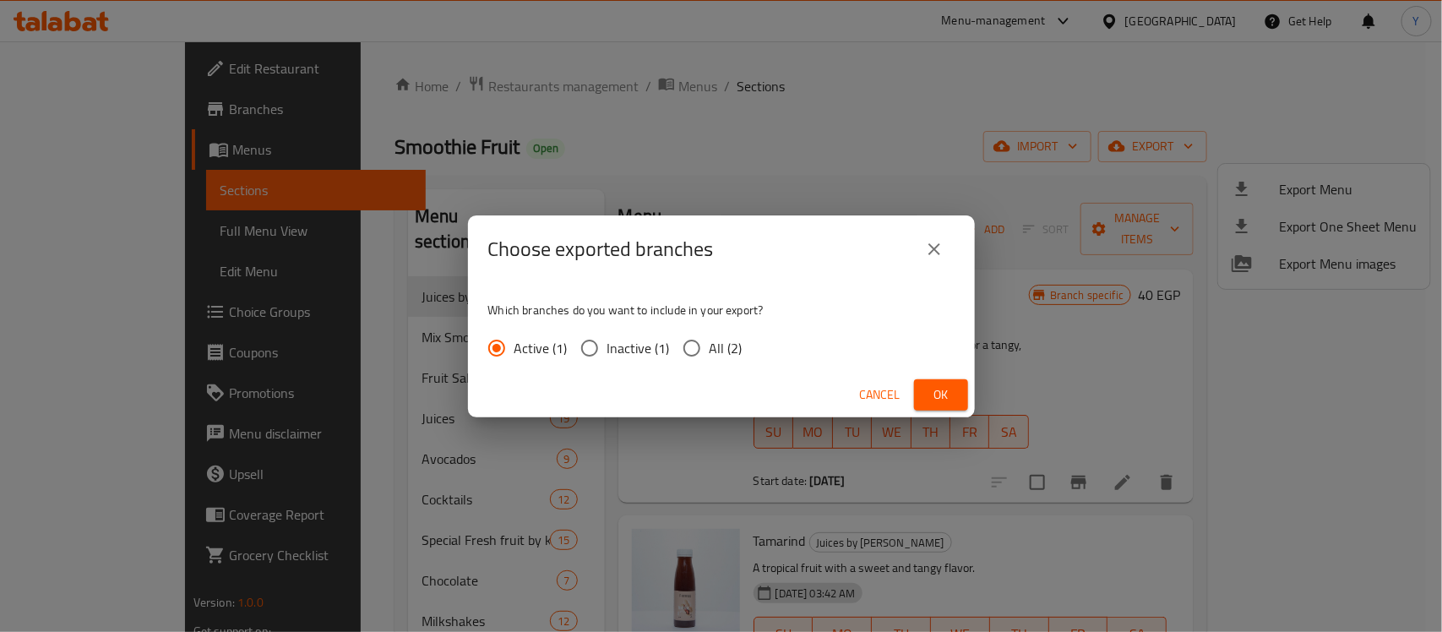
click at [711, 346] on span "All (2)" at bounding box center [726, 348] width 33 height 20
click at [710, 346] on input "All (2)" at bounding box center [691, 347] width 35 height 35
radio input "true"
click at [942, 389] on span "Ok" at bounding box center [941, 394] width 27 height 21
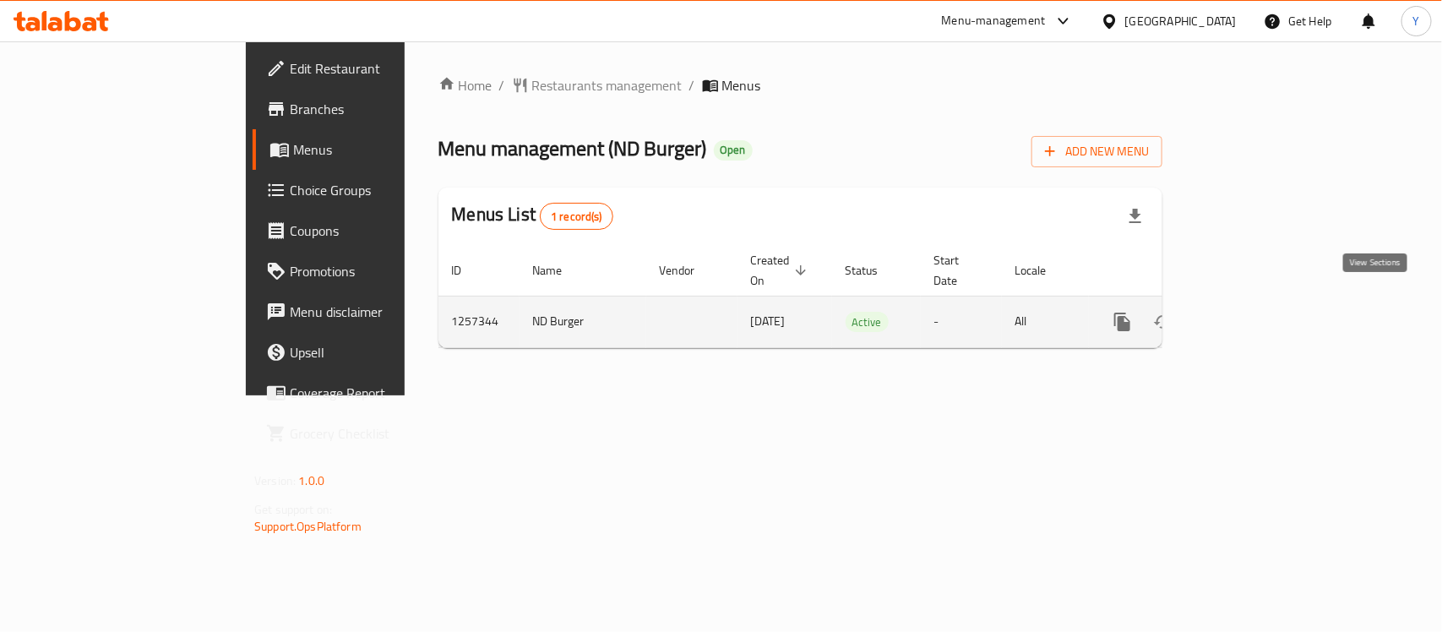
click at [1255, 312] on icon "enhanced table" at bounding box center [1245, 322] width 20 height 20
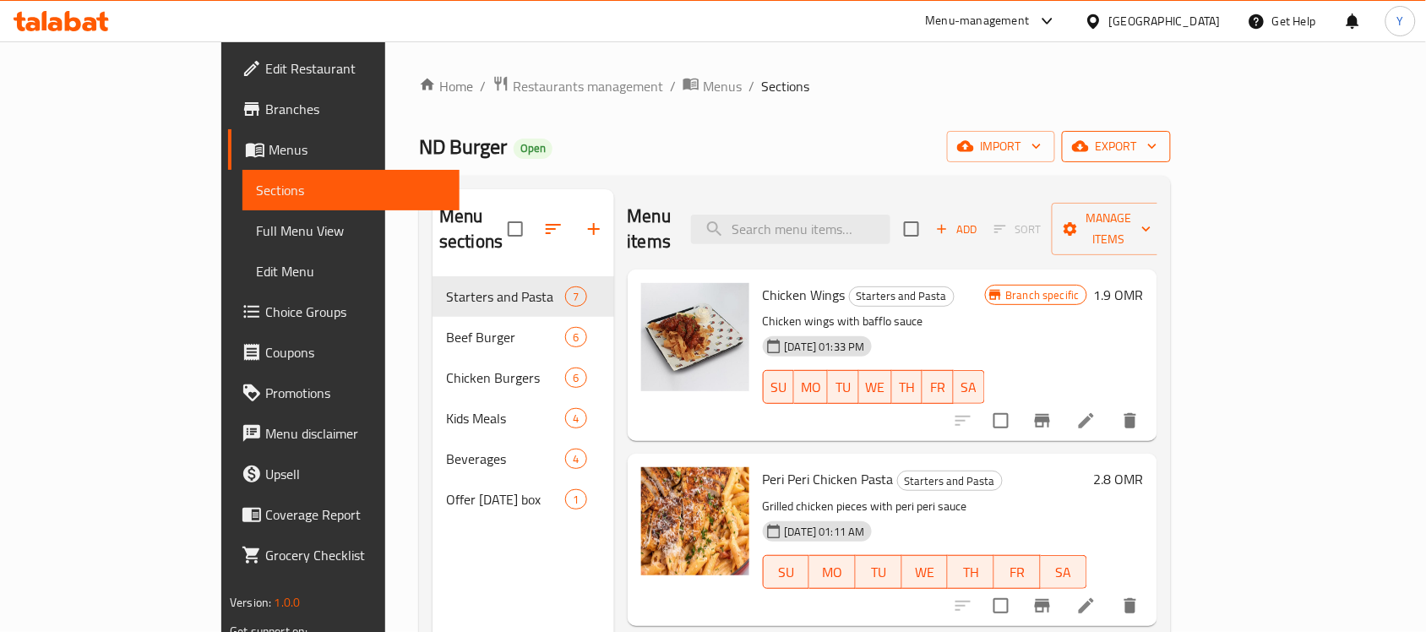
click at [1158, 152] on span "export" at bounding box center [1117, 146] width 82 height 21
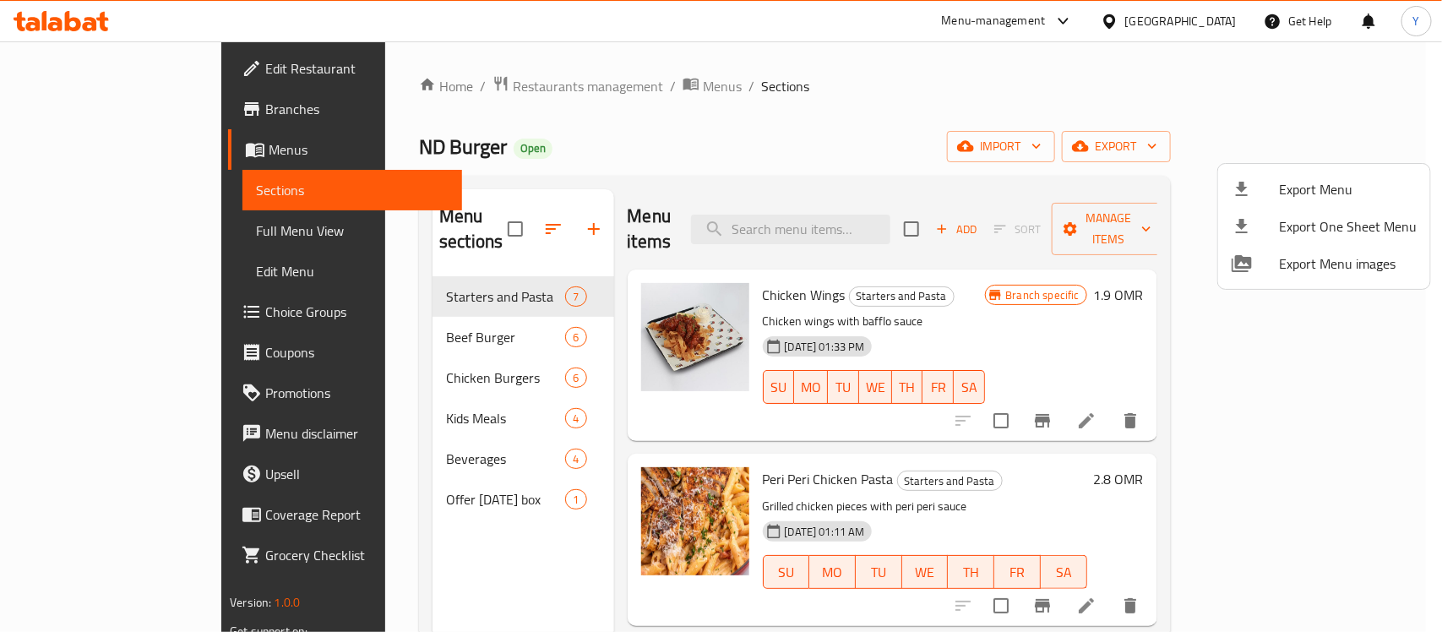
click at [1218, 194] on div "Export Menu Export One Sheet Menu Export Menu images" at bounding box center [1325, 226] width 214 height 127
click at [1253, 194] on div at bounding box center [1255, 189] width 47 height 20
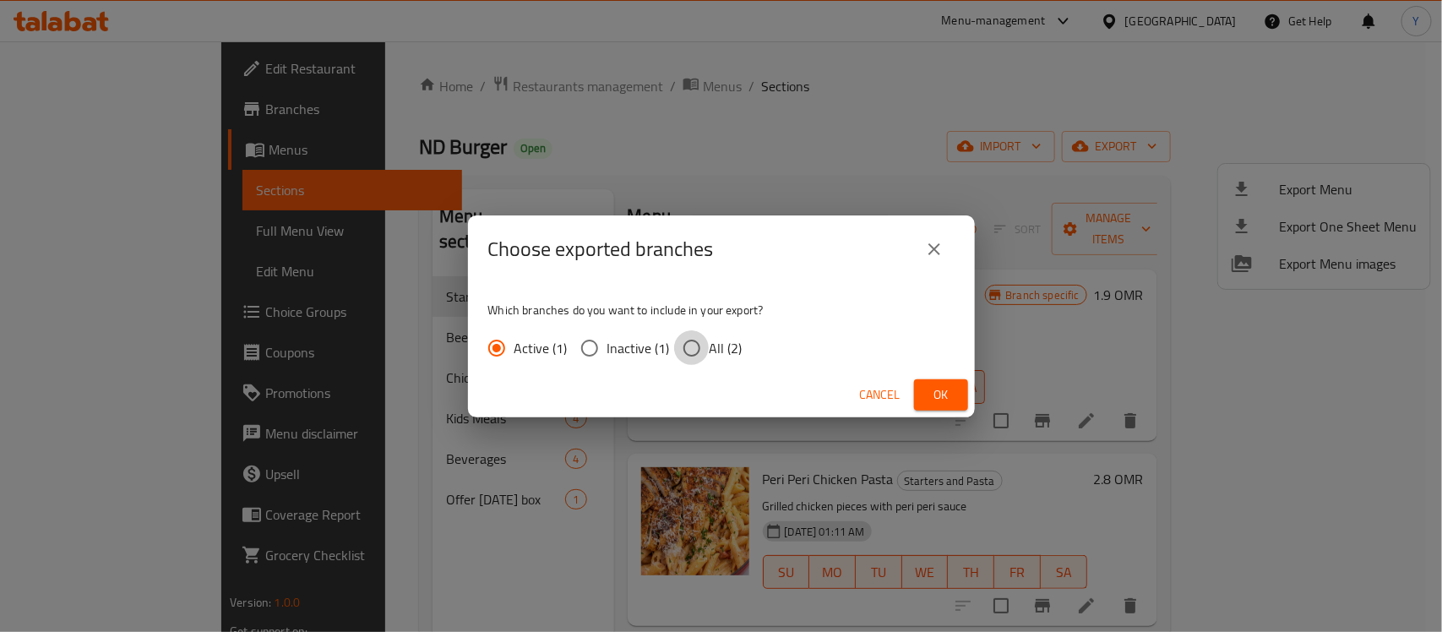
click at [697, 356] on input "All (2)" at bounding box center [691, 347] width 35 height 35
radio input "true"
click at [968, 401] on div "Cancel Ok" at bounding box center [721, 395] width 507 height 45
click at [930, 395] on span "Ok" at bounding box center [941, 394] width 27 height 21
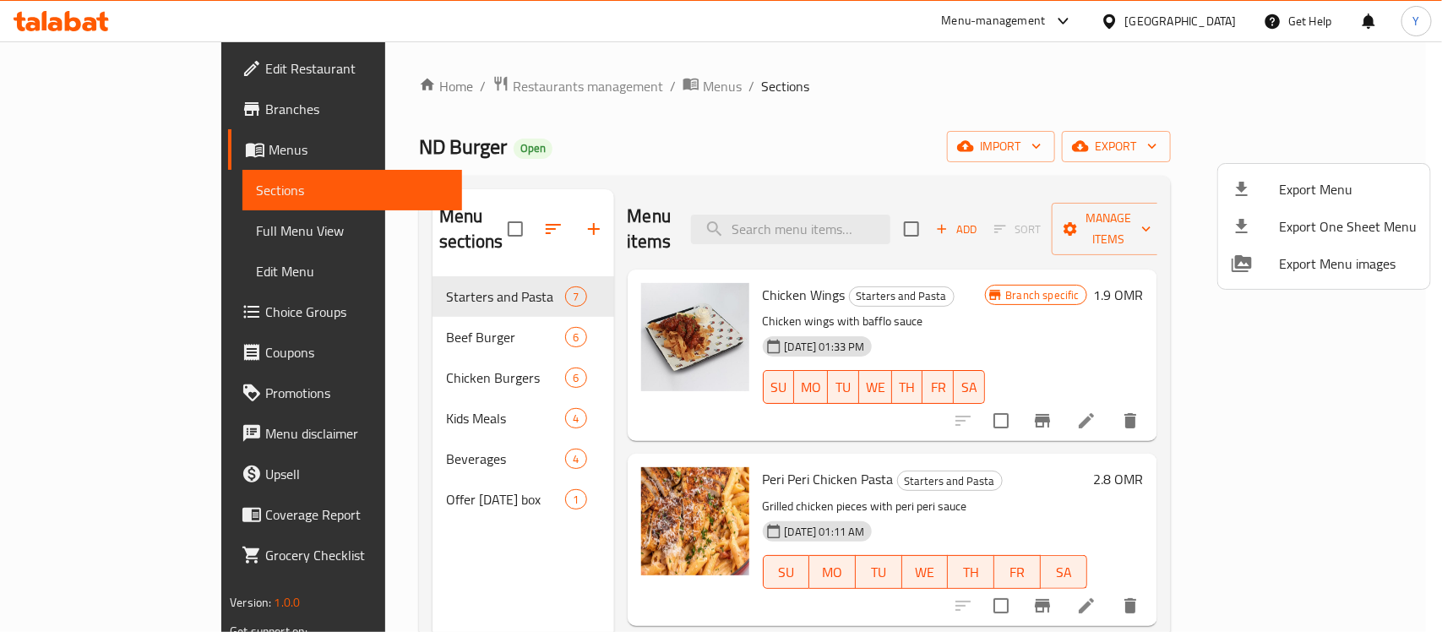
click at [741, 84] on div at bounding box center [721, 316] width 1442 height 632
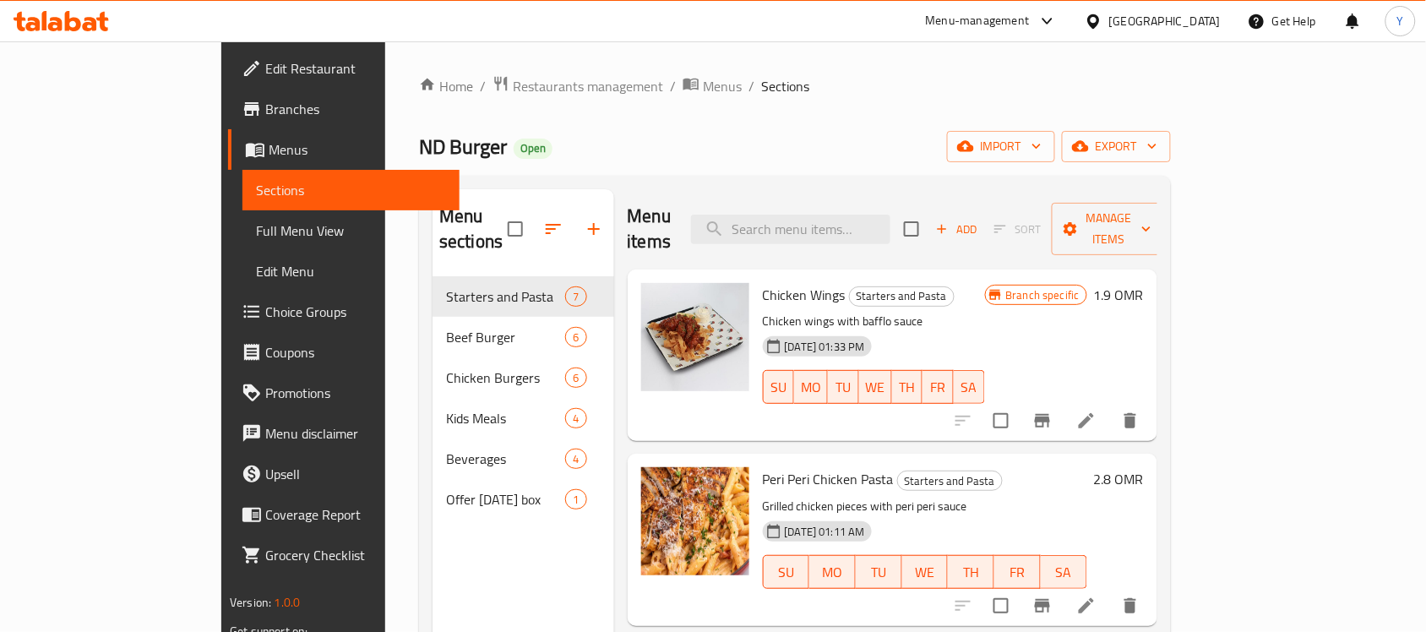
click at [265, 99] on span "Branches" at bounding box center [355, 109] width 181 height 20
